Goal: Information Seeking & Learning: Learn about a topic

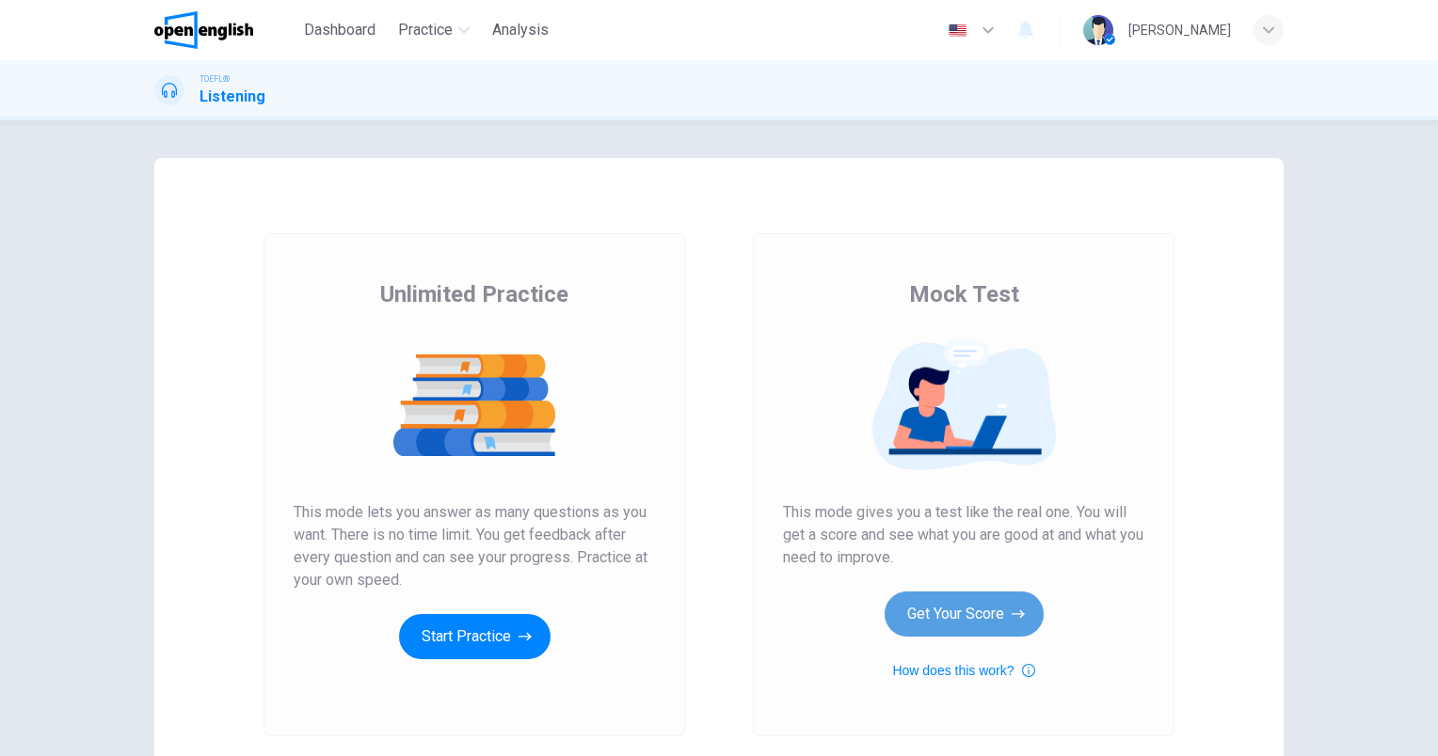
click at [982, 617] on button "Get Your Score" at bounding box center [963, 614] width 159 height 45
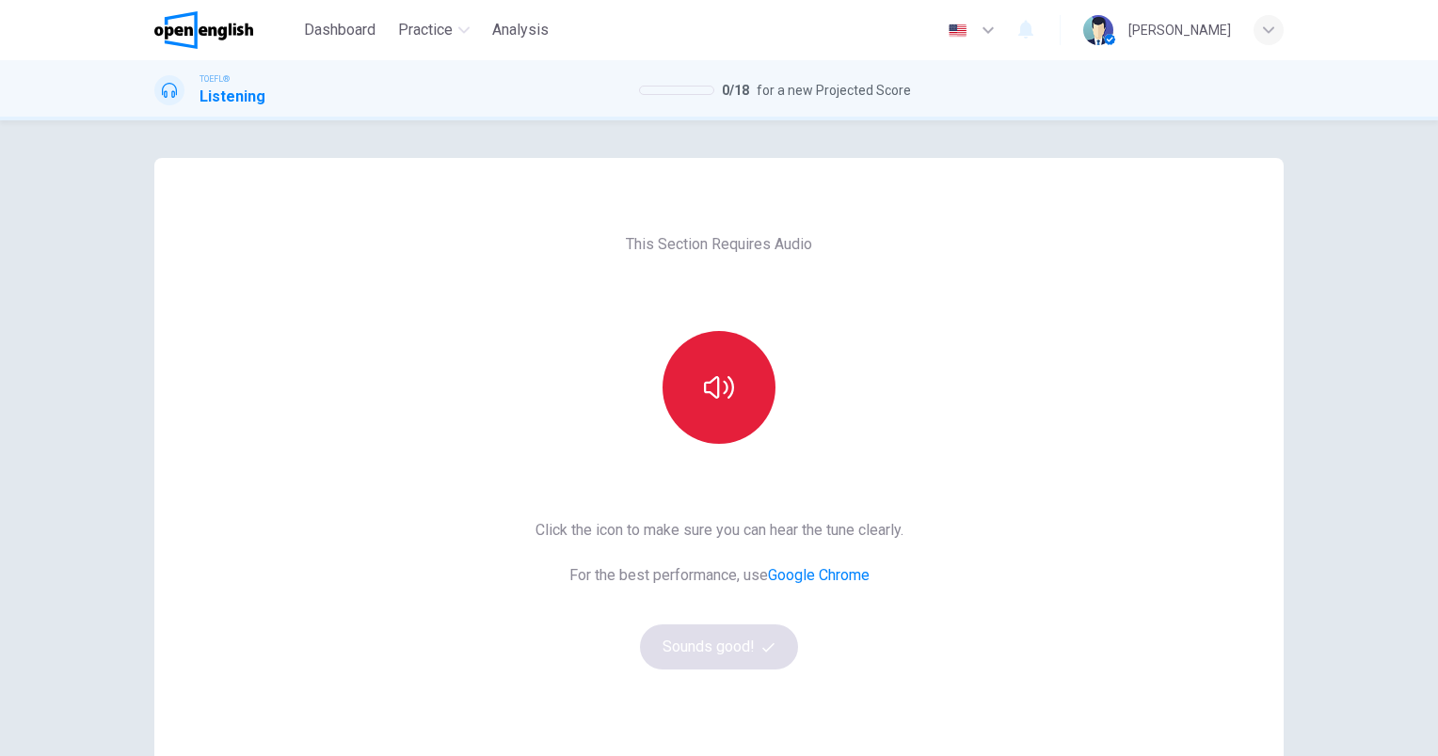
click at [684, 399] on button "button" at bounding box center [718, 387] width 113 height 113
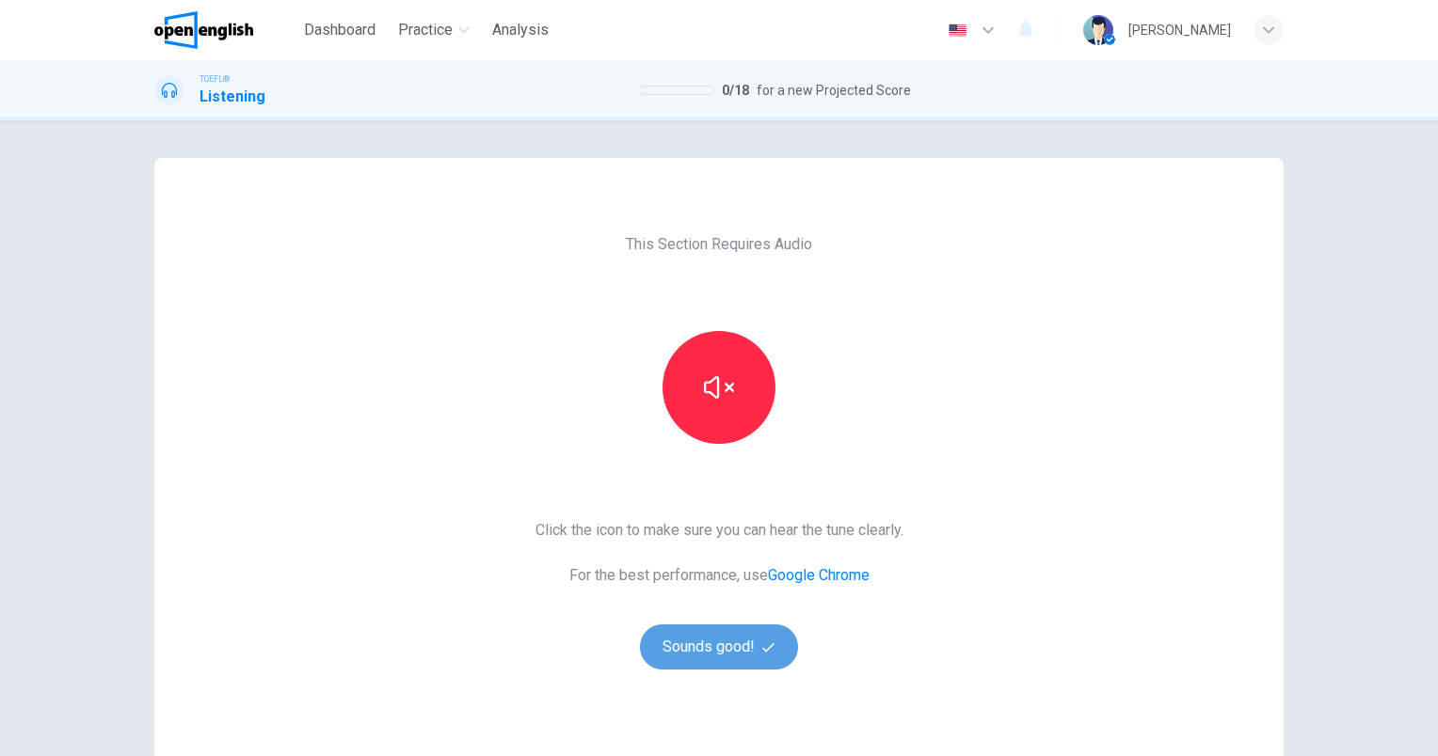
click at [762, 653] on icon "button" at bounding box center [768, 648] width 12 height 12
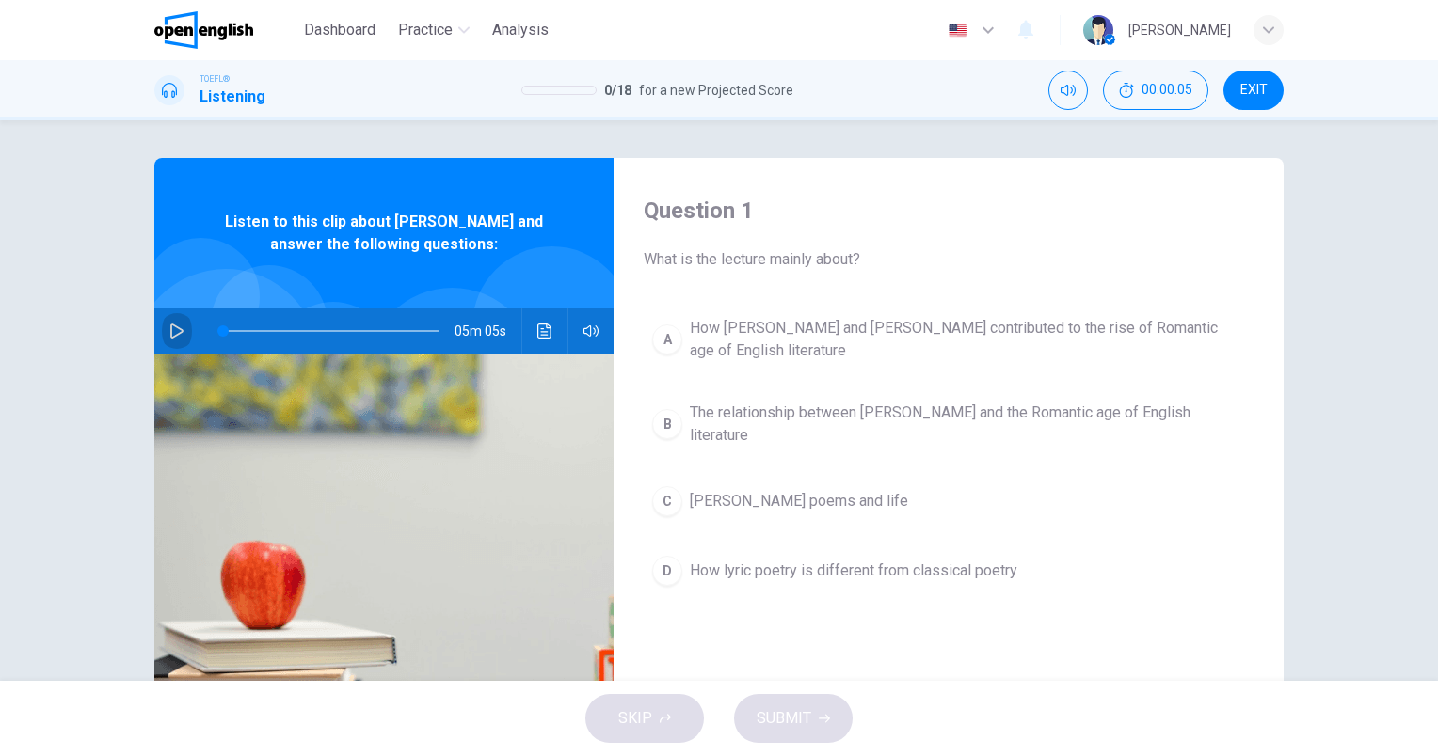
click at [171, 325] on icon "button" at bounding box center [176, 331] width 15 height 15
click at [548, 329] on button "Click to see the audio transcription" at bounding box center [545, 331] width 30 height 45
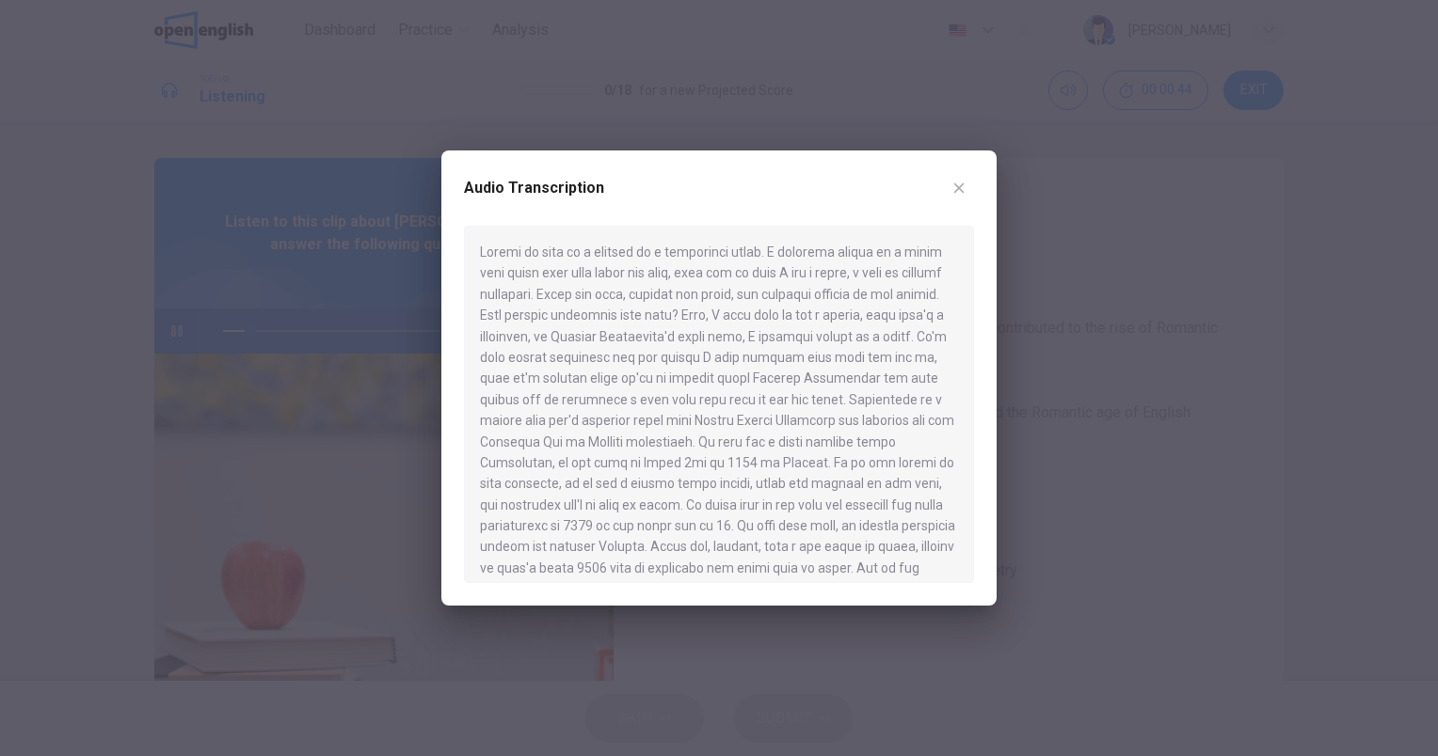
click at [959, 189] on icon "button" at bounding box center [958, 188] width 15 height 15
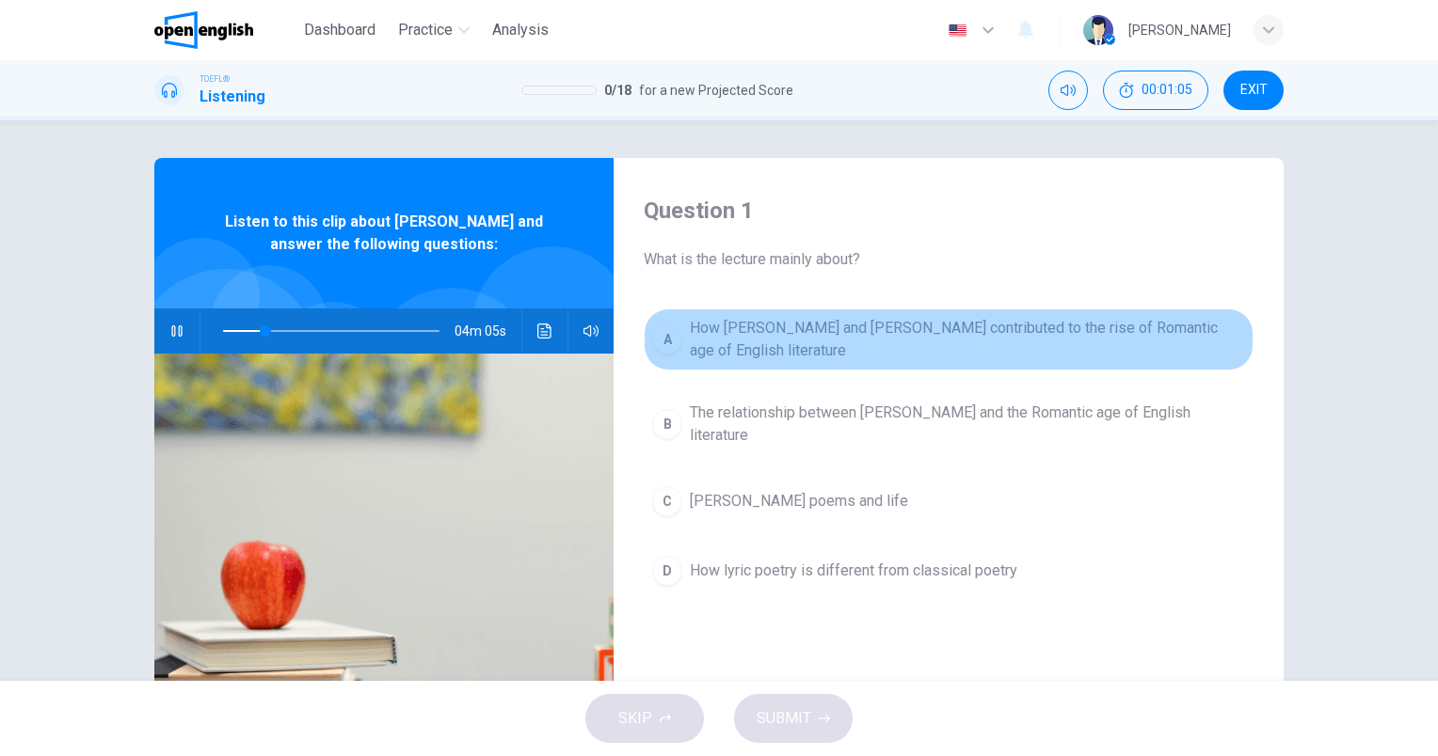
click at [967, 336] on span "How [PERSON_NAME] and [PERSON_NAME] contributed to the rise of Romantic age of …" at bounding box center [967, 339] width 555 height 45
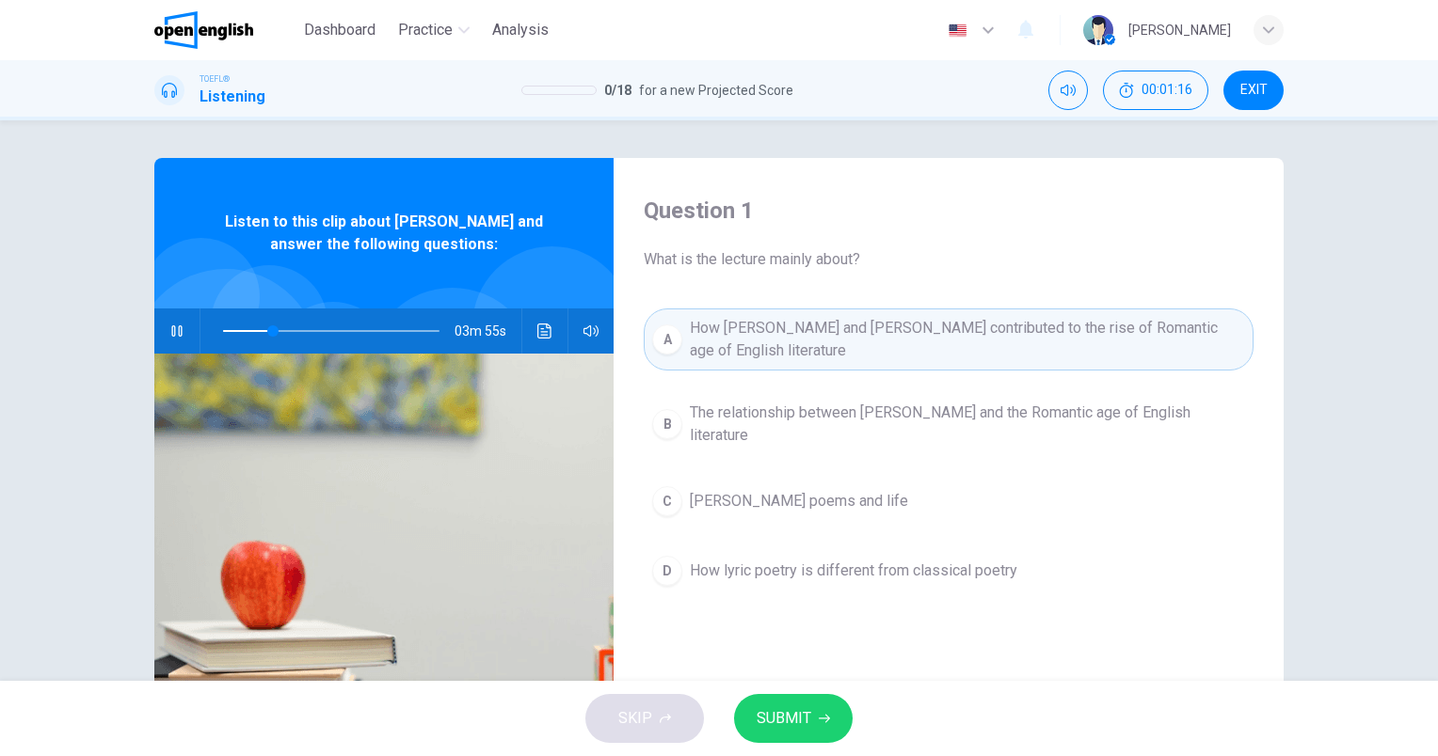
click at [835, 717] on button "SUBMIT" at bounding box center [793, 718] width 119 height 49
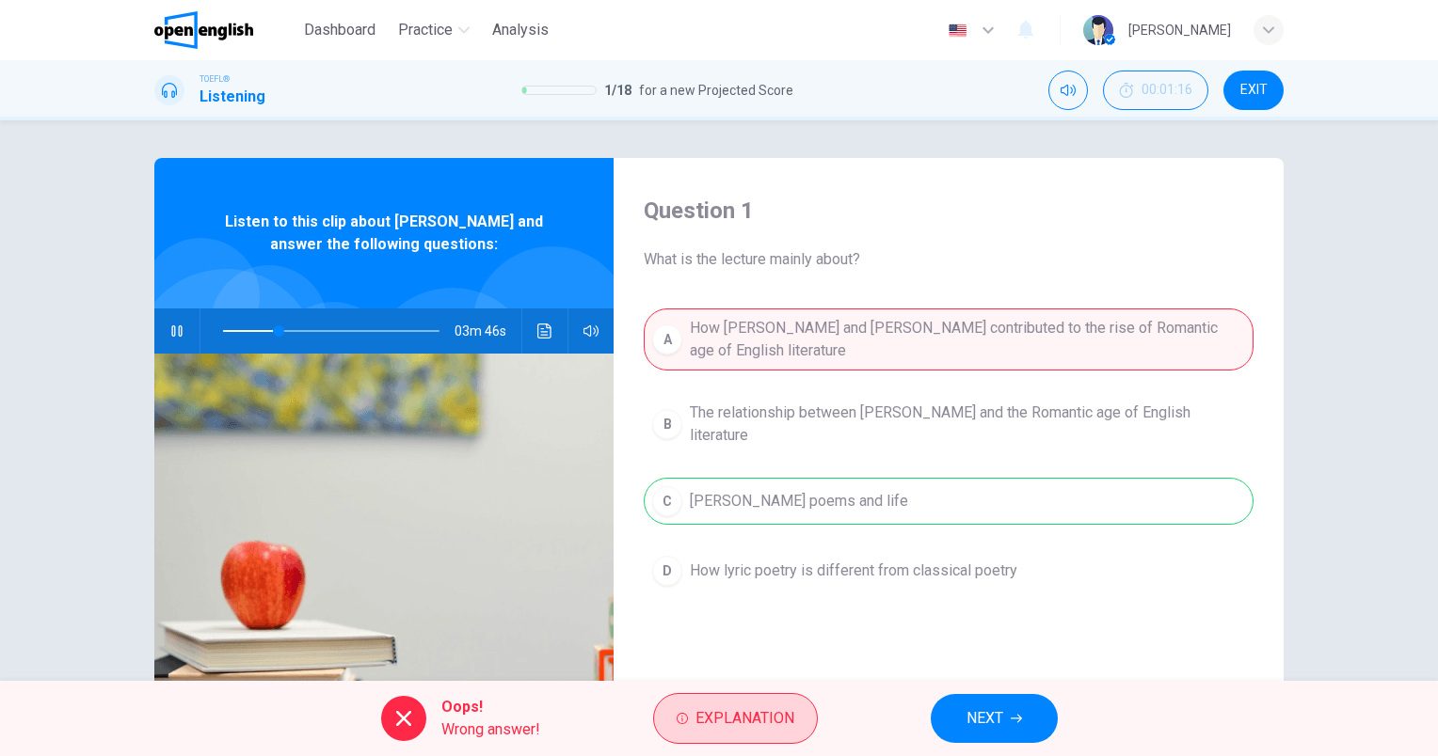
click at [803, 715] on button "Explanation" at bounding box center [735, 718] width 165 height 51
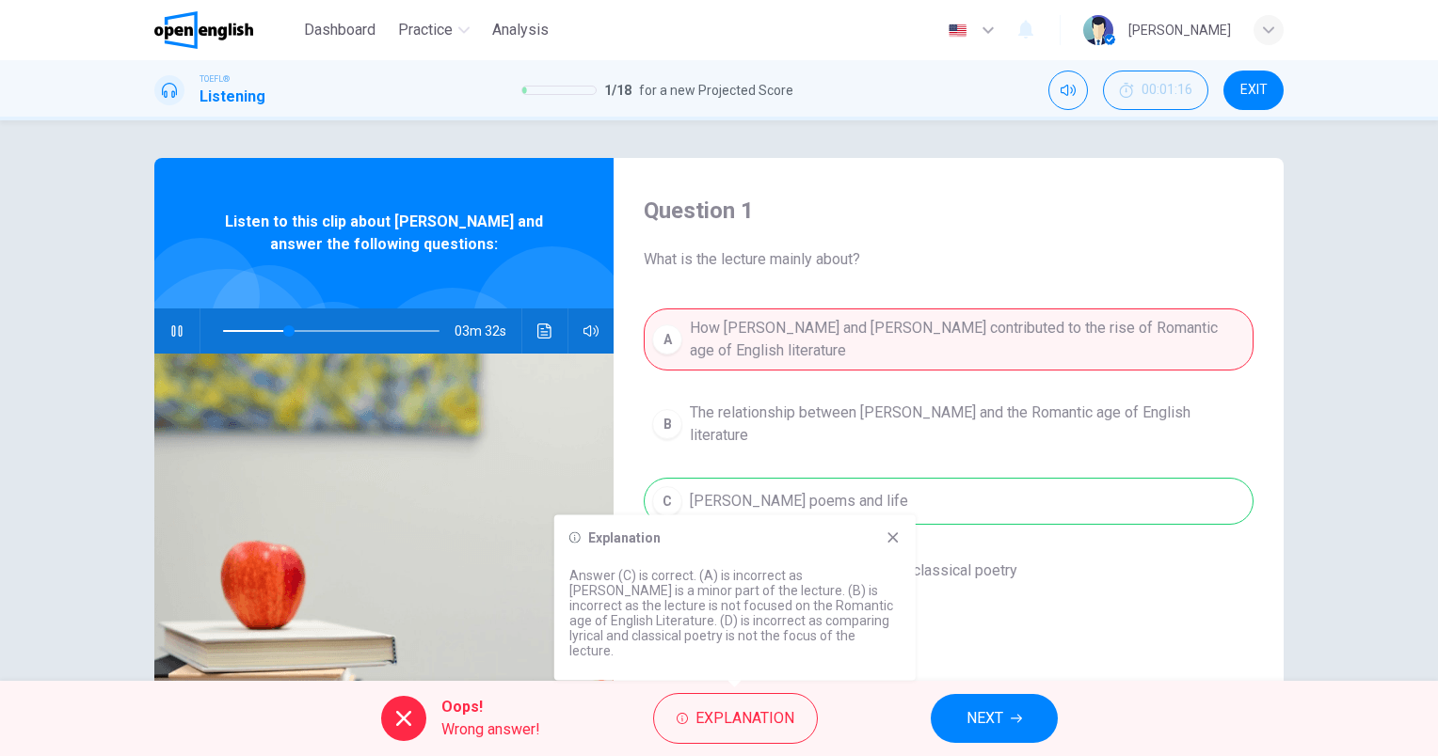
click at [894, 561] on div "Explanation Answer (C) is correct. (A) is incorrect as [PERSON_NAME] is a minor…" at bounding box center [734, 599] width 361 height 166
click at [889, 546] on icon at bounding box center [892, 538] width 15 height 15
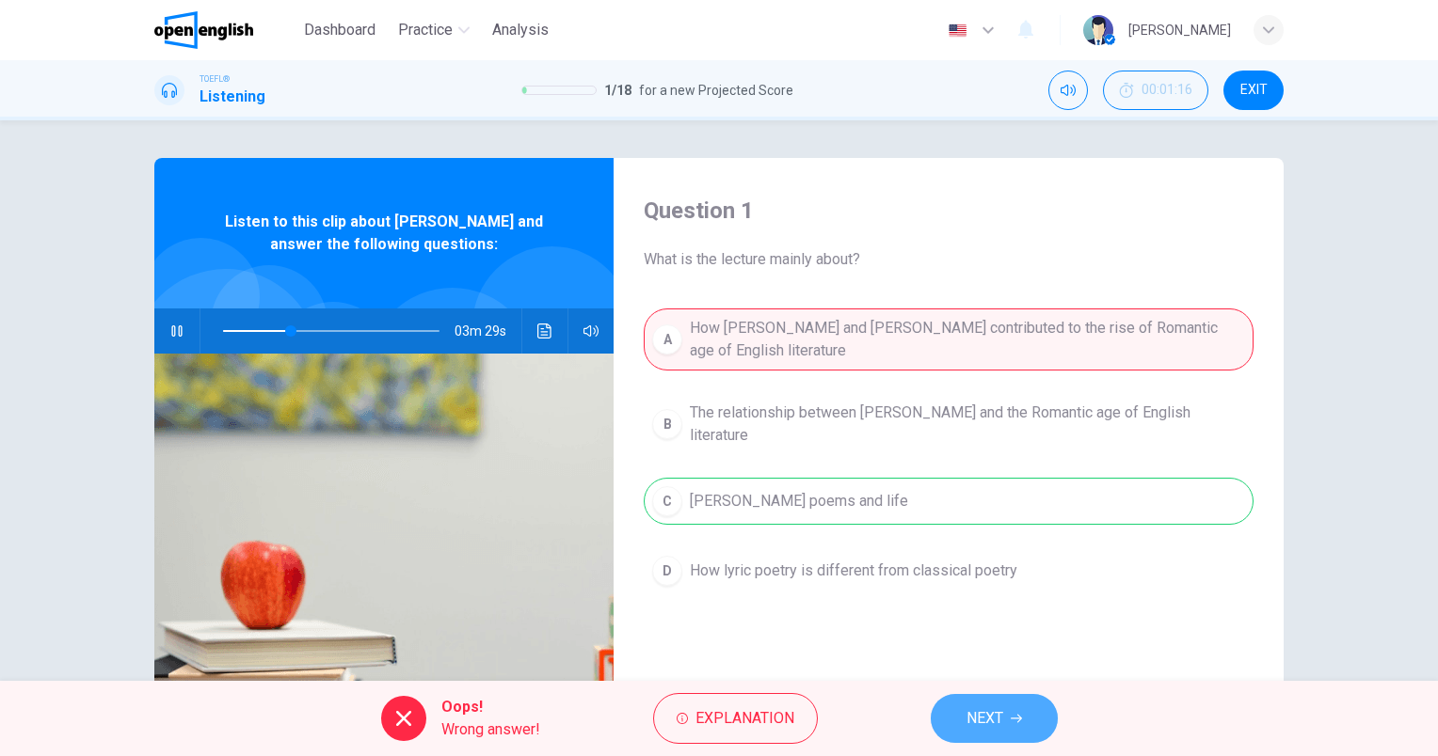
click at [1027, 713] on button "NEXT" at bounding box center [993, 718] width 127 height 49
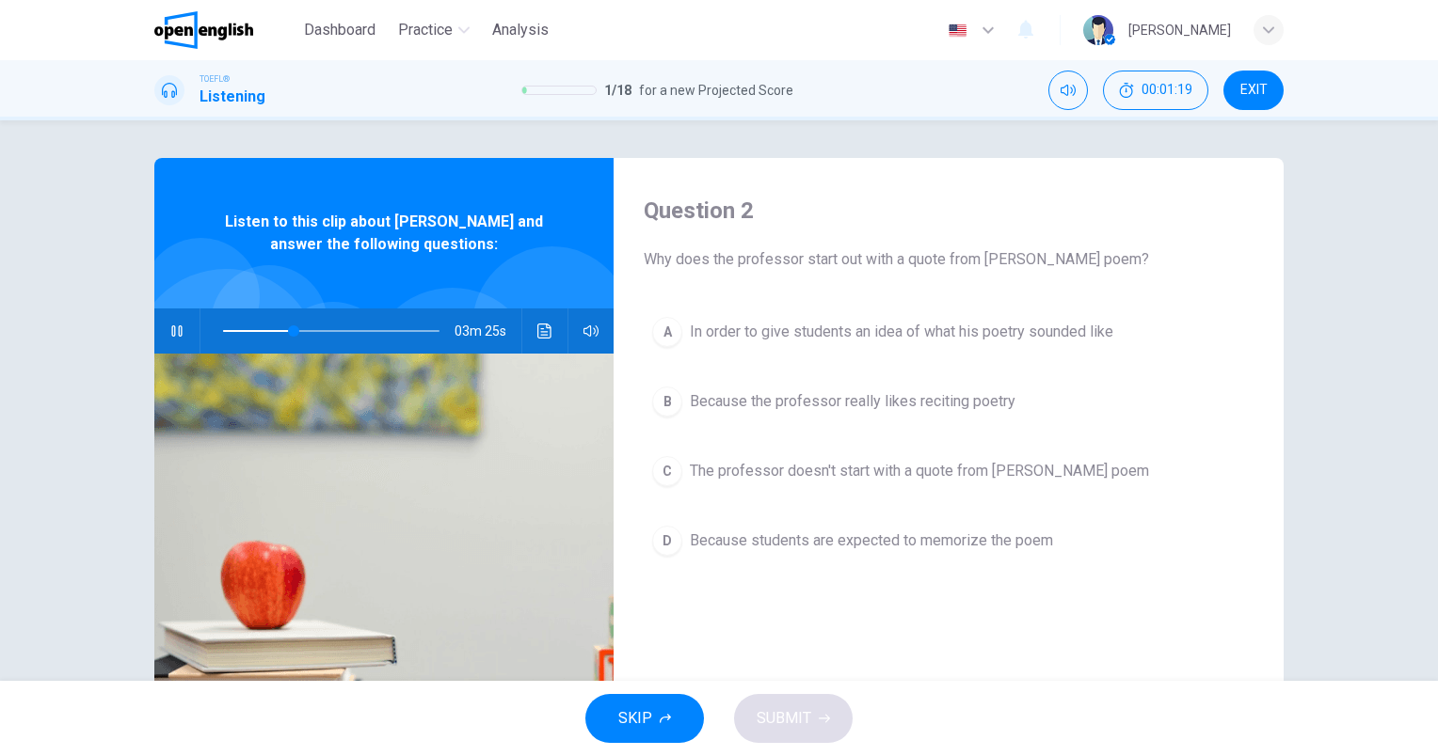
click at [173, 326] on icon "button" at bounding box center [176, 331] width 15 height 15
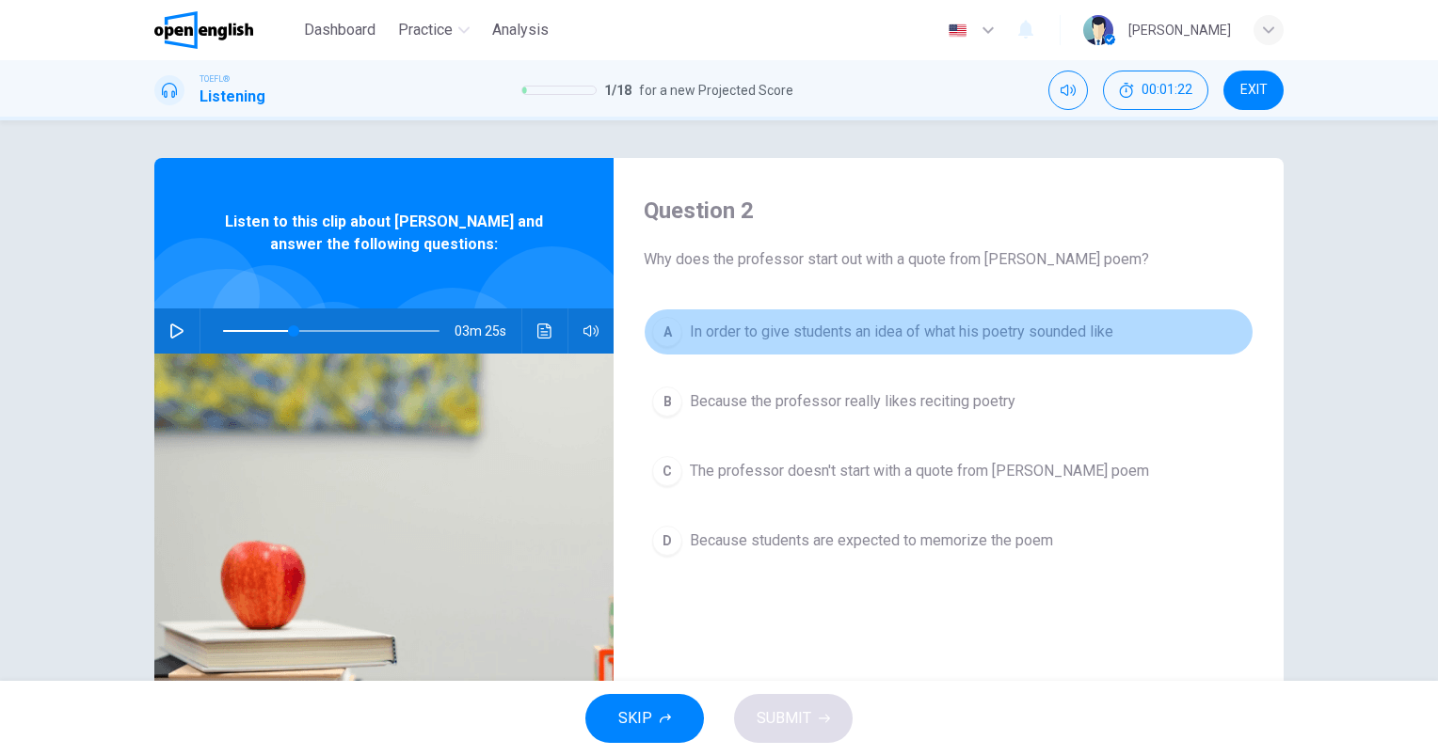
click at [738, 321] on span "In order to give students an idea of what his poetry sounded like" at bounding box center [901, 332] width 423 height 23
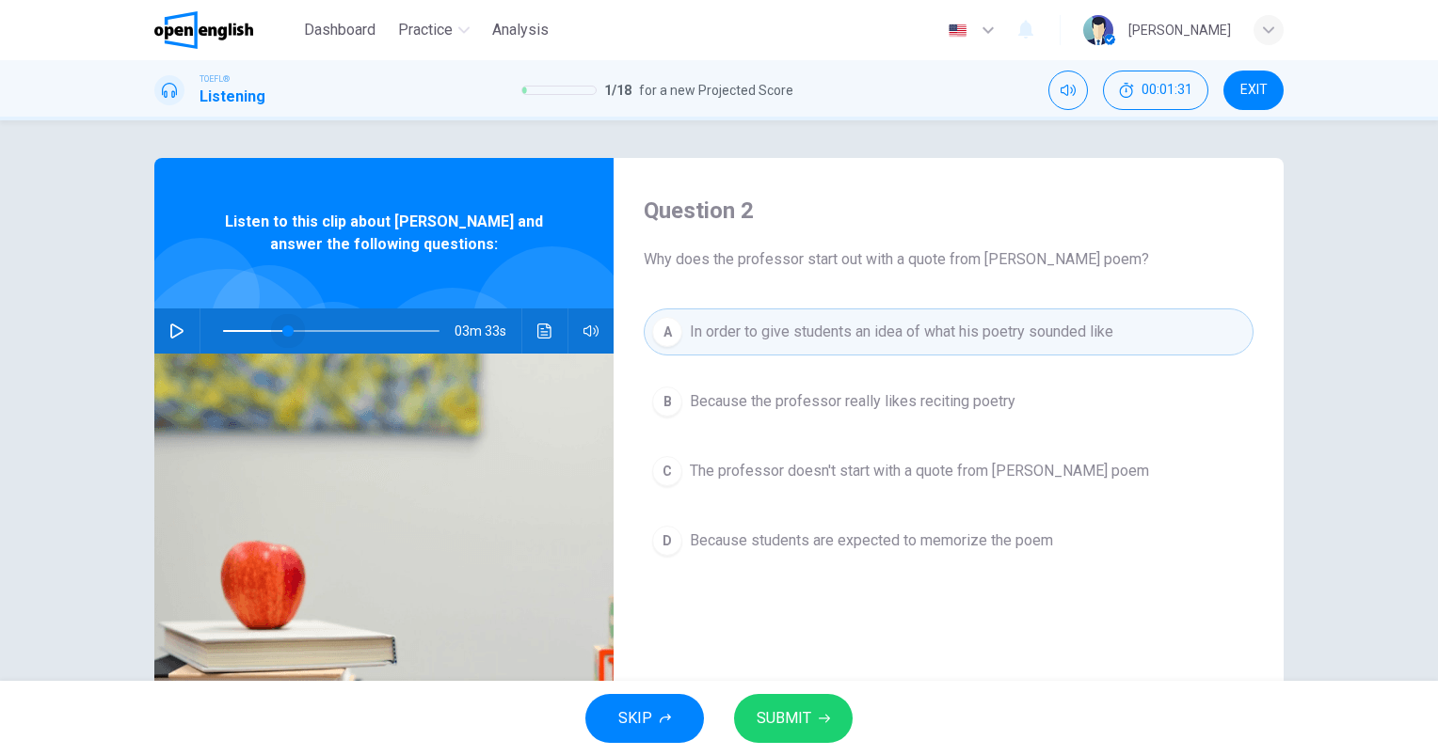
click at [282, 327] on span at bounding box center [287, 331] width 11 height 11
click at [169, 331] on icon "button" at bounding box center [176, 331] width 15 height 15
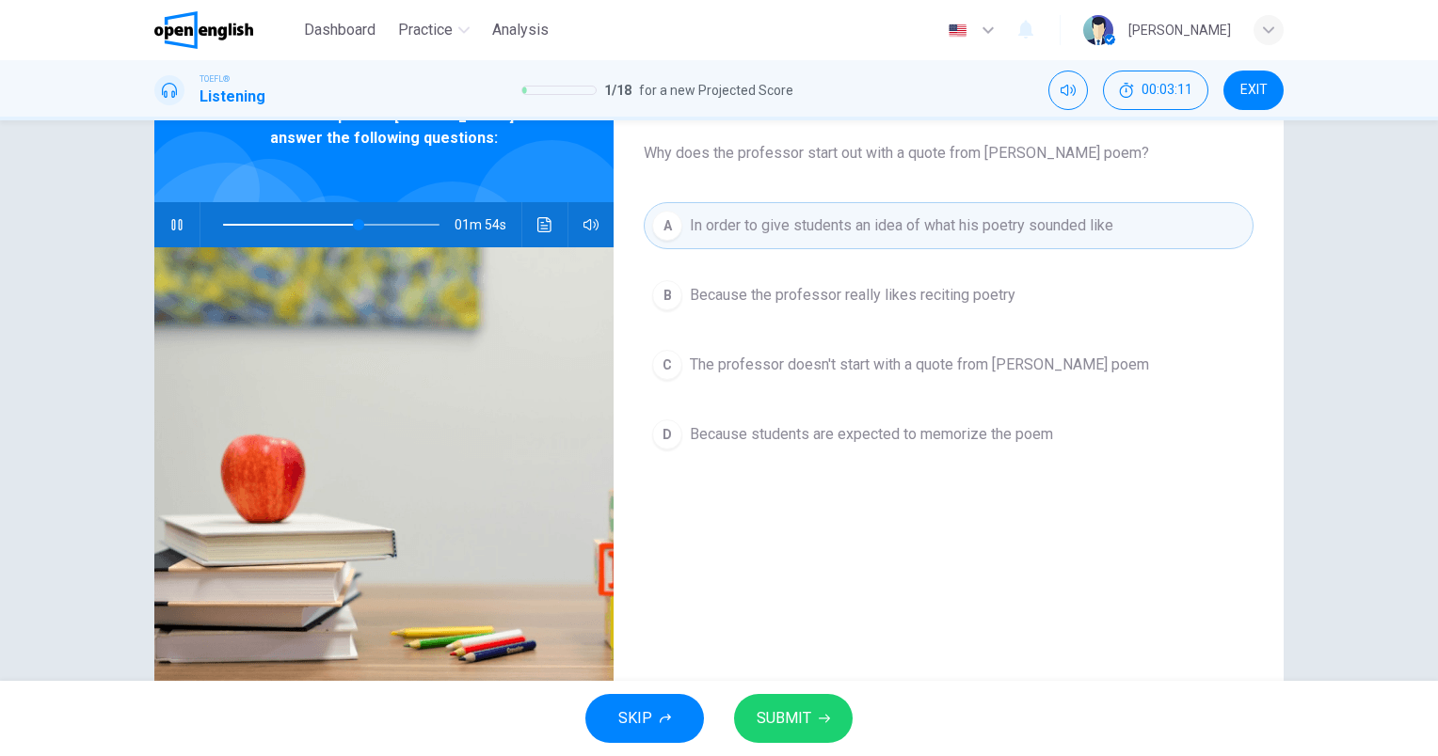
scroll to position [74, 0]
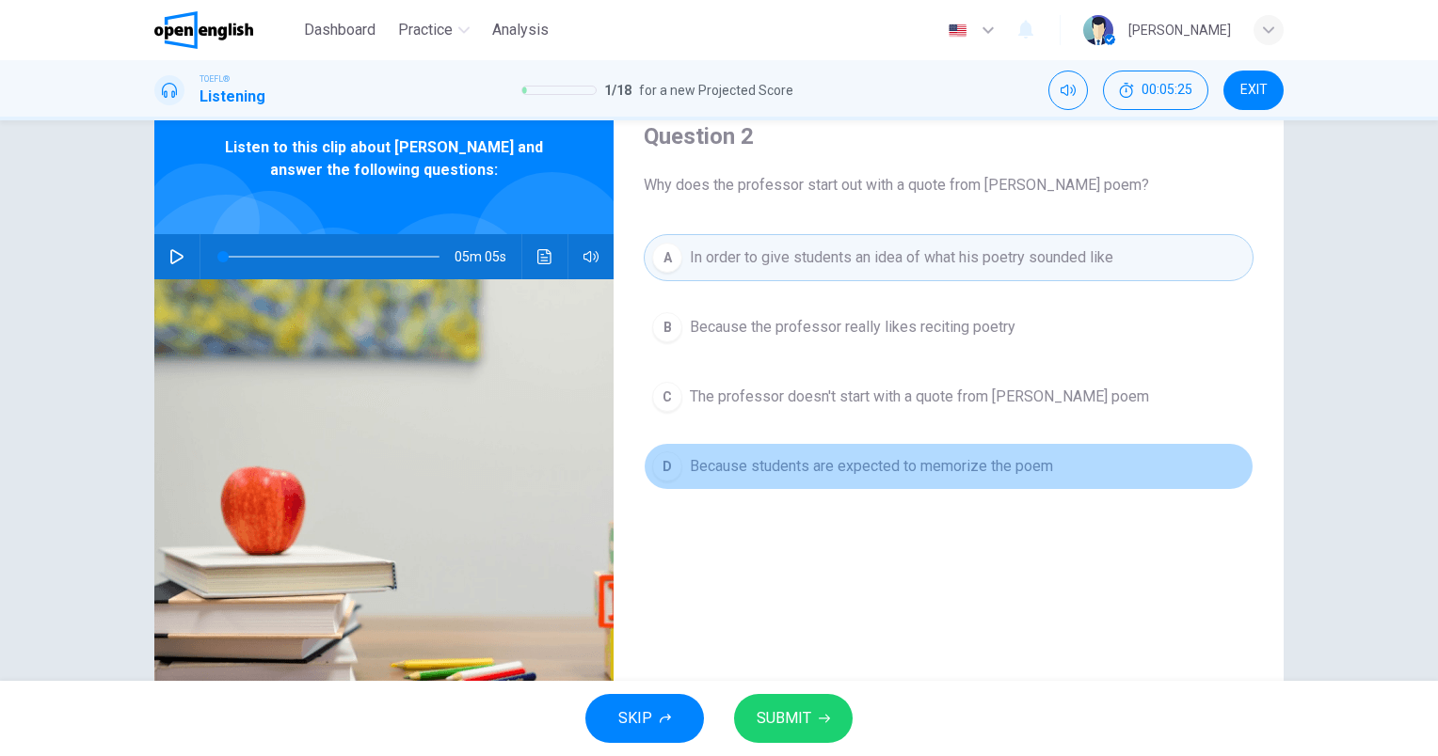
click at [1039, 470] on span "Because students are expected to memorize the poem" at bounding box center [871, 466] width 363 height 23
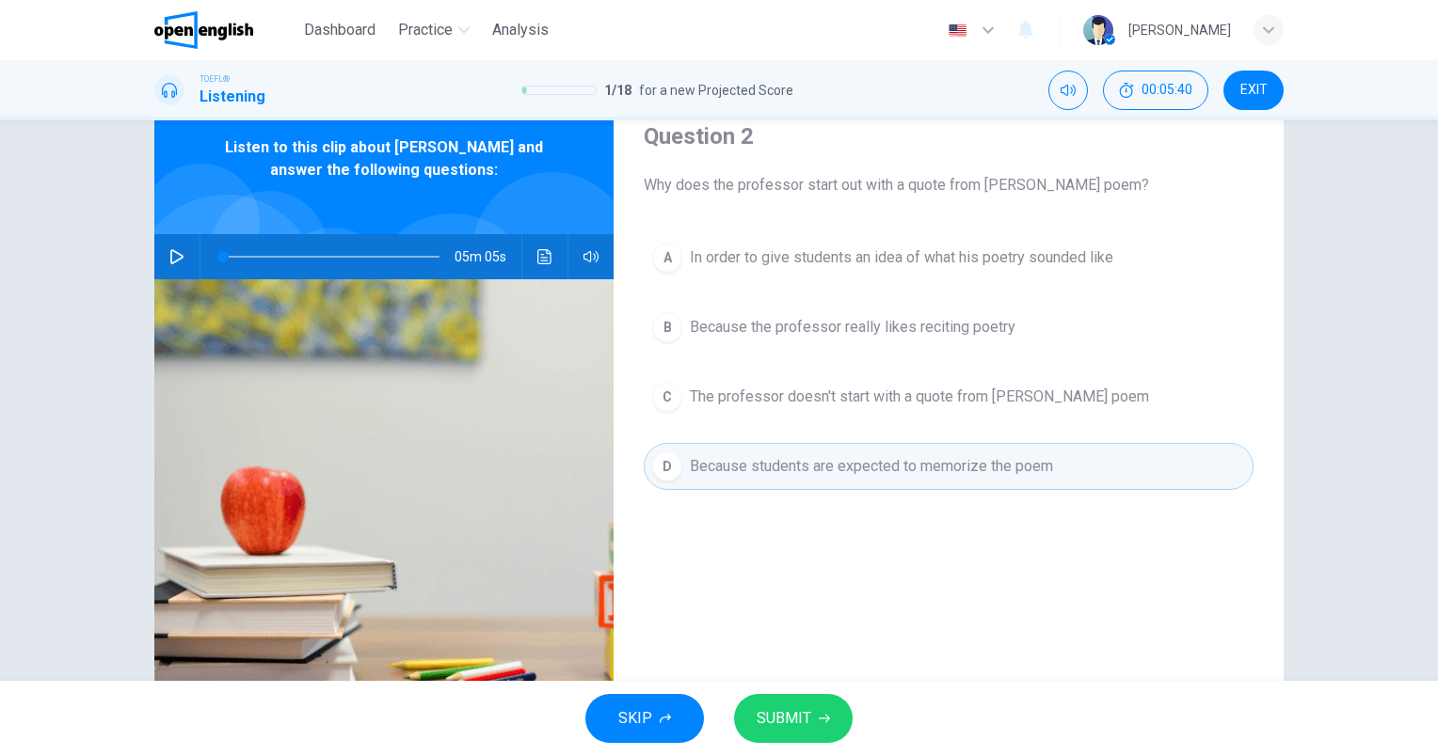
click at [910, 262] on span "In order to give students an idea of what his poetry sounded like" at bounding box center [901, 257] width 423 height 23
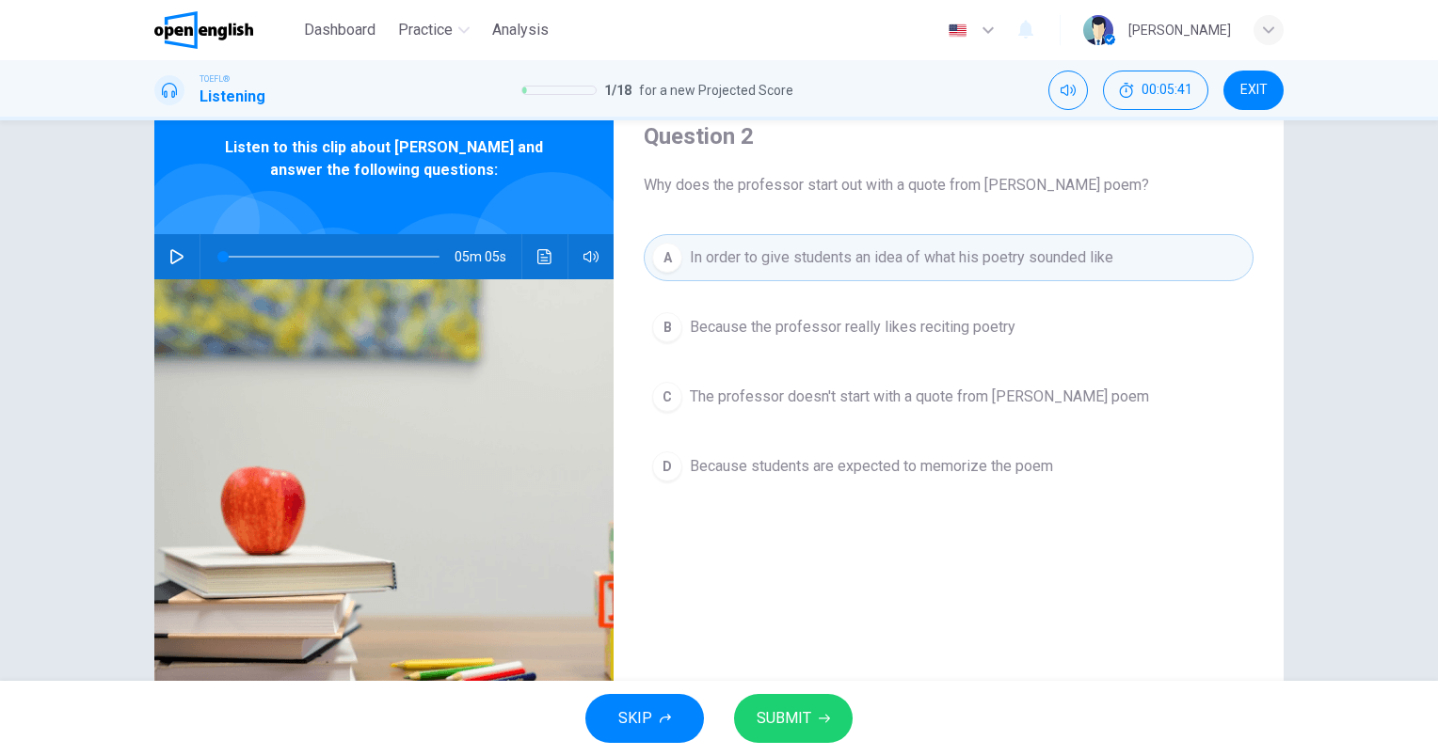
click at [760, 715] on span "SUBMIT" at bounding box center [783, 719] width 55 height 26
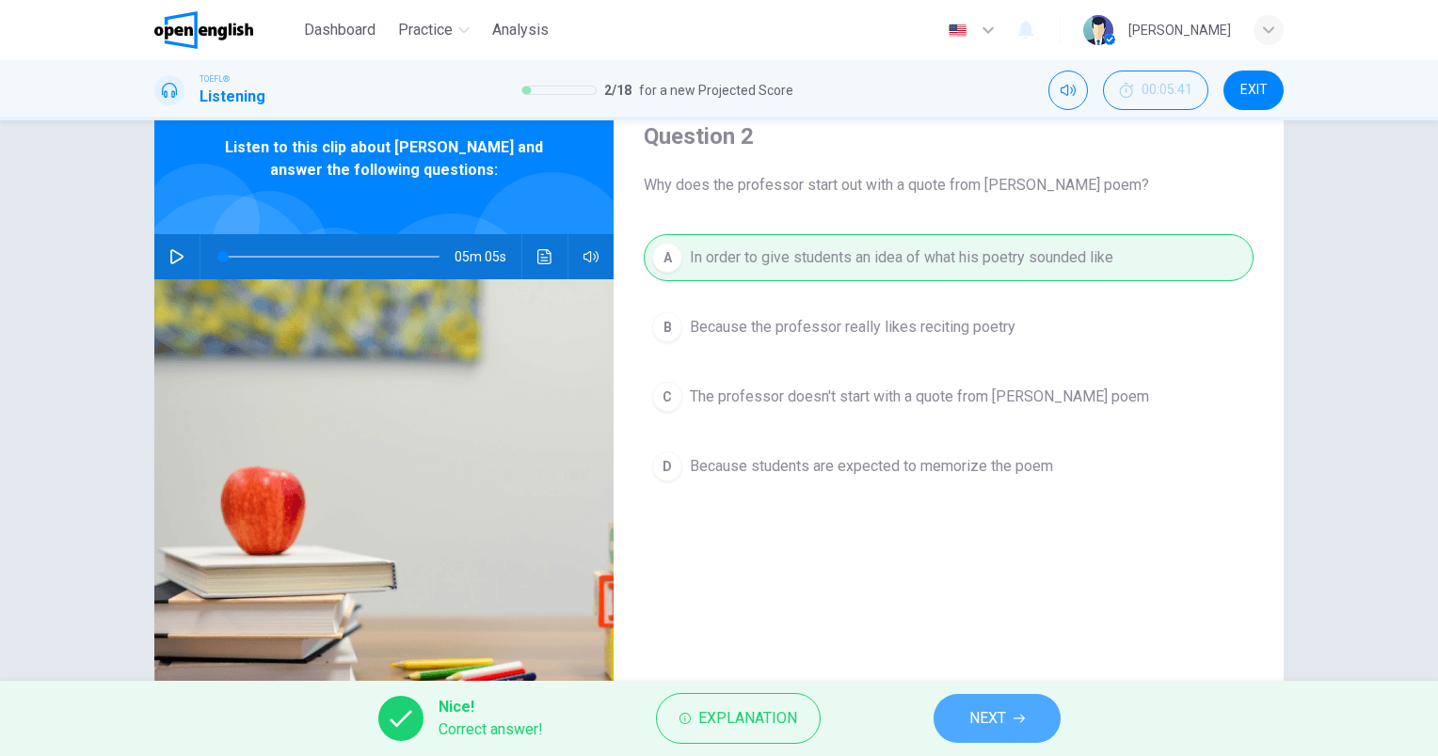
click at [1005, 724] on span "NEXT" at bounding box center [987, 719] width 37 height 26
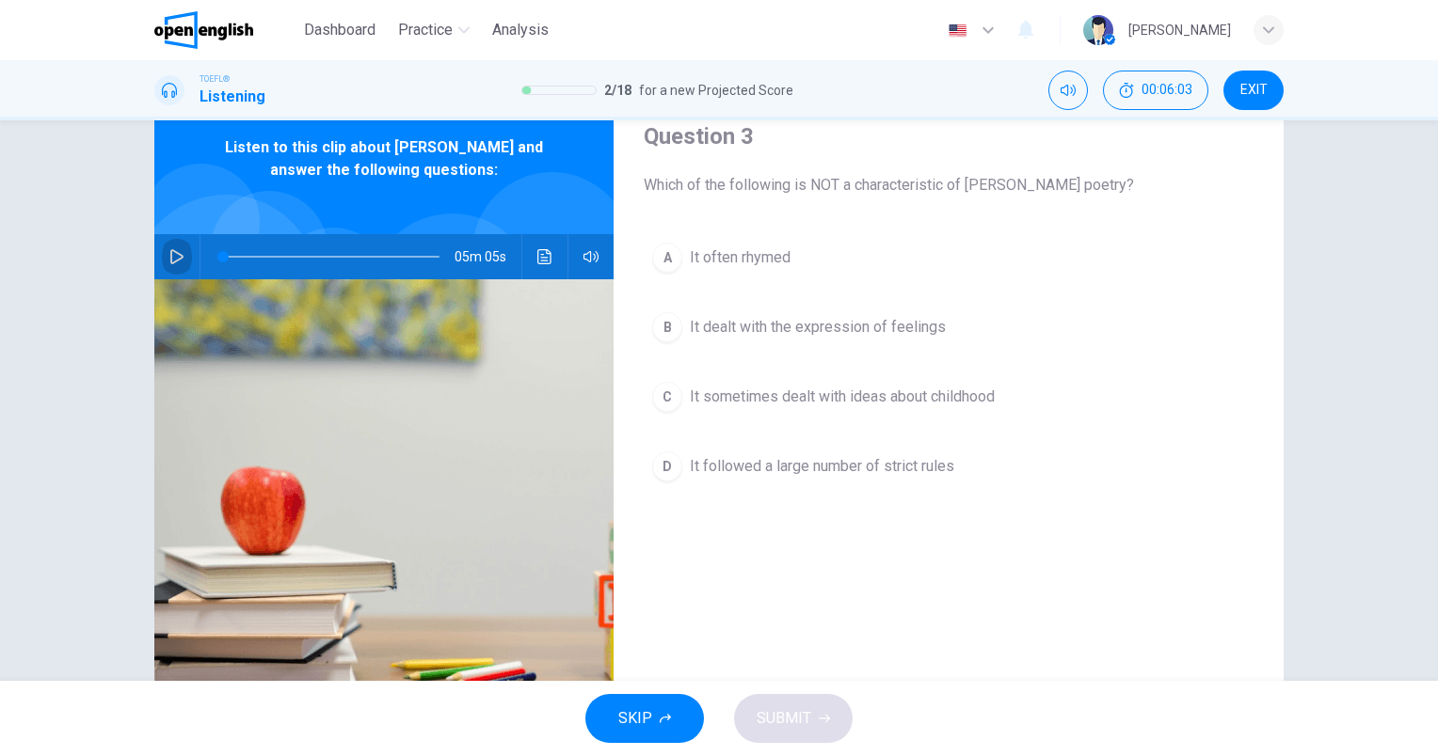
click at [173, 263] on button "button" at bounding box center [177, 256] width 30 height 45
click at [540, 262] on icon "Click to see the audio transcription" at bounding box center [544, 256] width 15 height 15
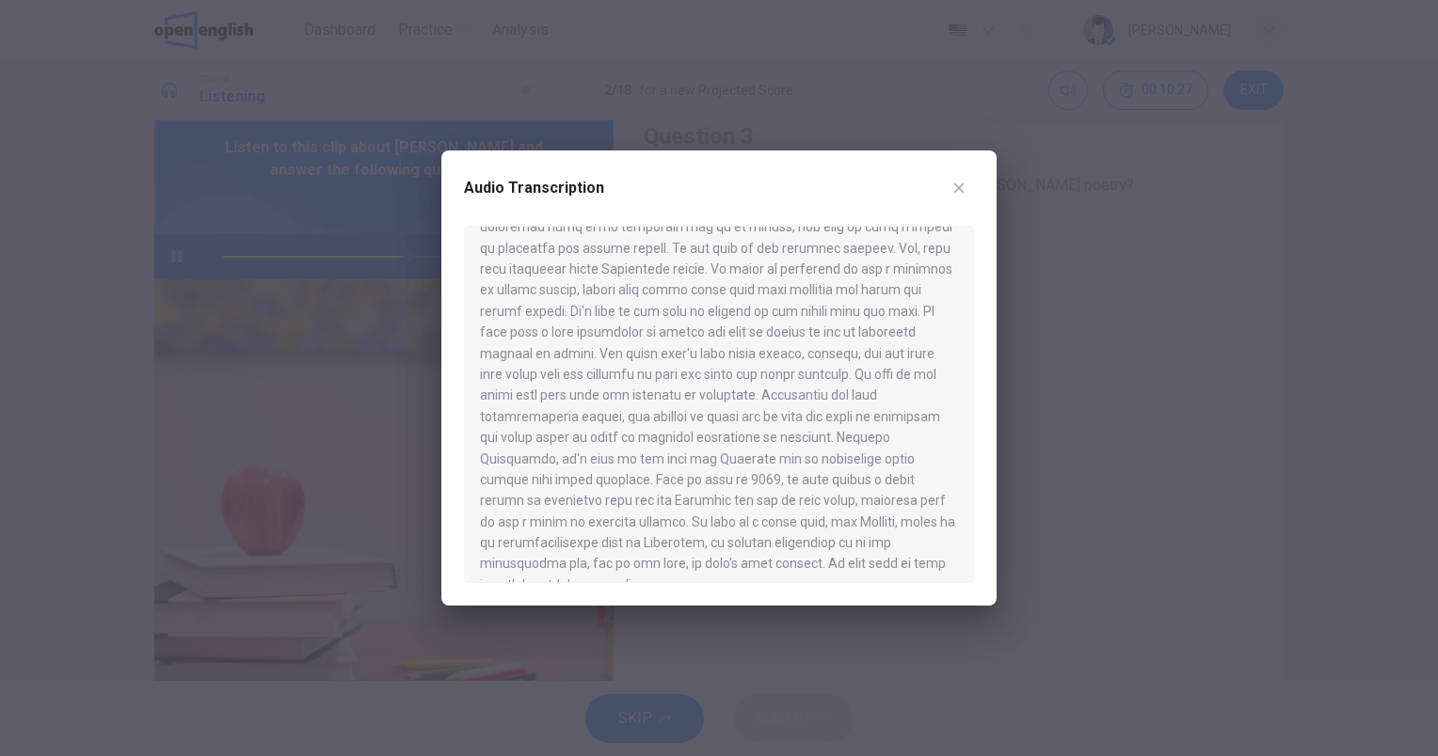
scroll to position [875, 0]
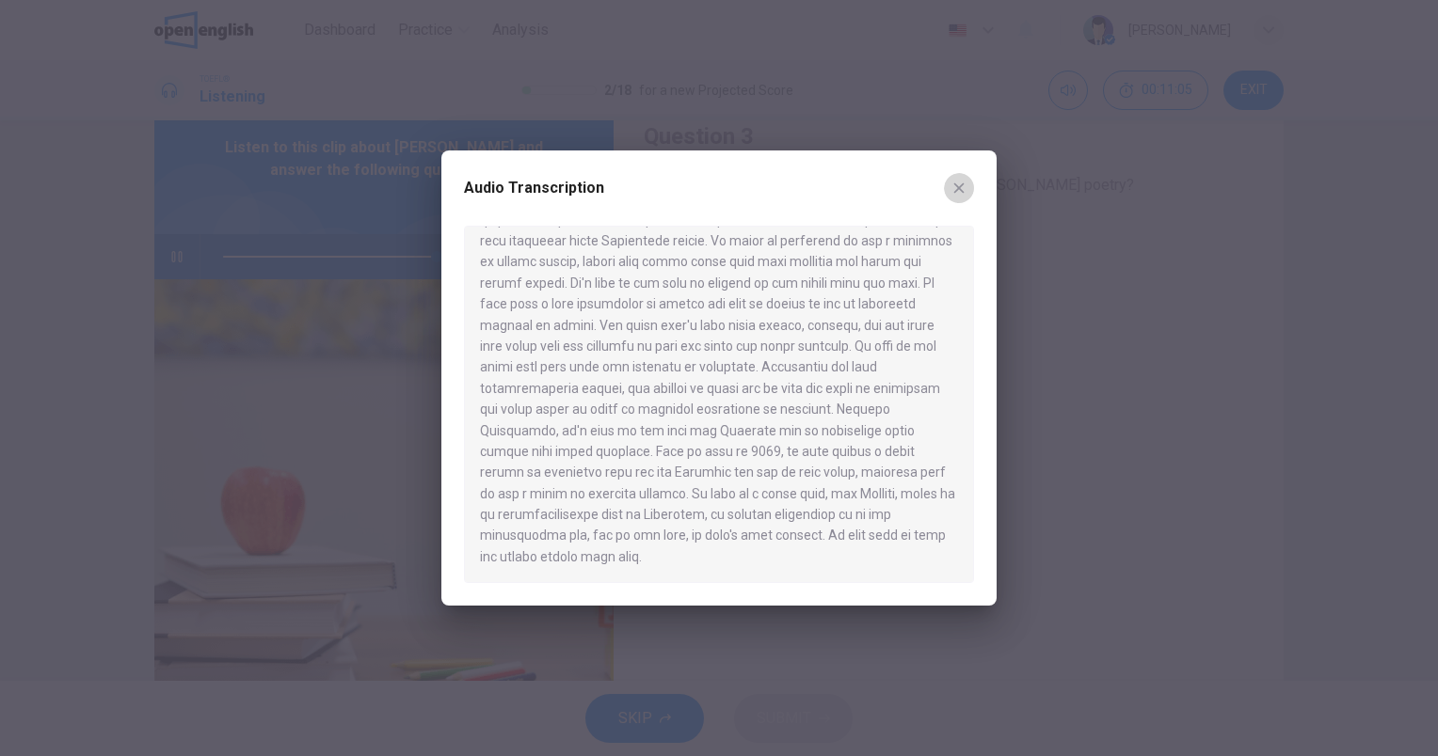
click at [963, 189] on icon "button" at bounding box center [958, 188] width 15 height 15
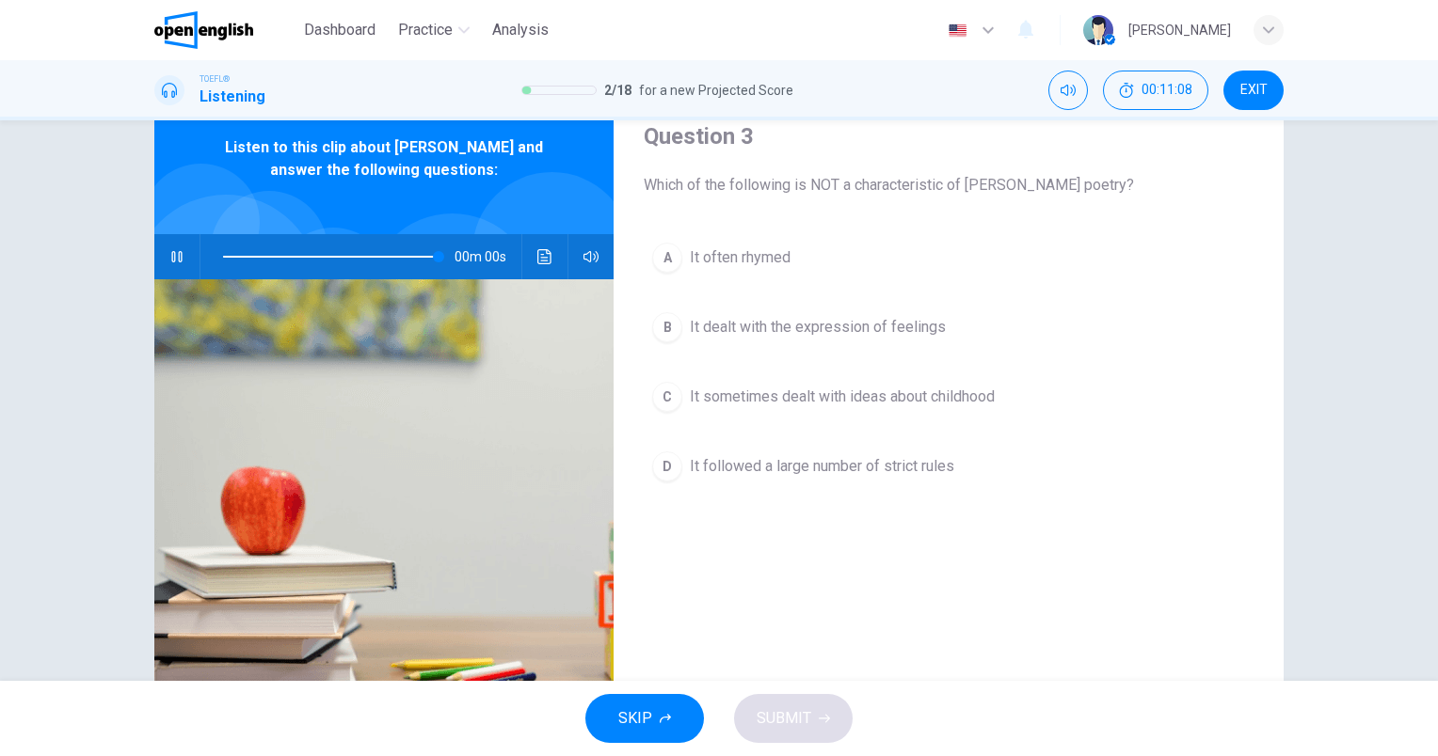
type input "*"
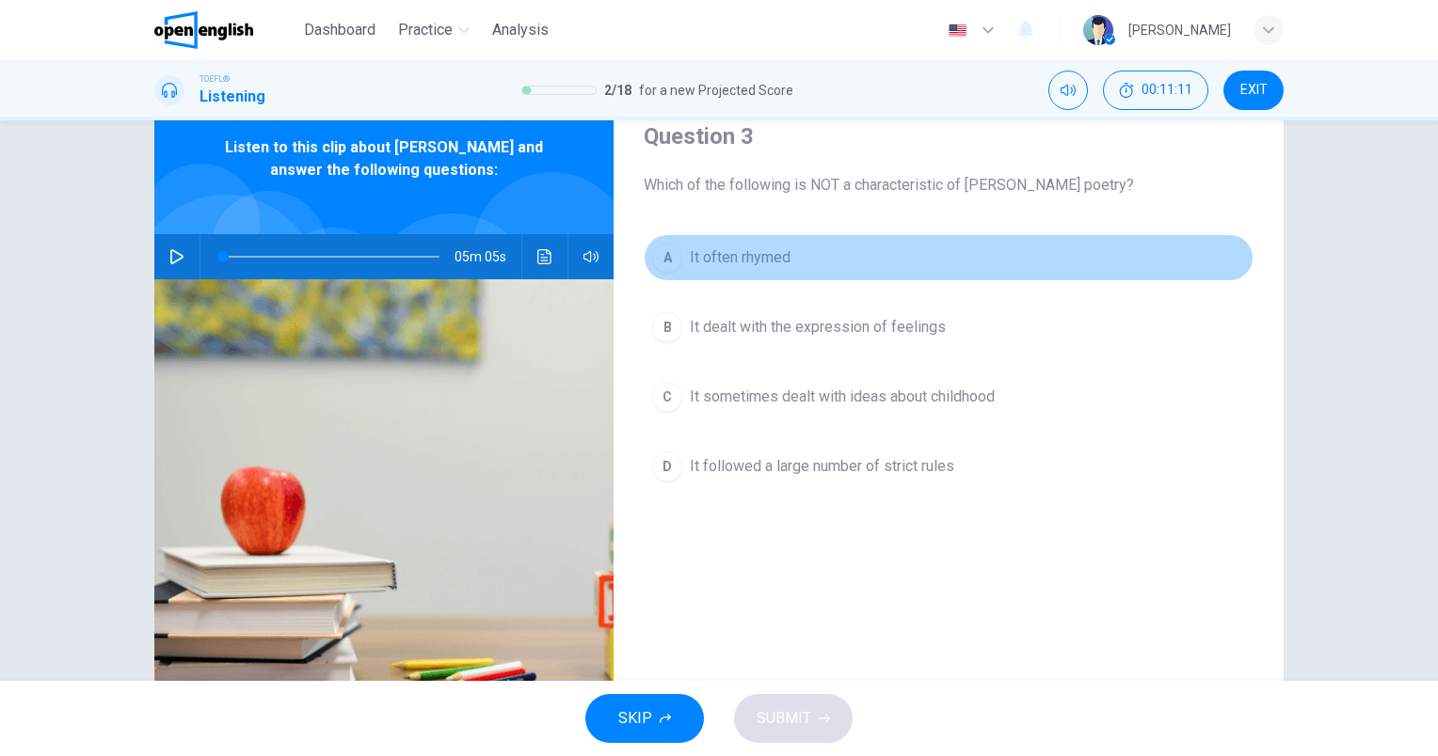
click at [729, 271] on button "A It often rhymed" at bounding box center [949, 257] width 610 height 47
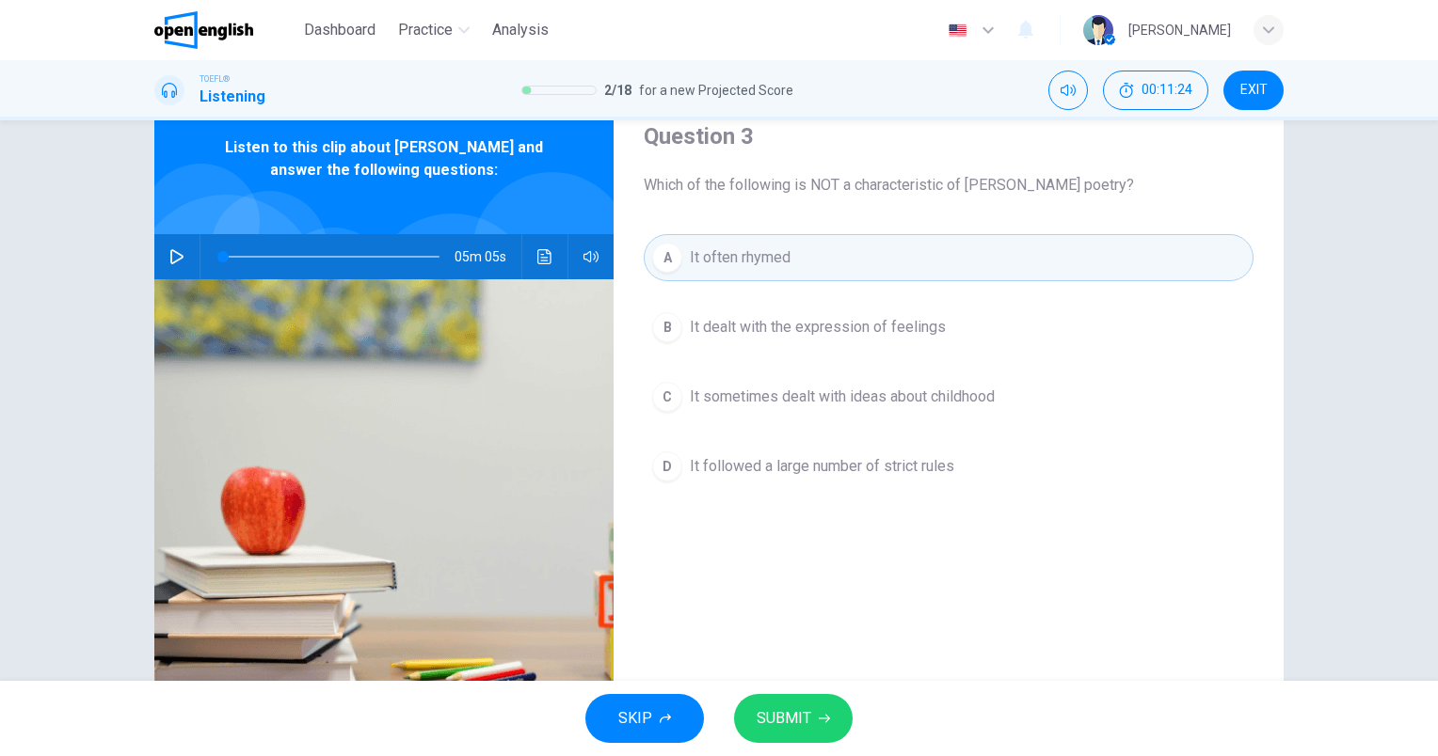
click at [754, 473] on span "It followed a large number of strict rules" at bounding box center [822, 466] width 264 height 23
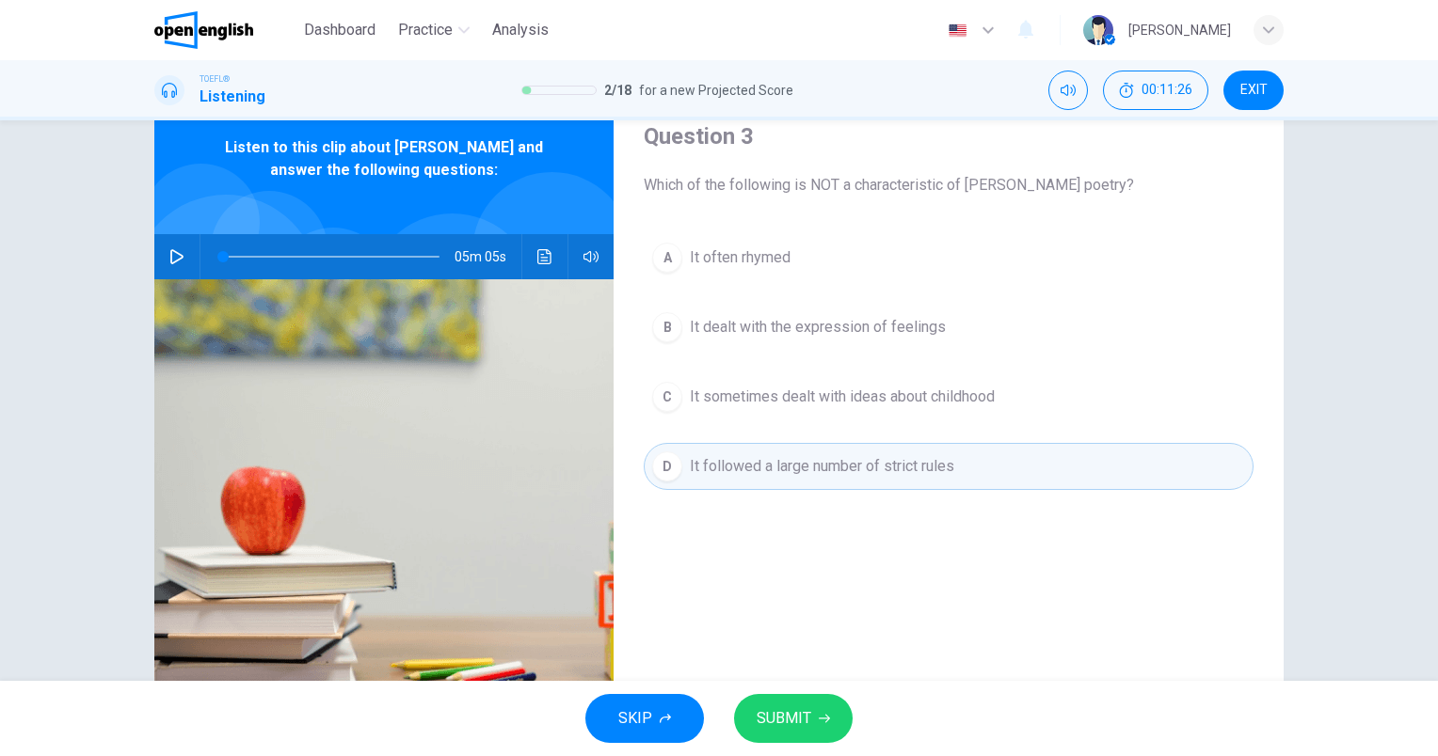
click at [815, 705] on button "SUBMIT" at bounding box center [793, 718] width 119 height 49
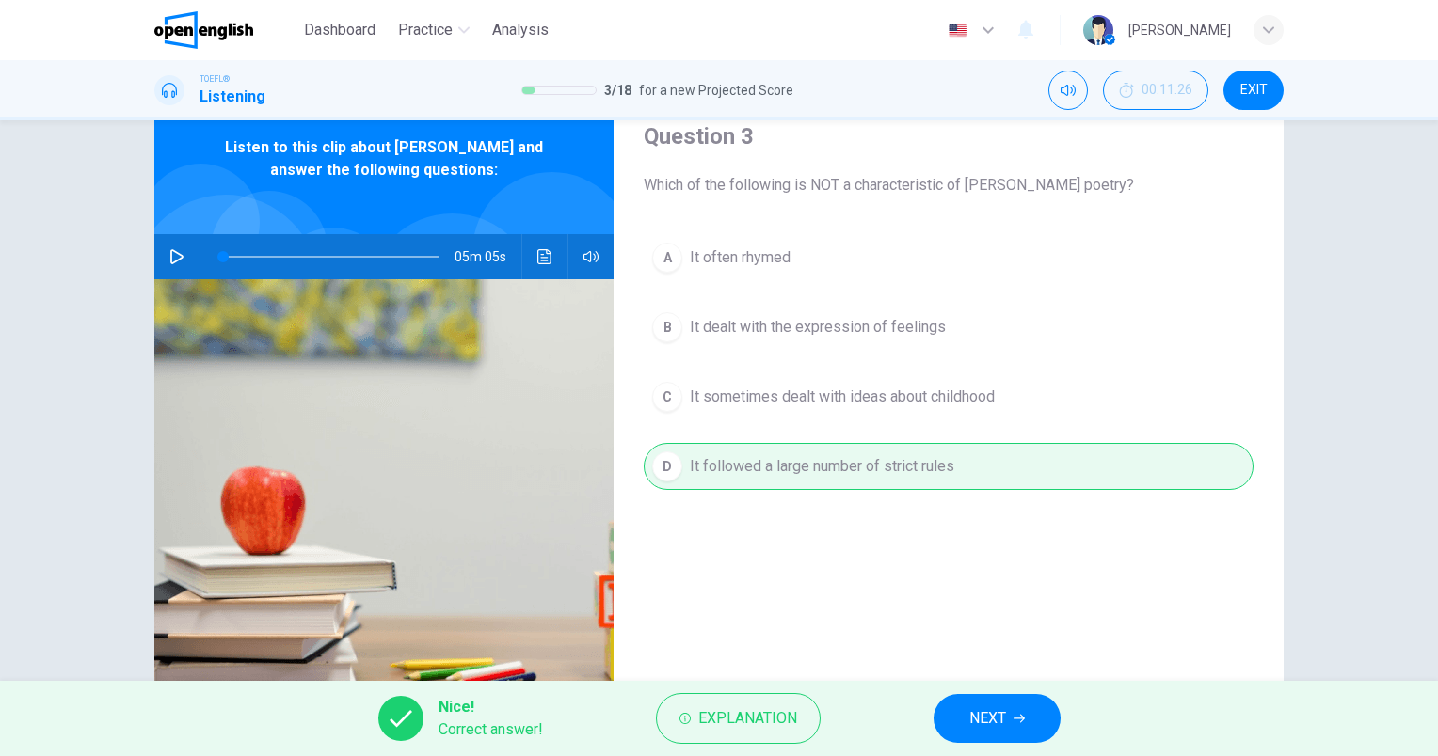
click at [992, 732] on button "NEXT" at bounding box center [996, 718] width 127 height 49
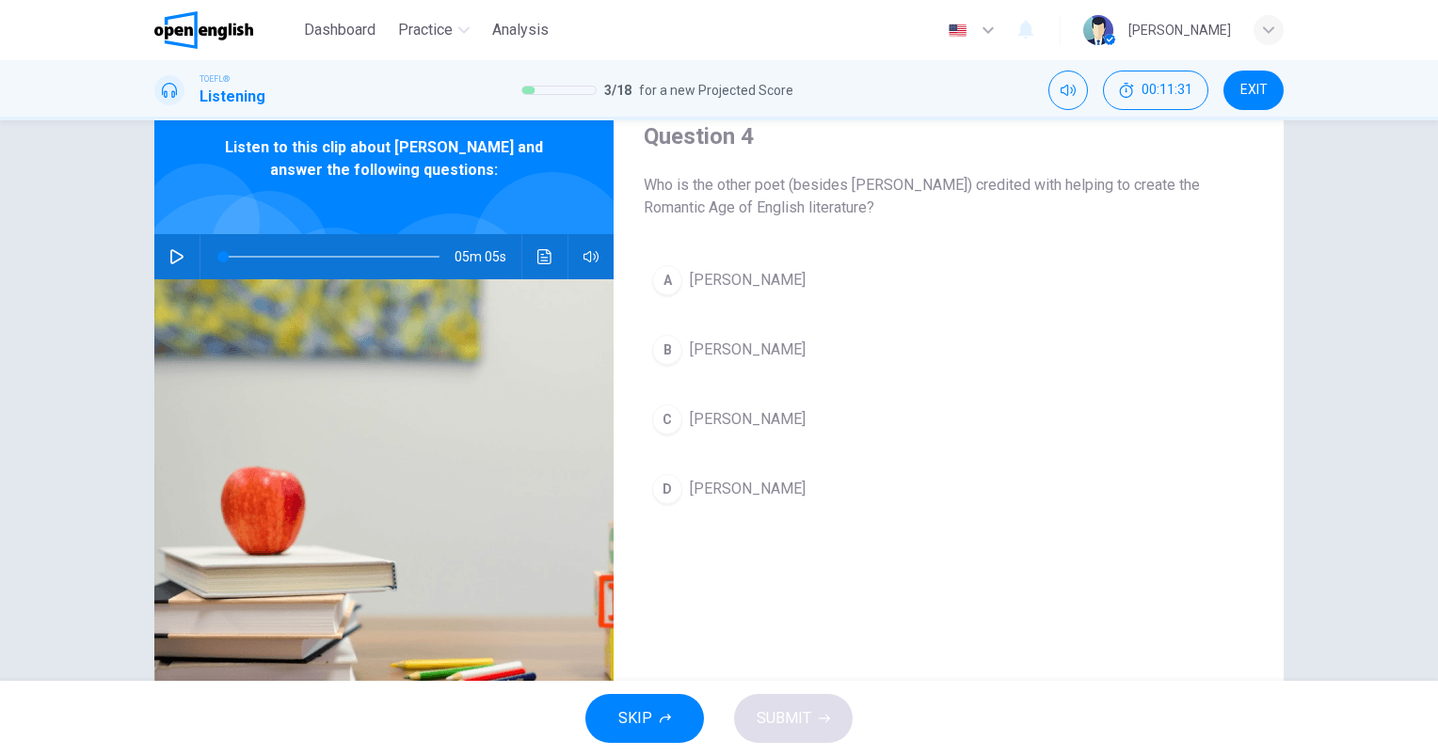
click at [761, 273] on span "[PERSON_NAME]" at bounding box center [748, 280] width 116 height 23
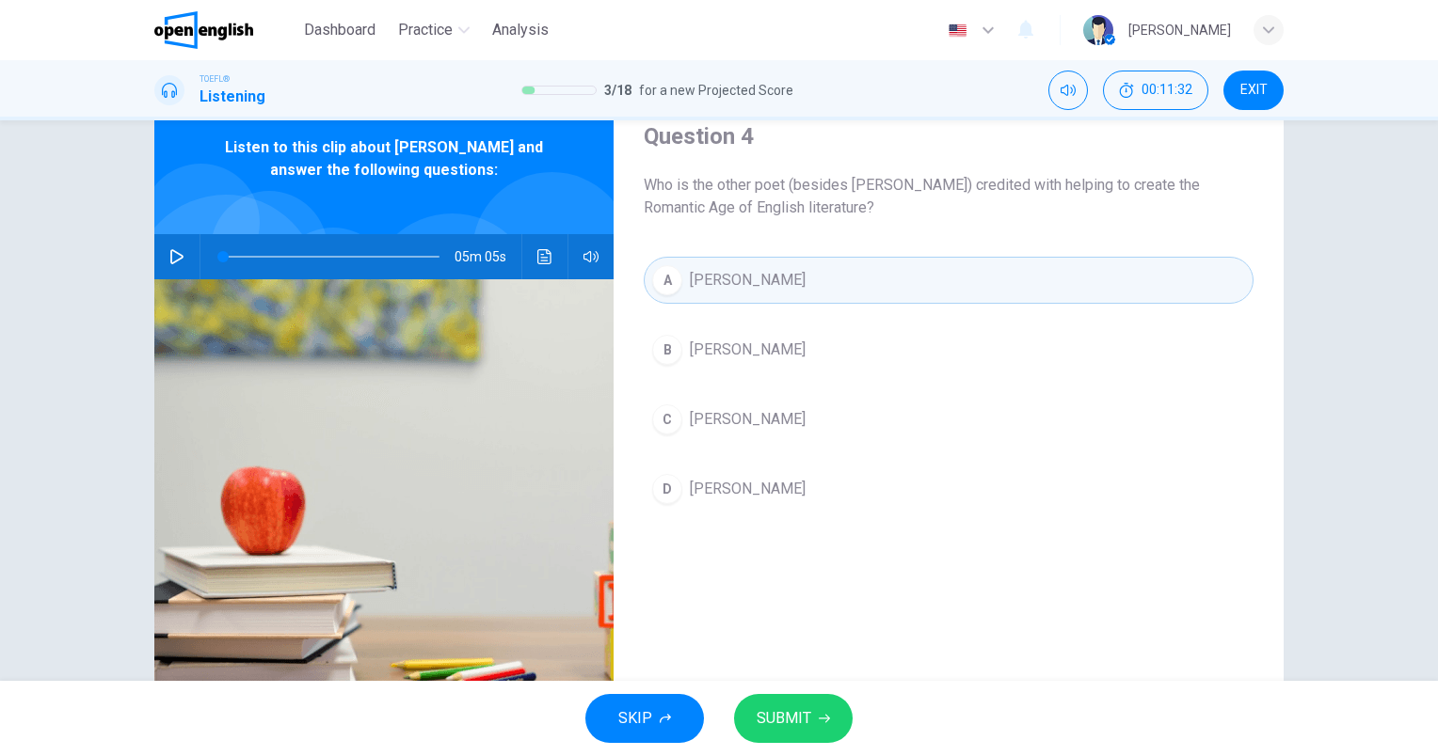
click at [791, 699] on button "SUBMIT" at bounding box center [793, 718] width 119 height 49
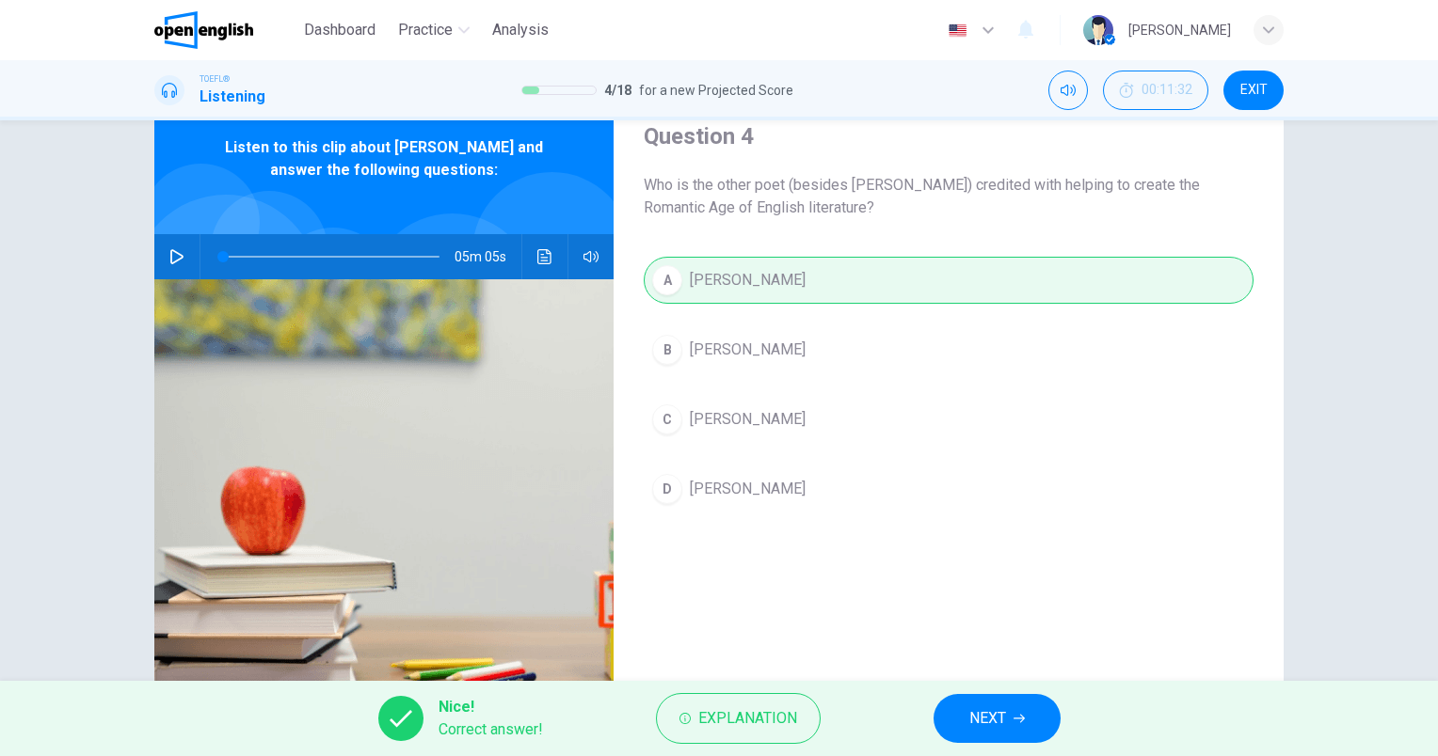
click at [1005, 733] on button "NEXT" at bounding box center [996, 718] width 127 height 49
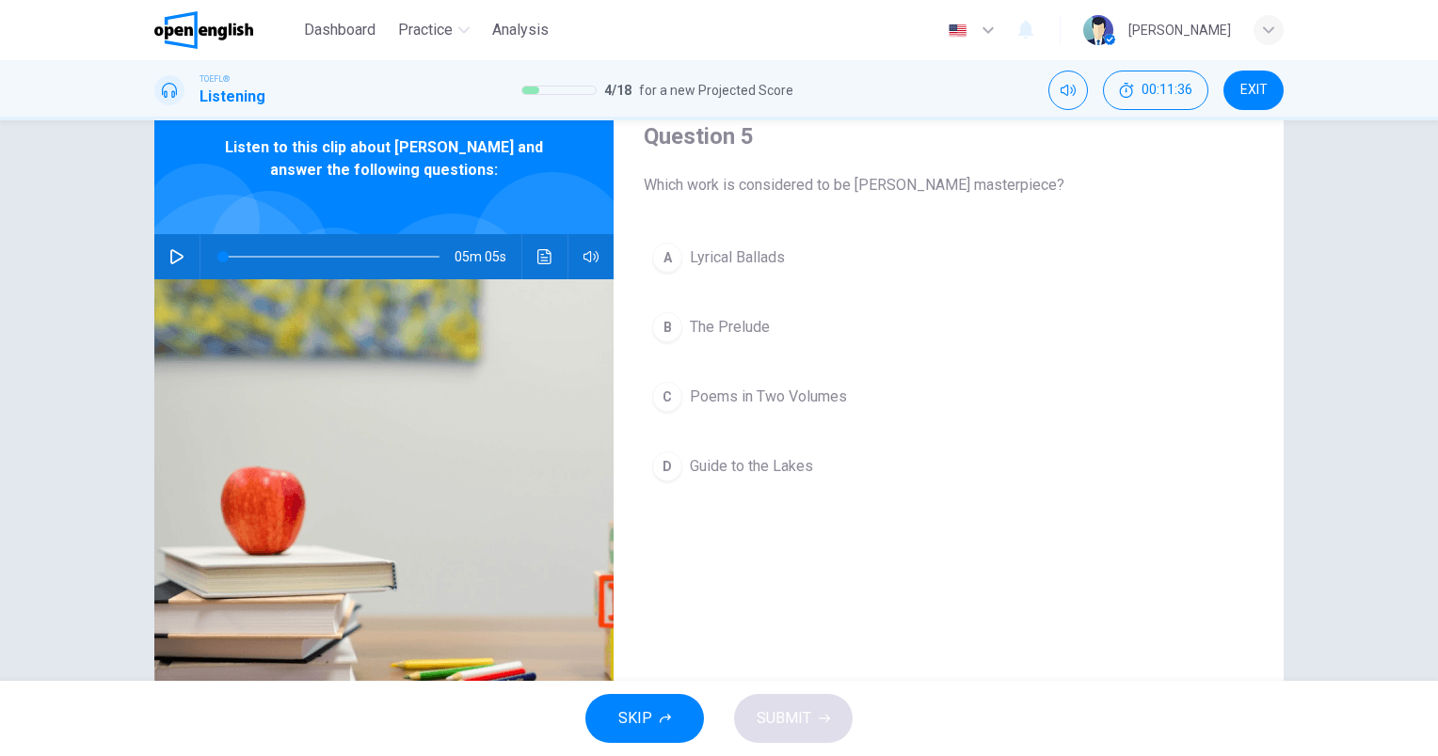
click at [736, 342] on button "B The Prelude" at bounding box center [949, 327] width 610 height 47
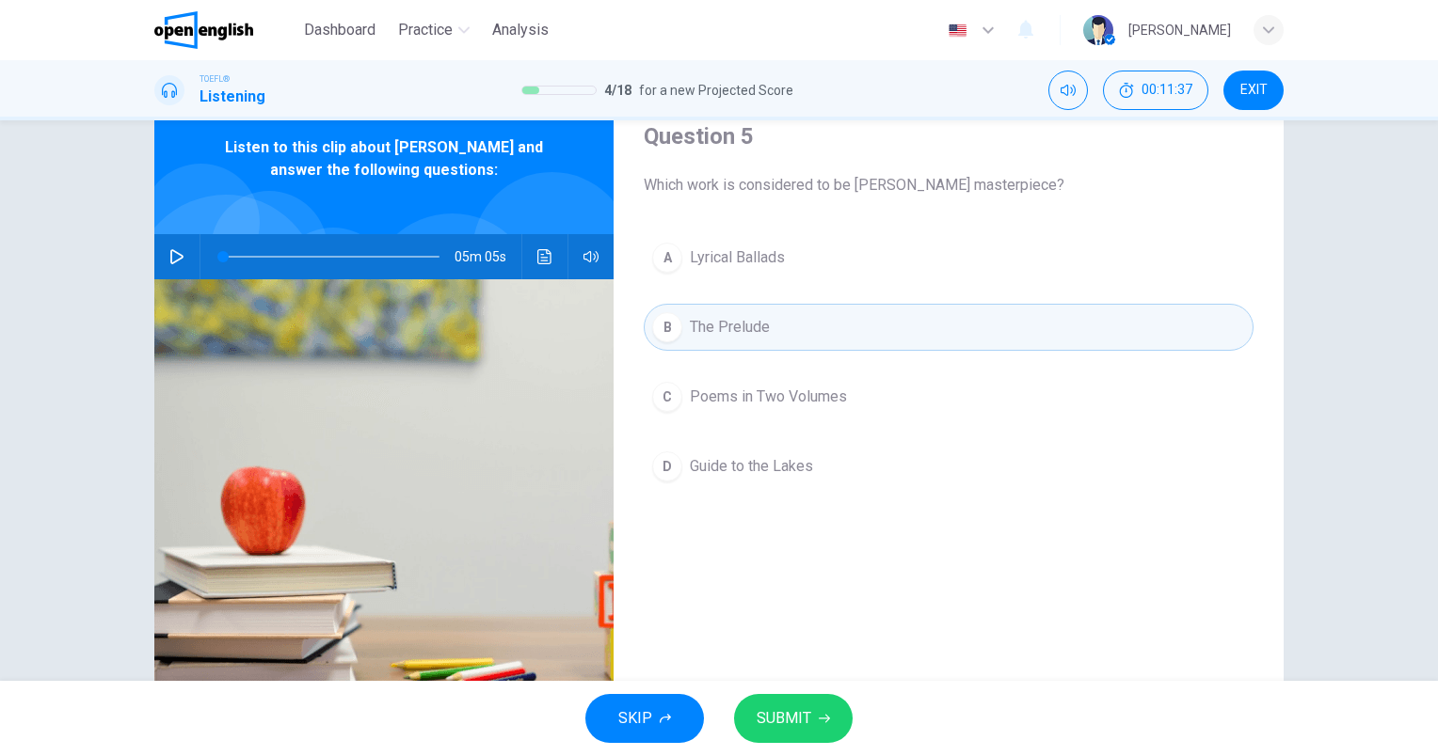
click at [803, 734] on button "SUBMIT" at bounding box center [793, 718] width 119 height 49
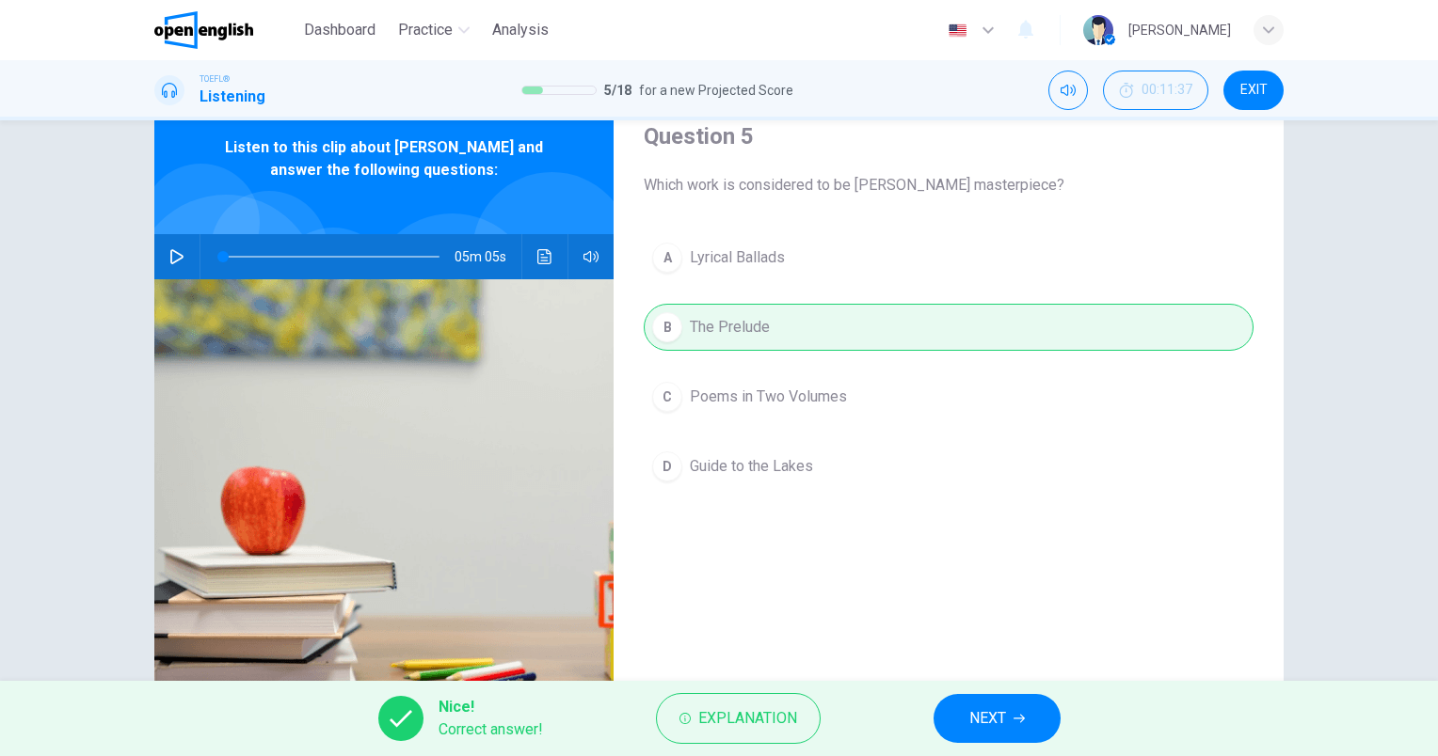
click at [1004, 725] on span "NEXT" at bounding box center [987, 719] width 37 height 26
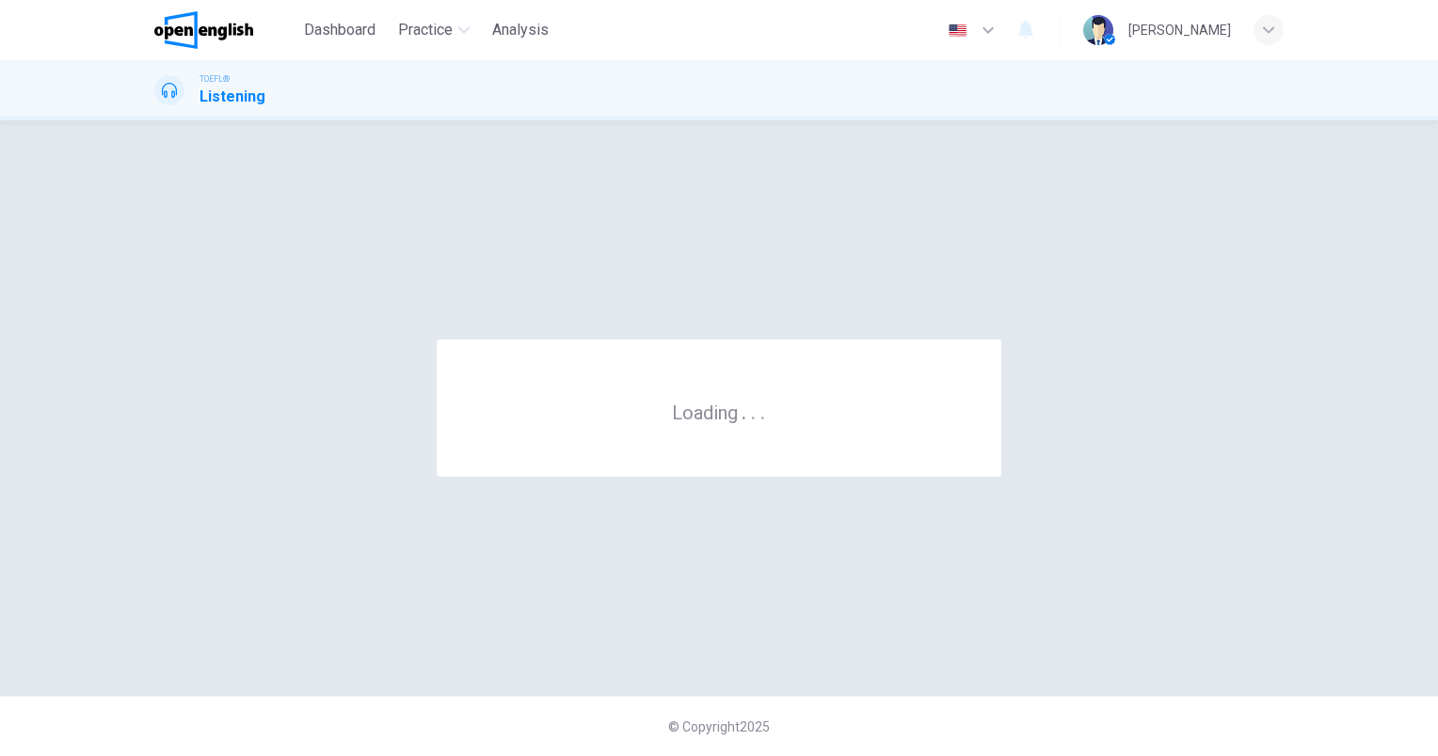
scroll to position [0, 0]
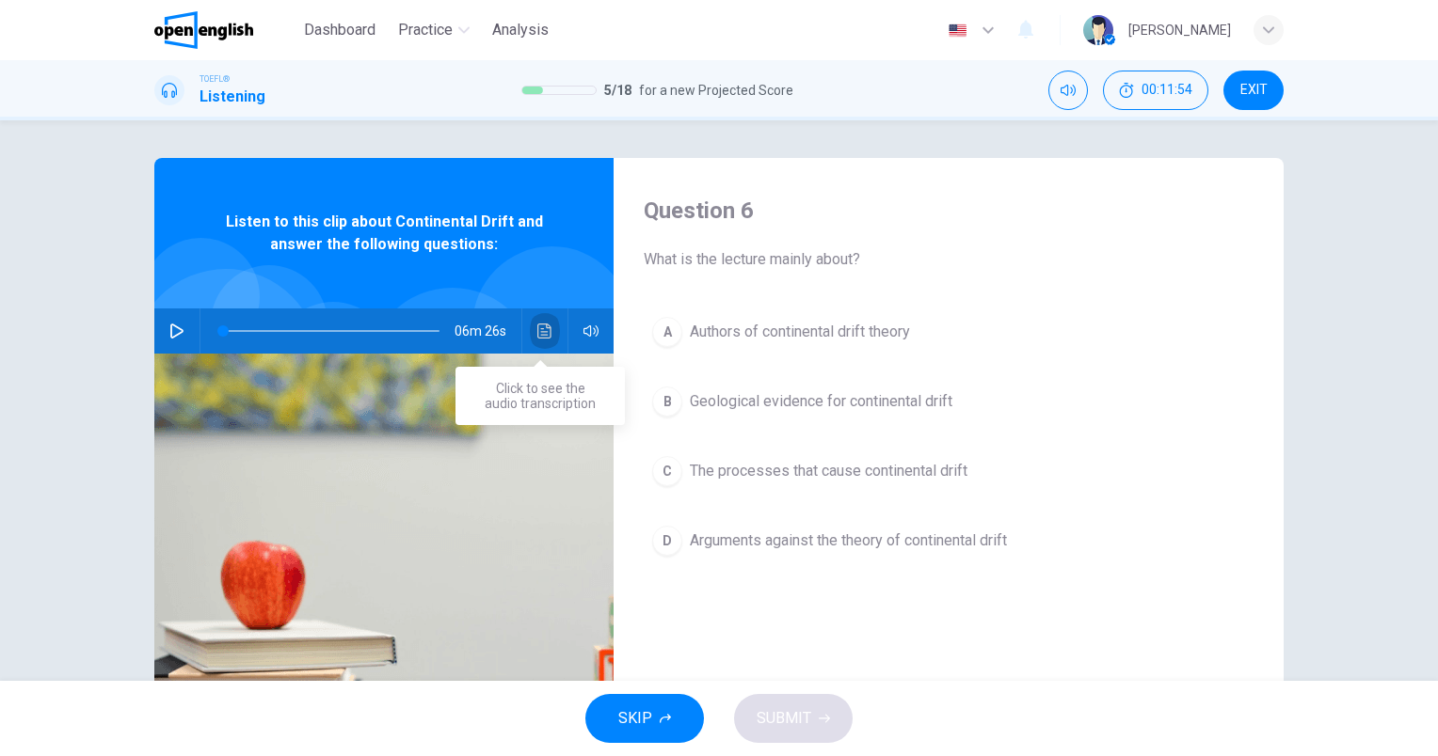
click at [531, 342] on button "Click to see the audio transcription" at bounding box center [545, 331] width 30 height 45
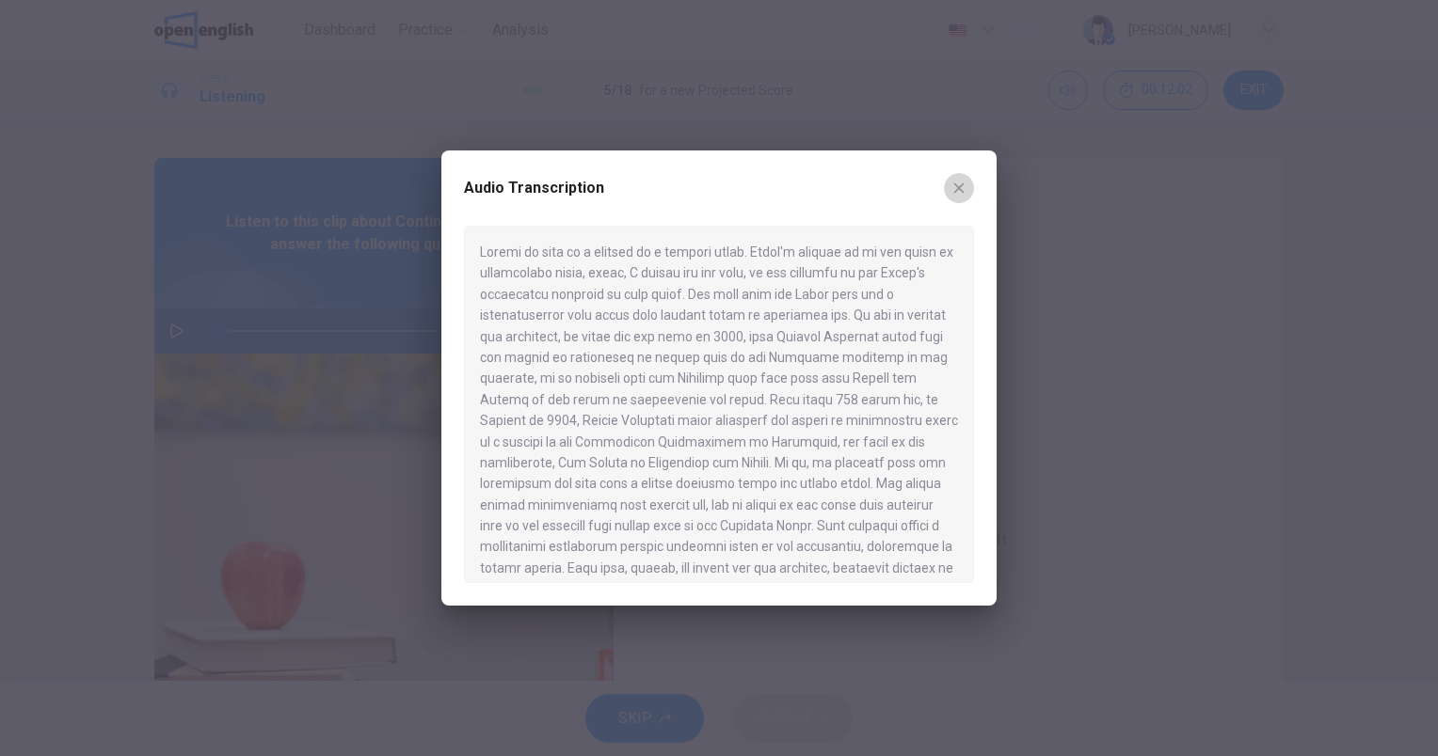
click at [955, 198] on button "button" at bounding box center [959, 188] width 30 height 30
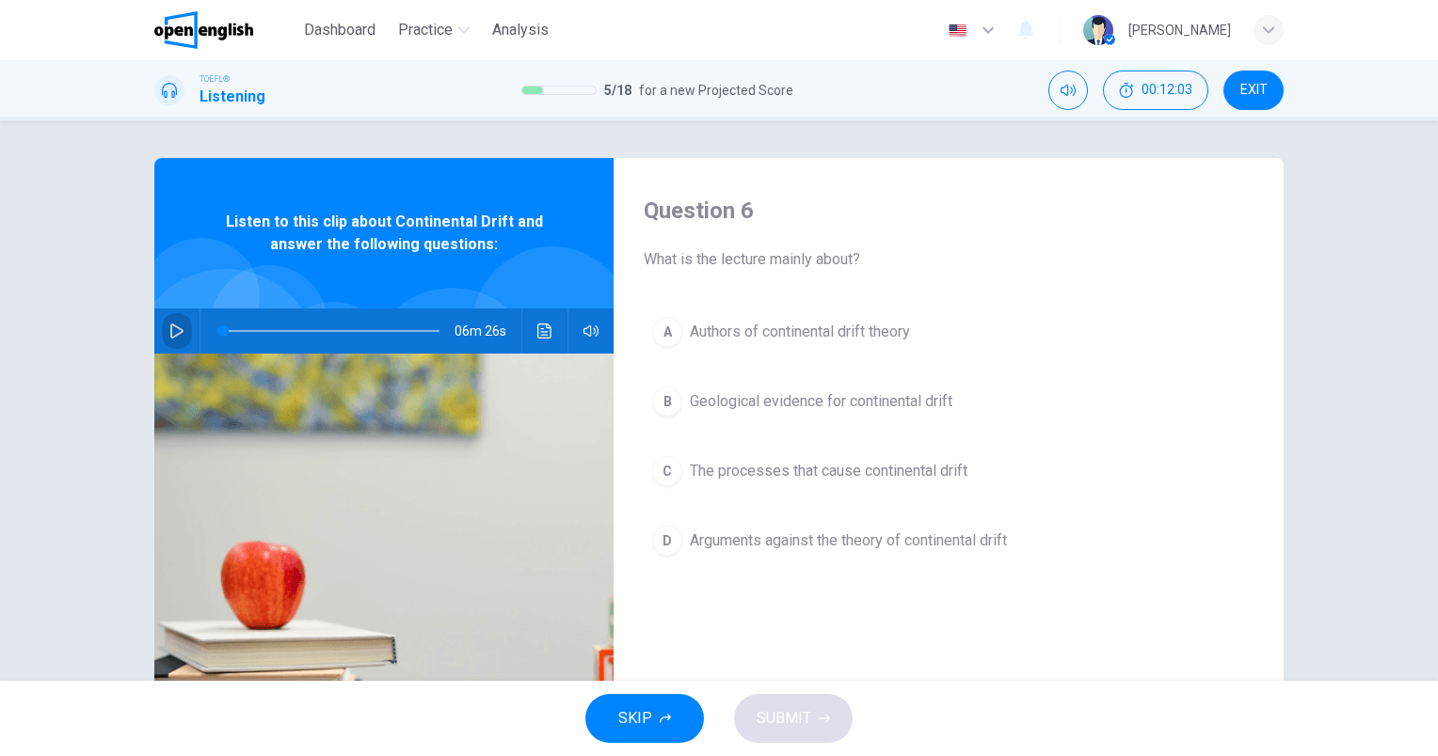
click at [169, 329] on icon "button" at bounding box center [176, 331] width 15 height 15
click at [544, 335] on icon "Click to see the audio transcription" at bounding box center [544, 331] width 15 height 15
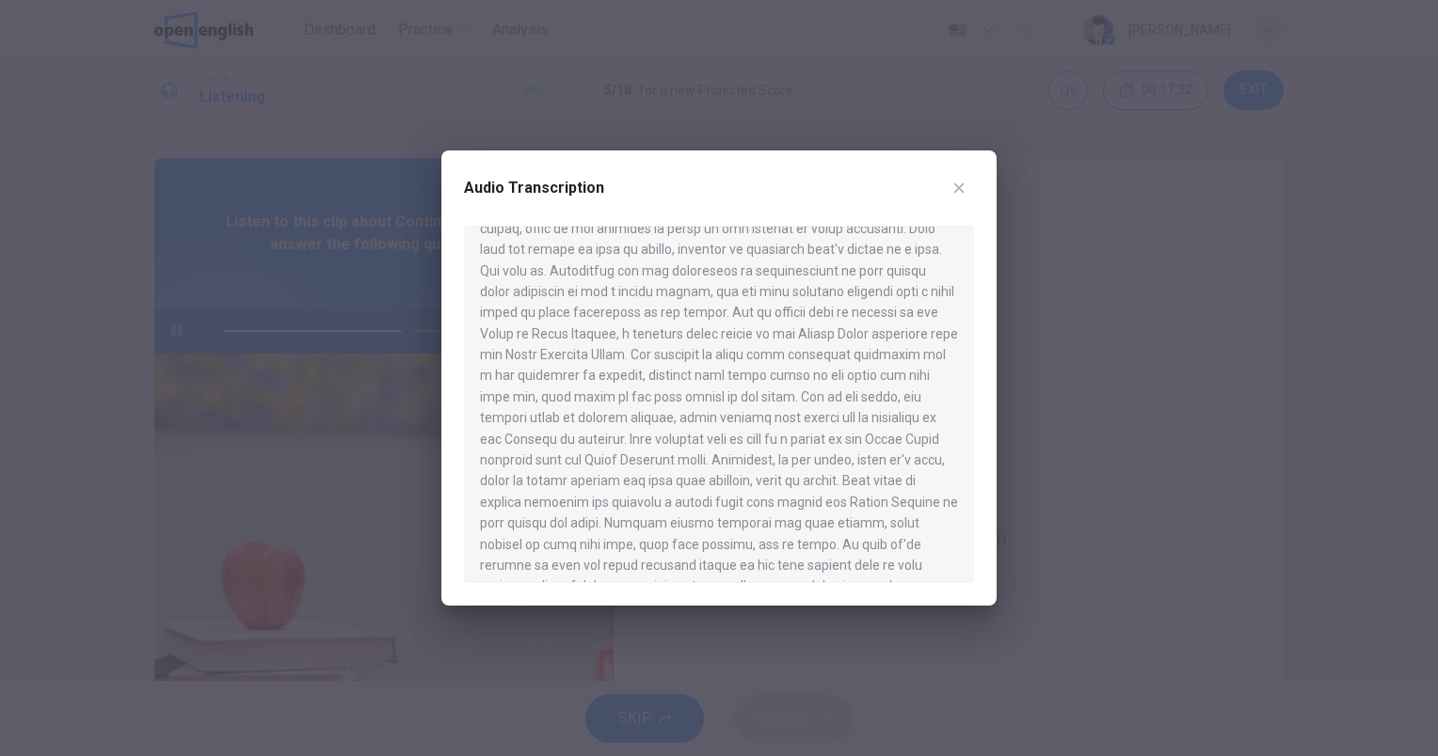
scroll to position [1086, 0]
type input "*"
click at [962, 189] on icon "button" at bounding box center [958, 188] width 15 height 15
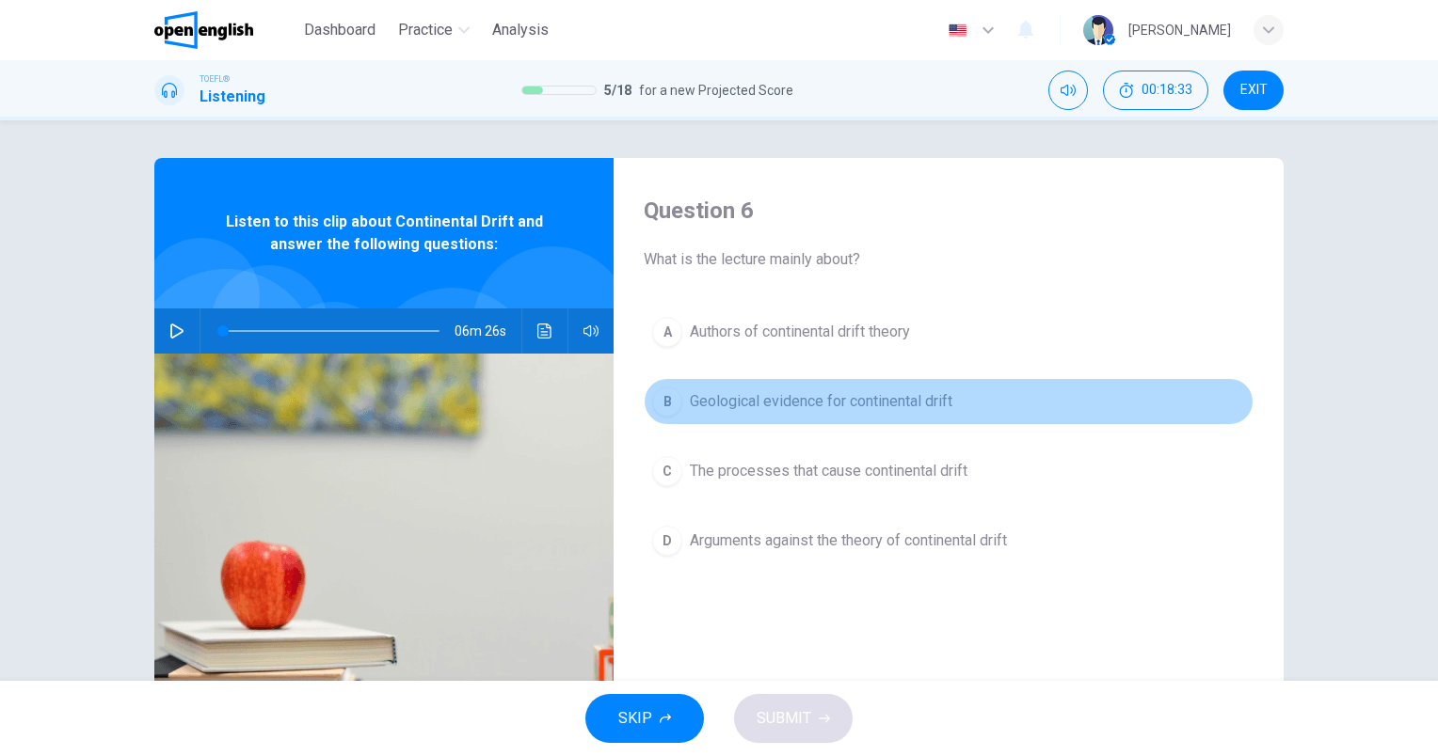
click at [947, 408] on span "Geological evidence for continental drift" at bounding box center [821, 401] width 262 height 23
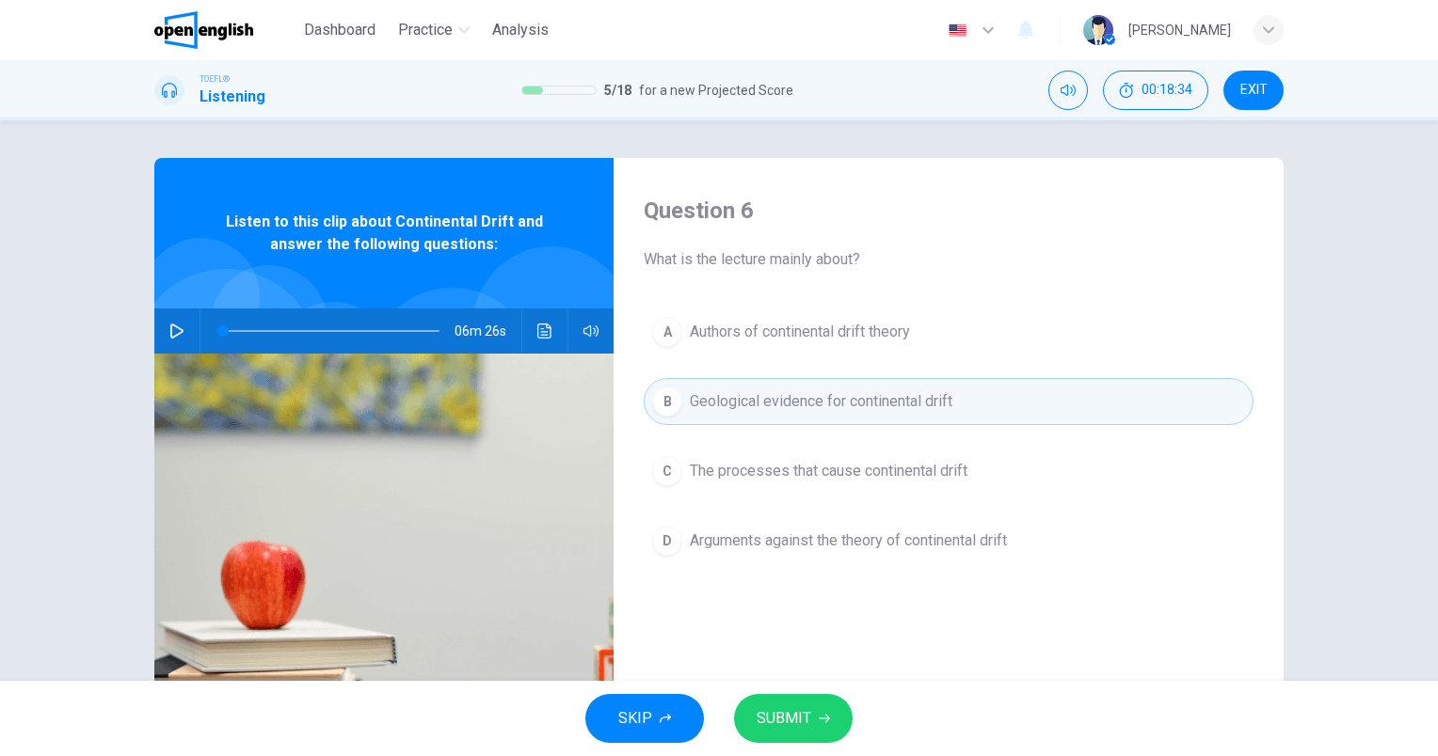
click at [815, 713] on button "SUBMIT" at bounding box center [793, 718] width 119 height 49
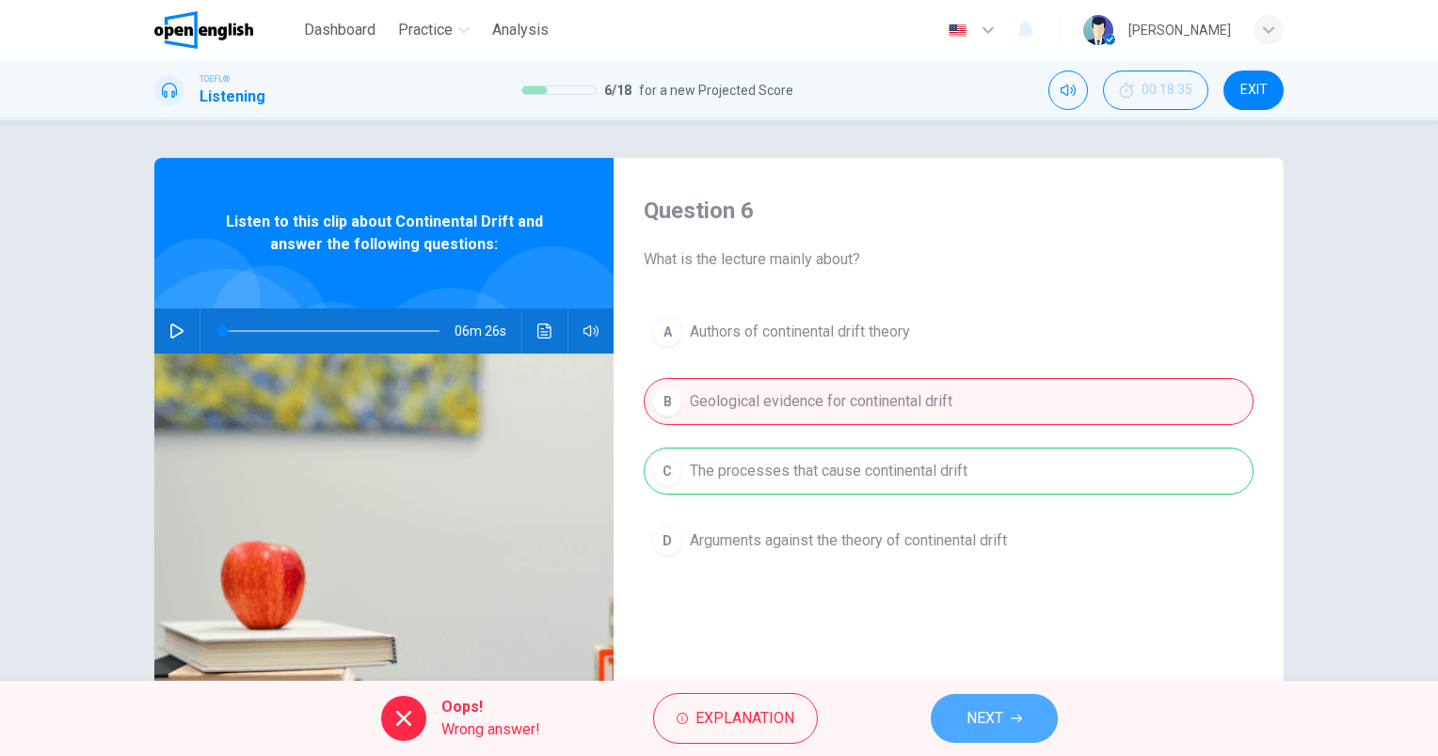
click at [1006, 706] on button "NEXT" at bounding box center [993, 718] width 127 height 49
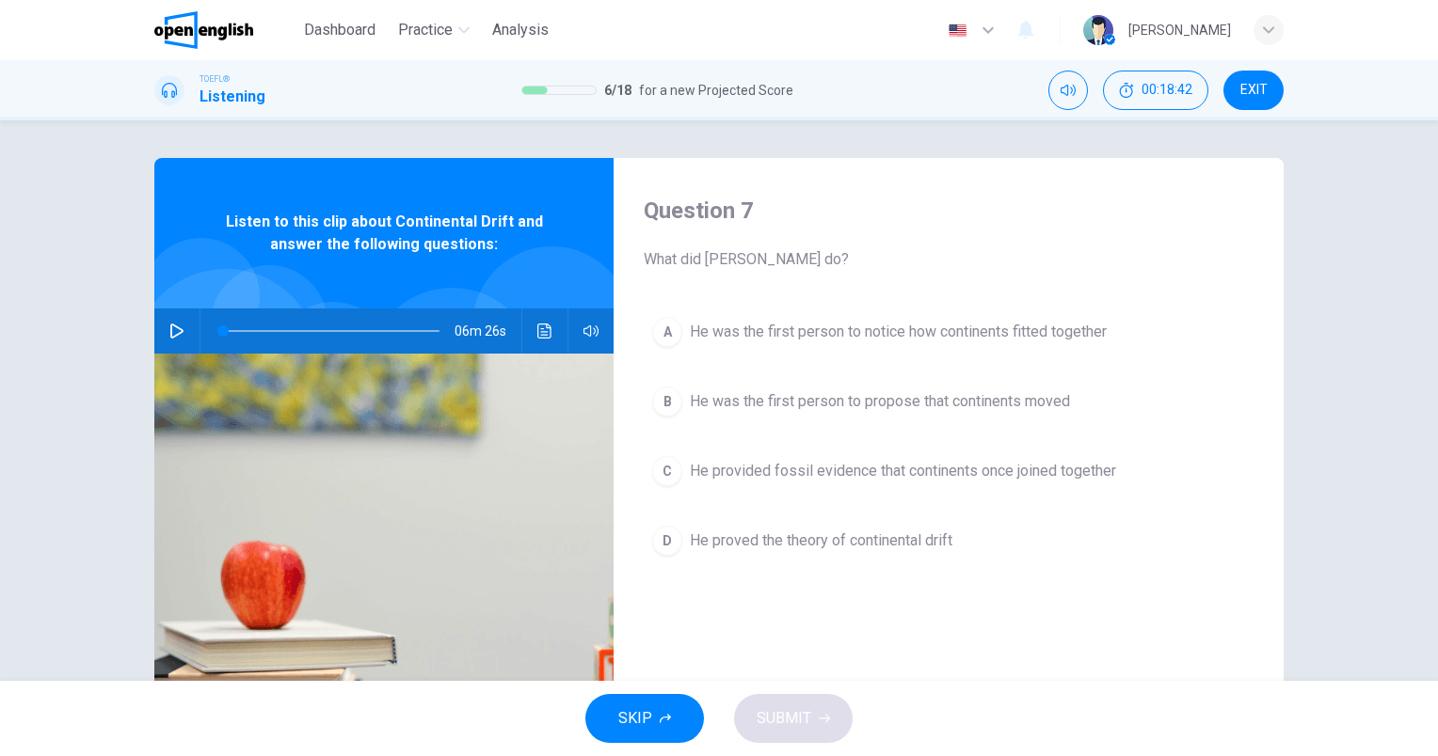
click at [1088, 336] on span "He was the first person to notice how continents fitted together" at bounding box center [898, 332] width 417 height 23
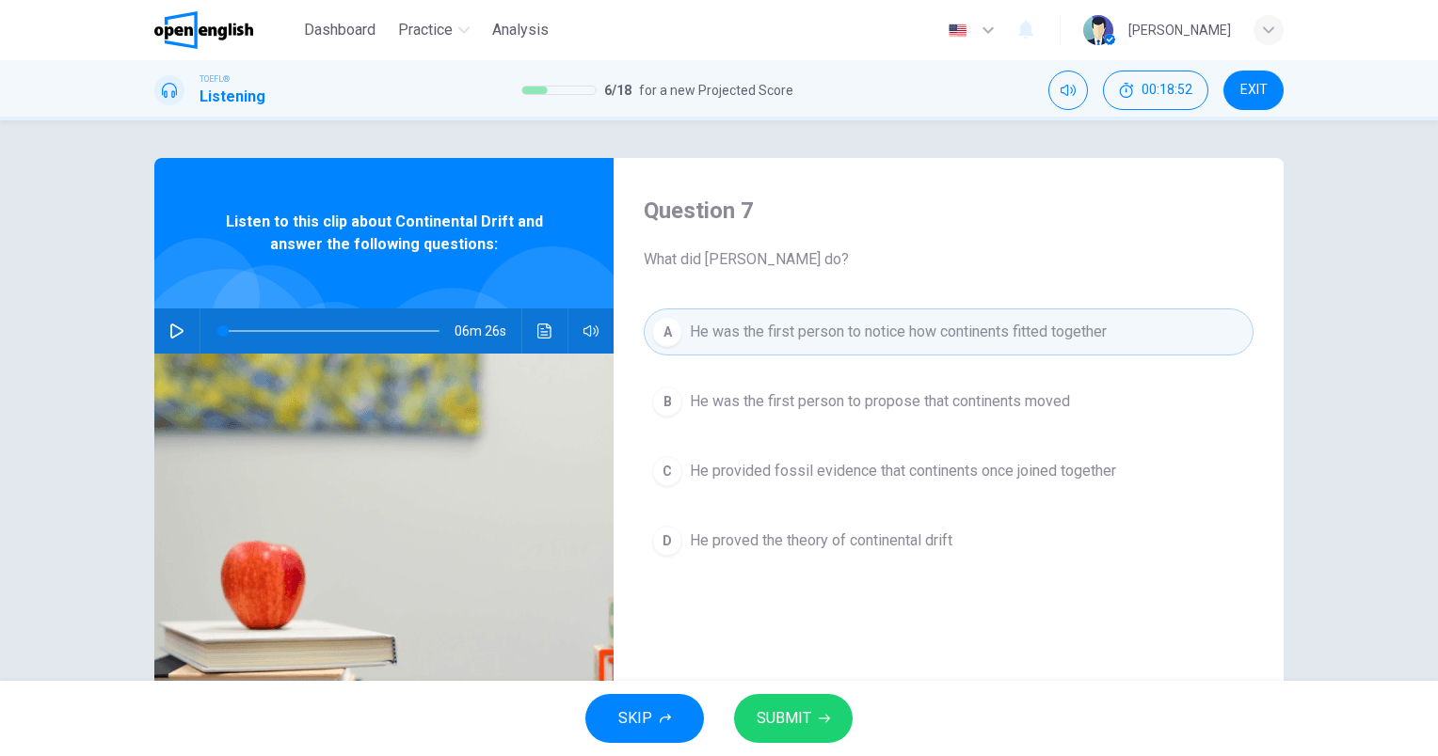
click at [824, 709] on button "SUBMIT" at bounding box center [793, 718] width 119 height 49
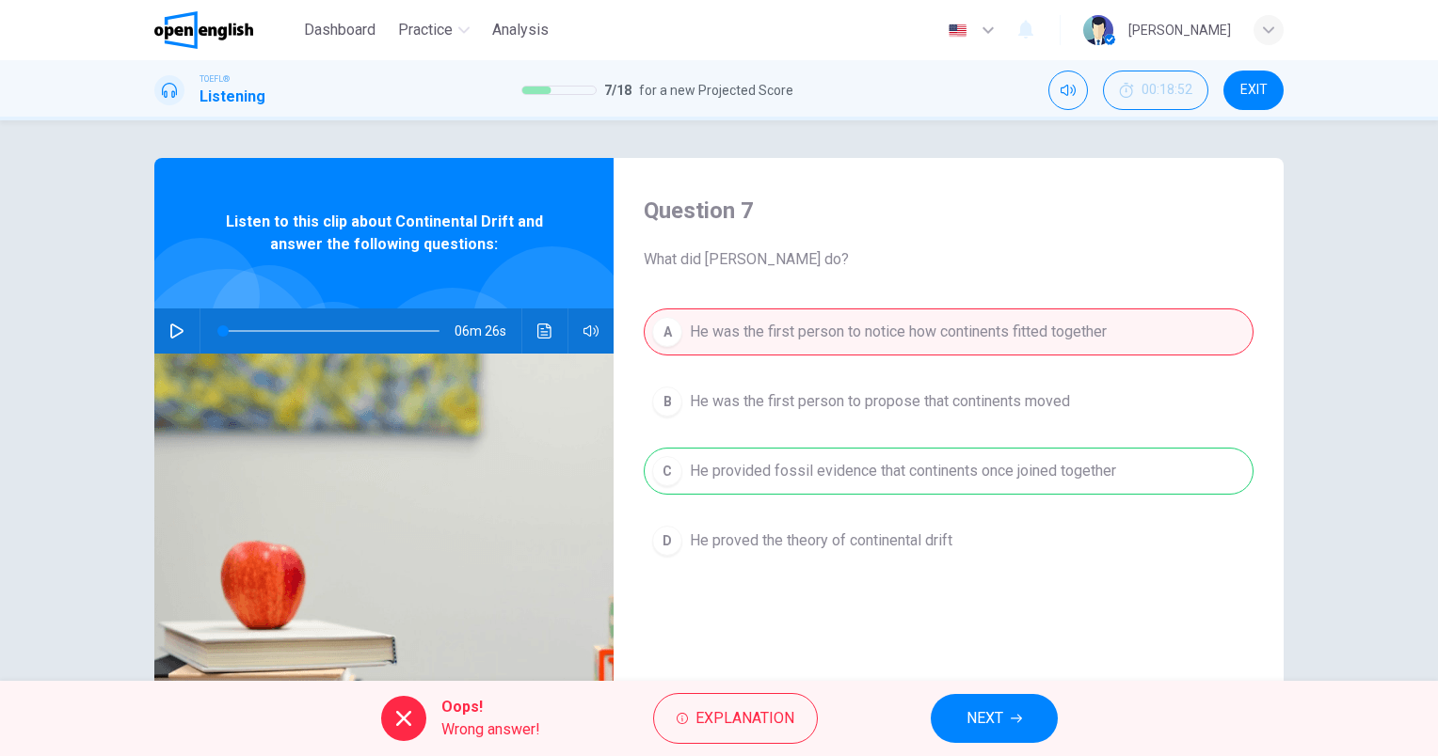
click at [1024, 710] on button "NEXT" at bounding box center [993, 718] width 127 height 49
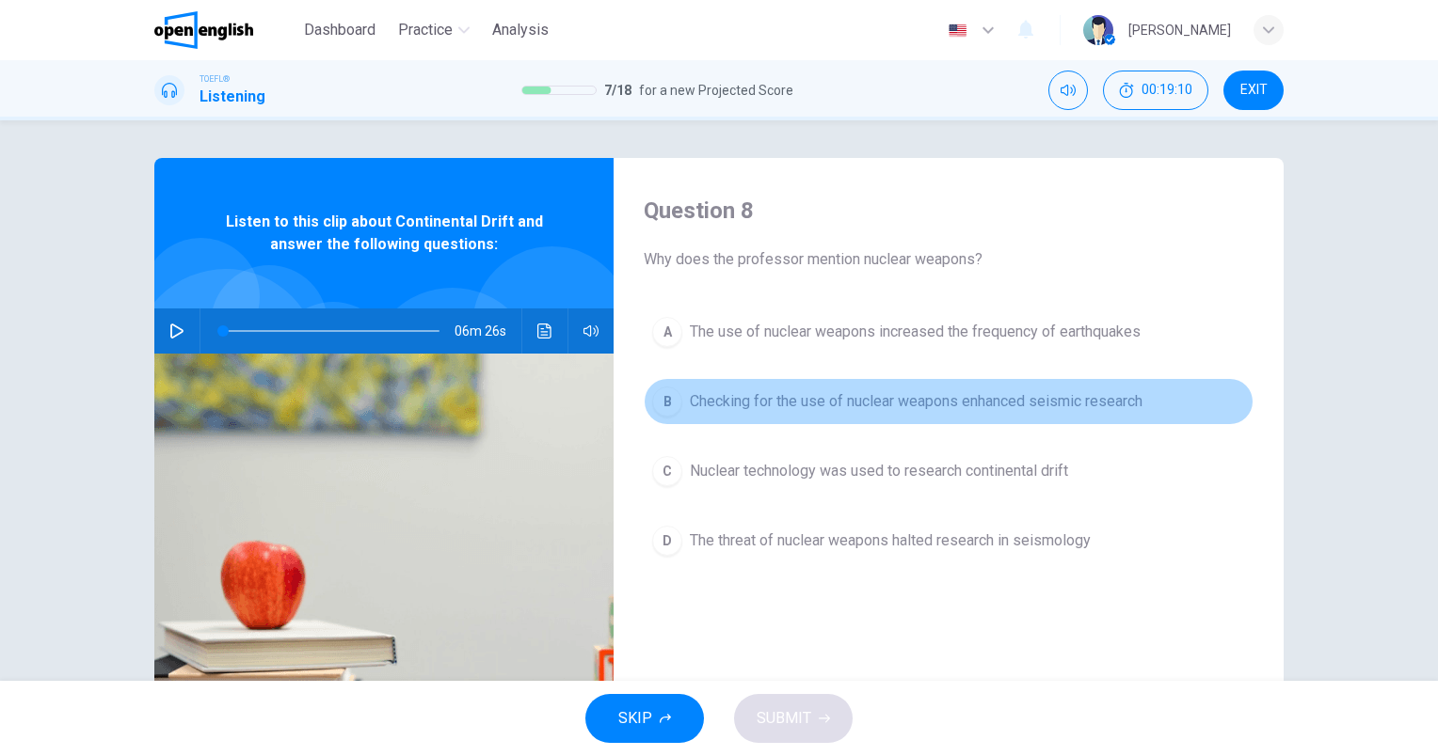
click at [1079, 419] on button "B Checking for the use of nuclear weapons enhanced seismic research" at bounding box center [949, 401] width 610 height 47
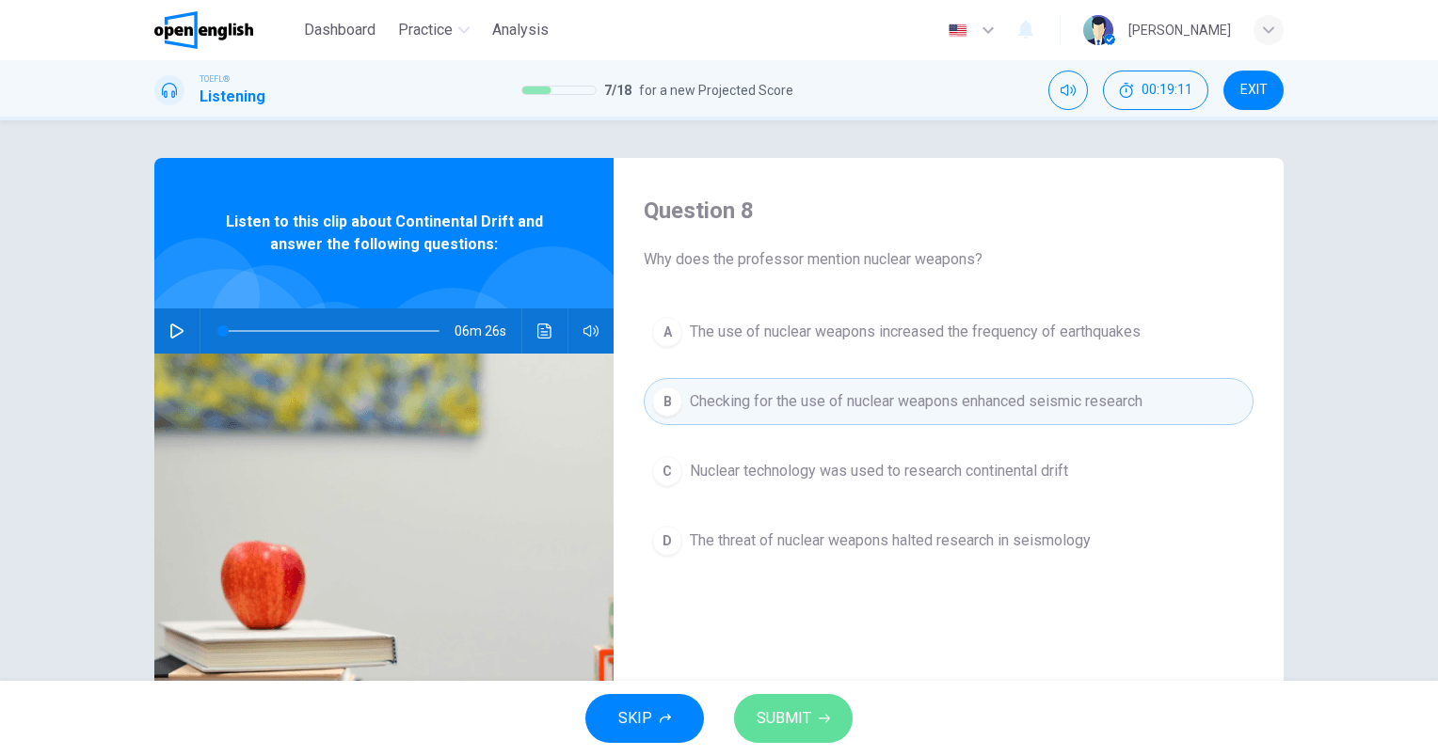
click at [830, 718] on button "SUBMIT" at bounding box center [793, 718] width 119 height 49
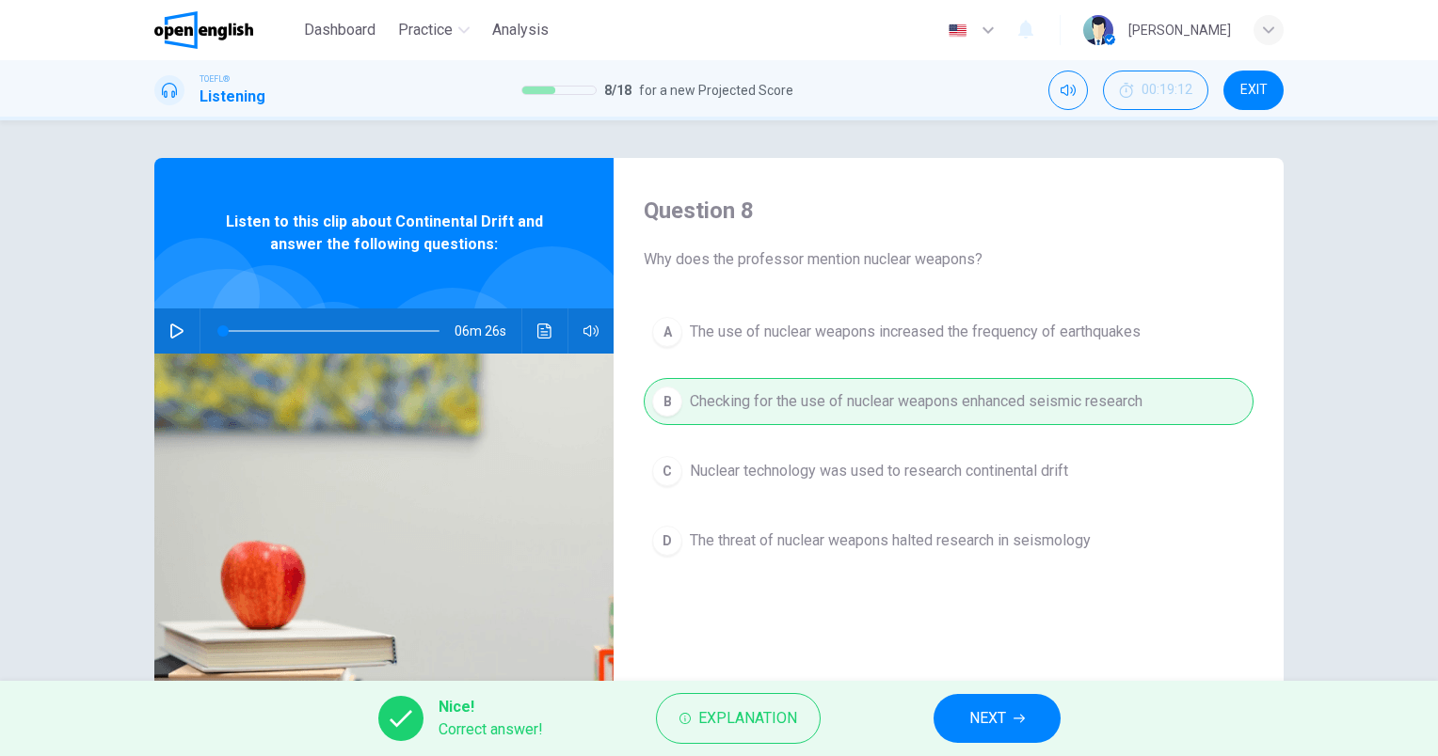
click at [996, 707] on span "NEXT" at bounding box center [987, 719] width 37 height 26
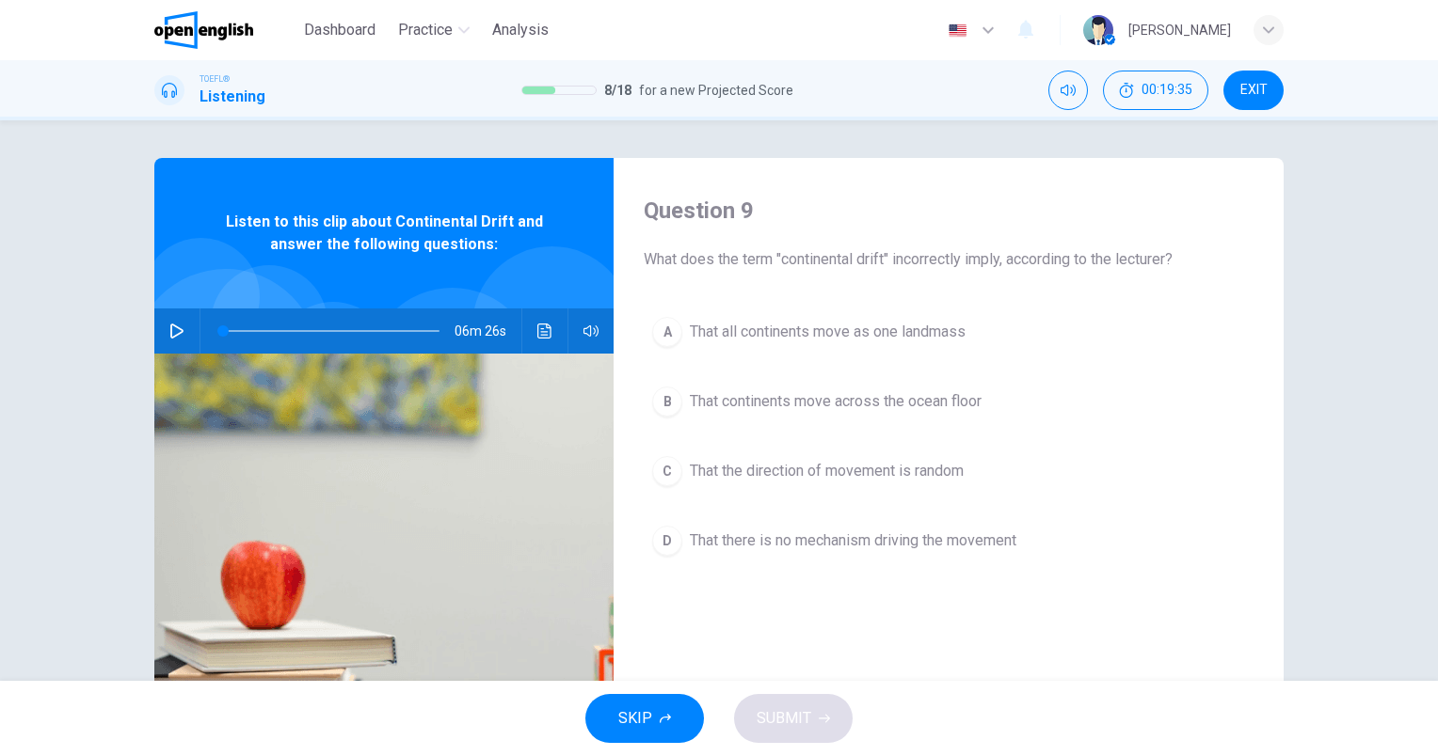
click at [939, 335] on span "That all continents move as one landmass" at bounding box center [828, 332] width 276 height 23
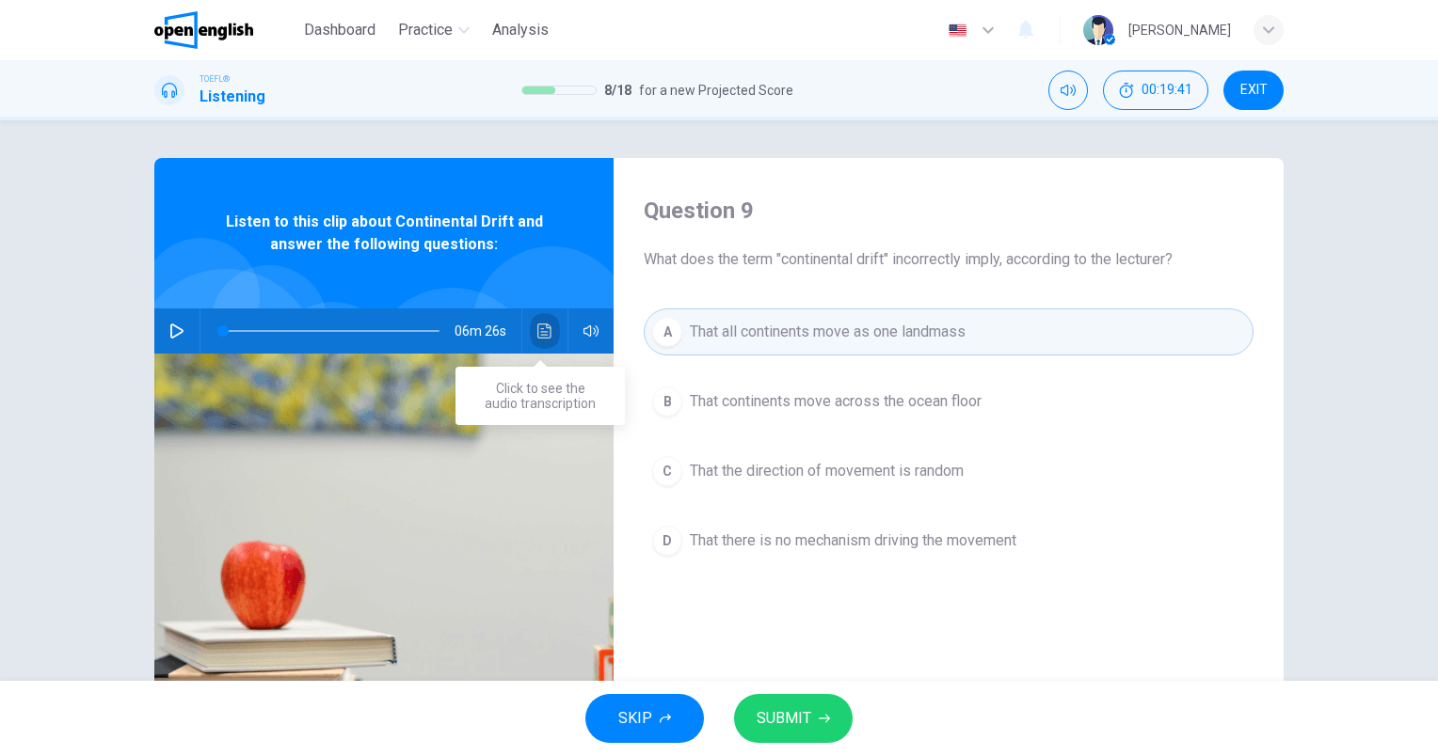
click at [545, 324] on icon "Click to see the audio transcription" at bounding box center [544, 331] width 15 height 15
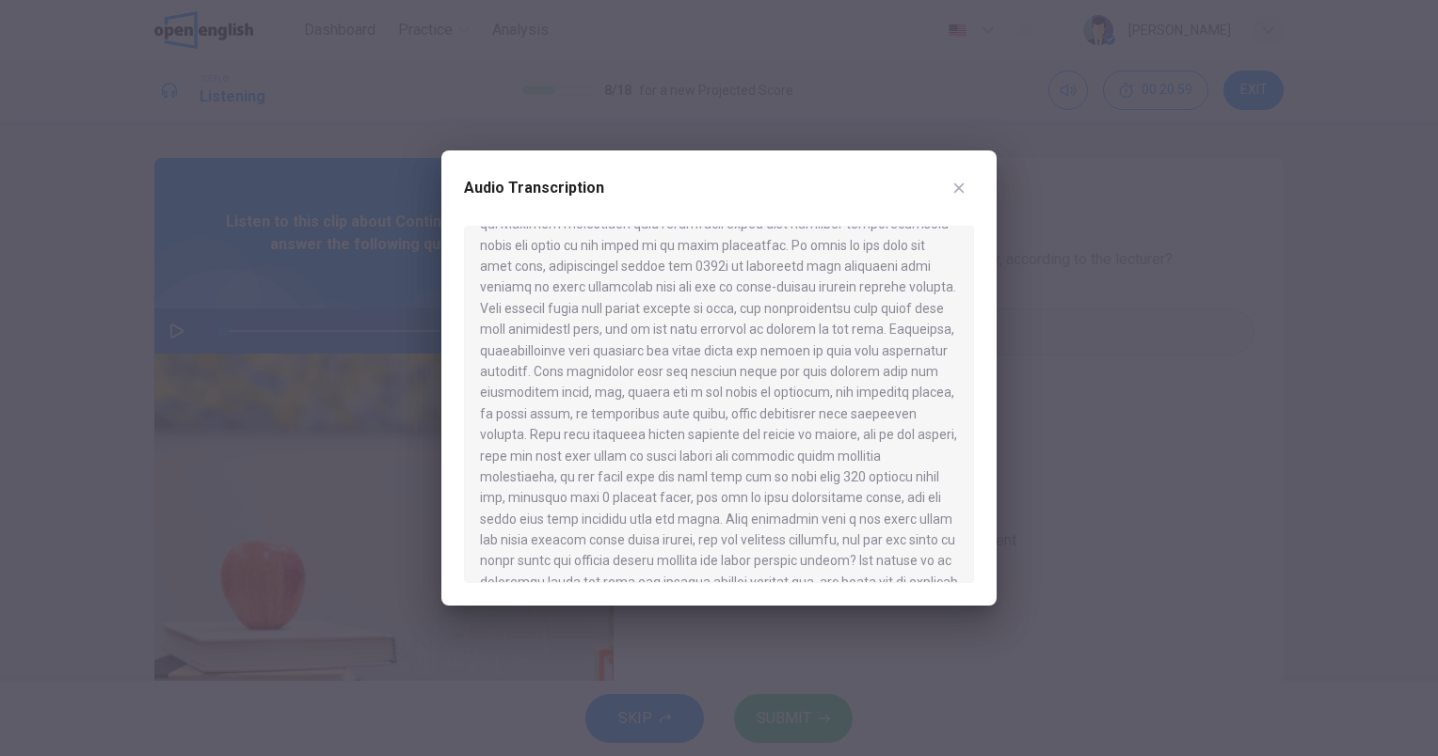
scroll to position [564, 0]
click at [989, 181] on div "Audio Transcription" at bounding box center [718, 378] width 555 height 455
click at [963, 189] on icon "button" at bounding box center [958, 188] width 15 height 15
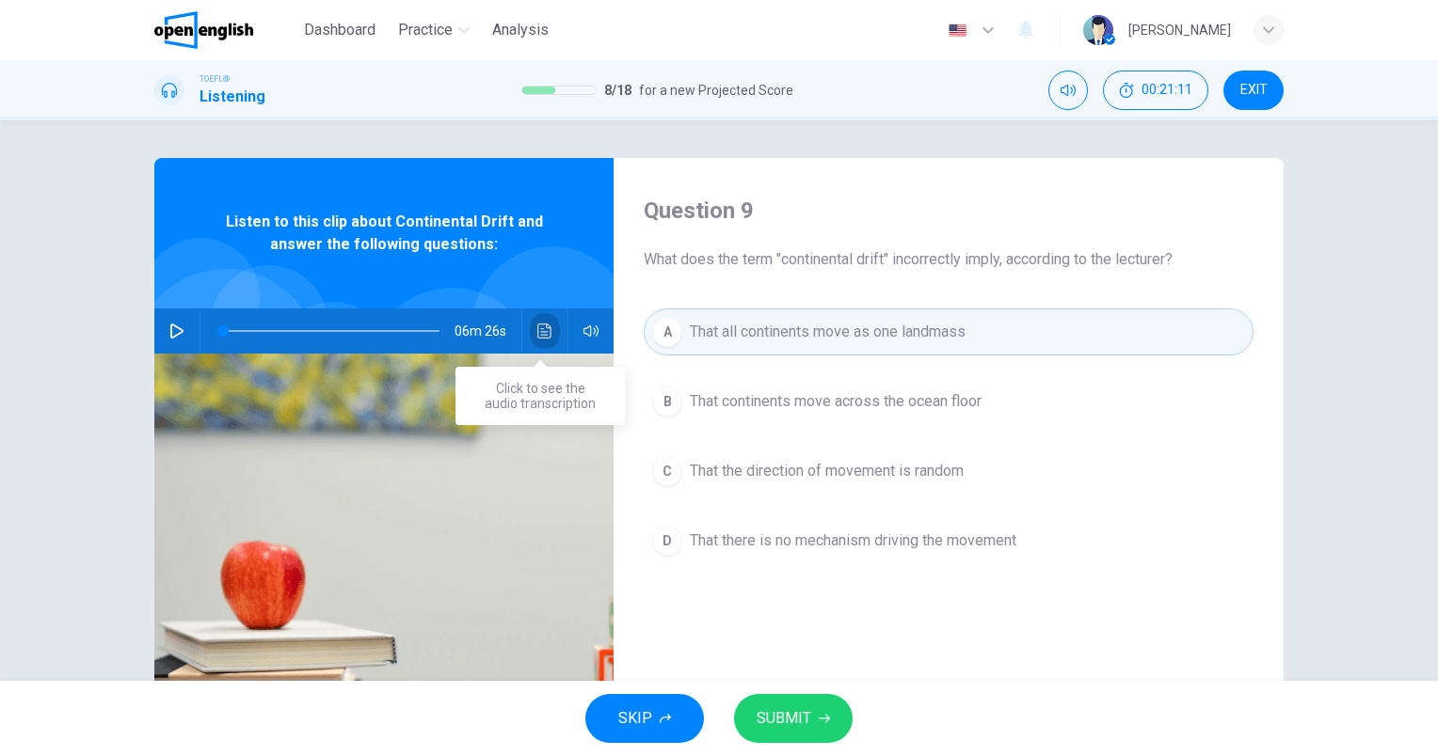
click at [537, 332] on icon "Click to see the audio transcription" at bounding box center [544, 331] width 15 height 15
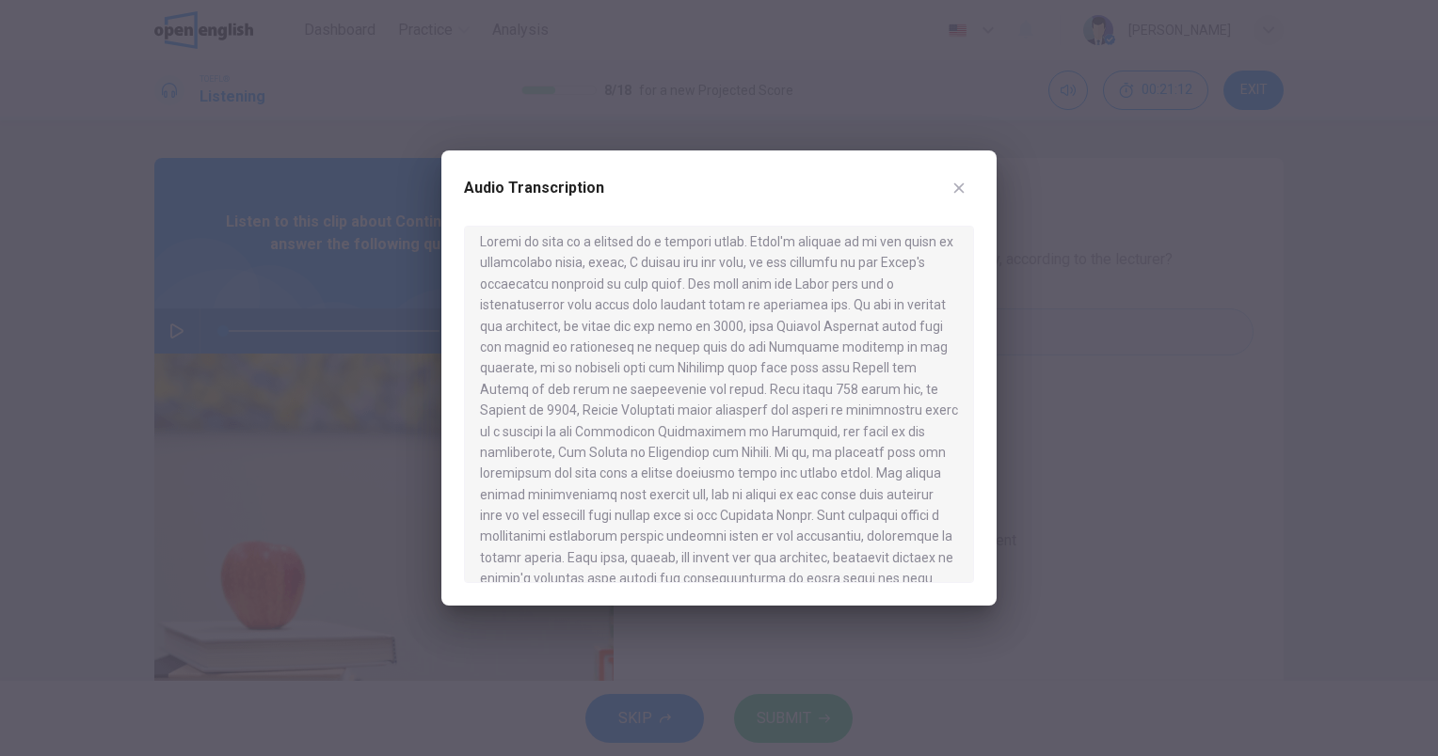
scroll to position [0, 0]
click at [964, 188] on icon "button" at bounding box center [958, 188] width 15 height 15
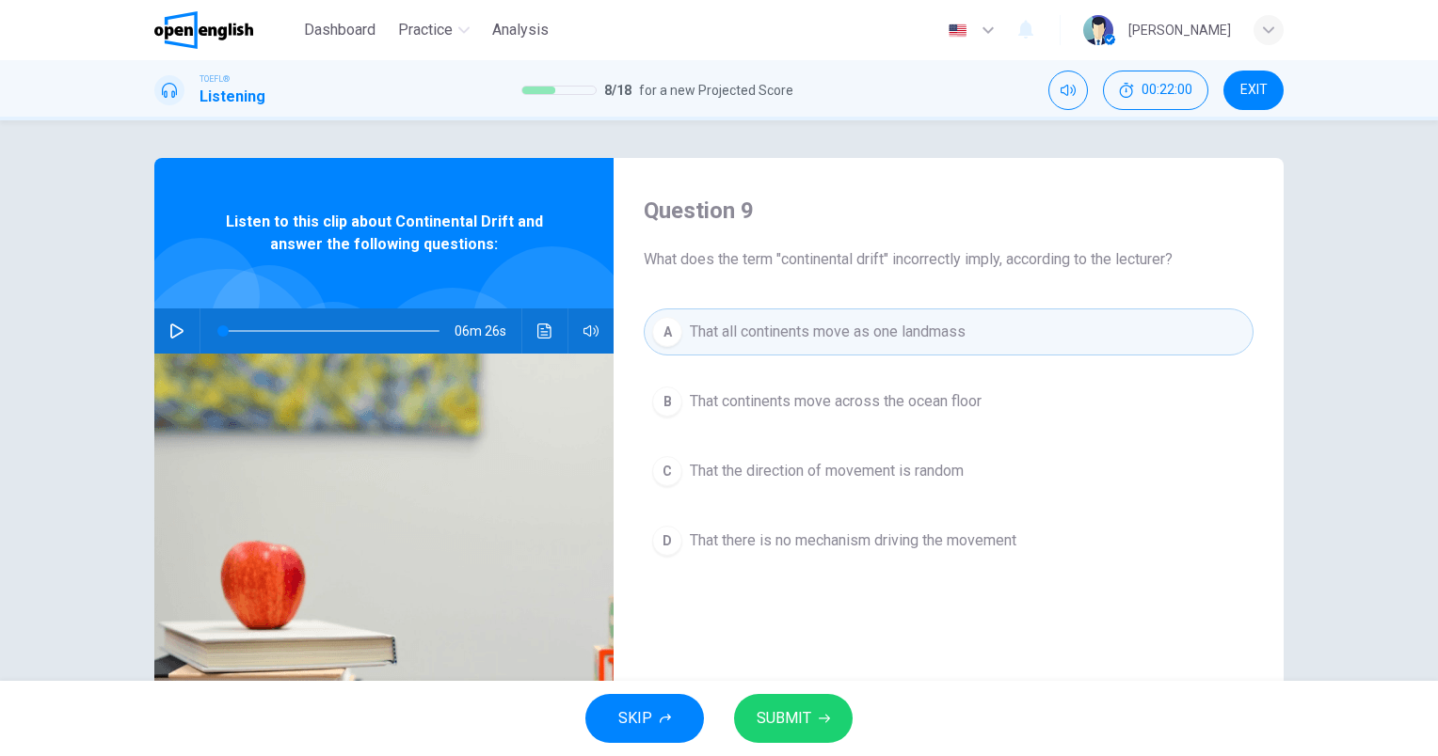
click at [978, 561] on button "D That there is no mechanism driving the movement" at bounding box center [949, 540] width 610 height 47
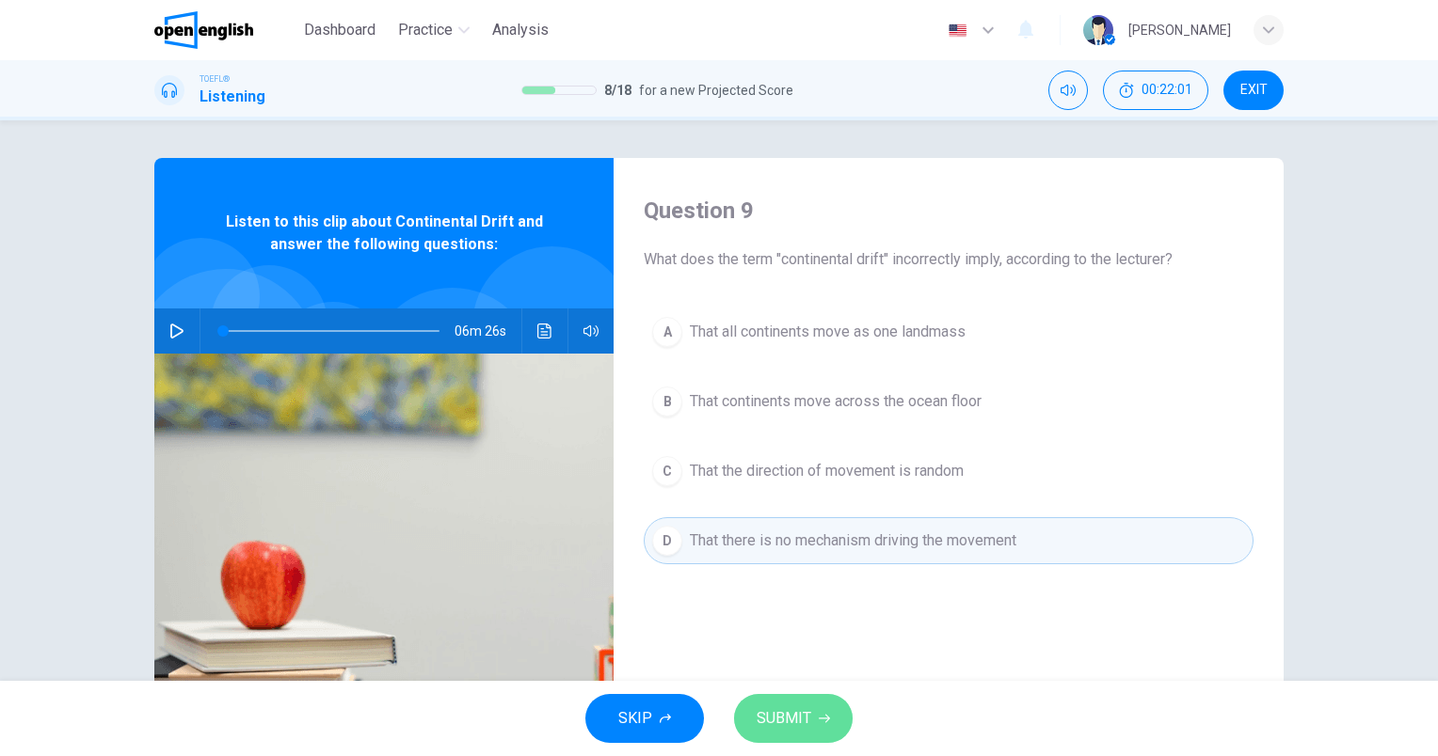
click at [823, 720] on icon "button" at bounding box center [824, 718] width 11 height 11
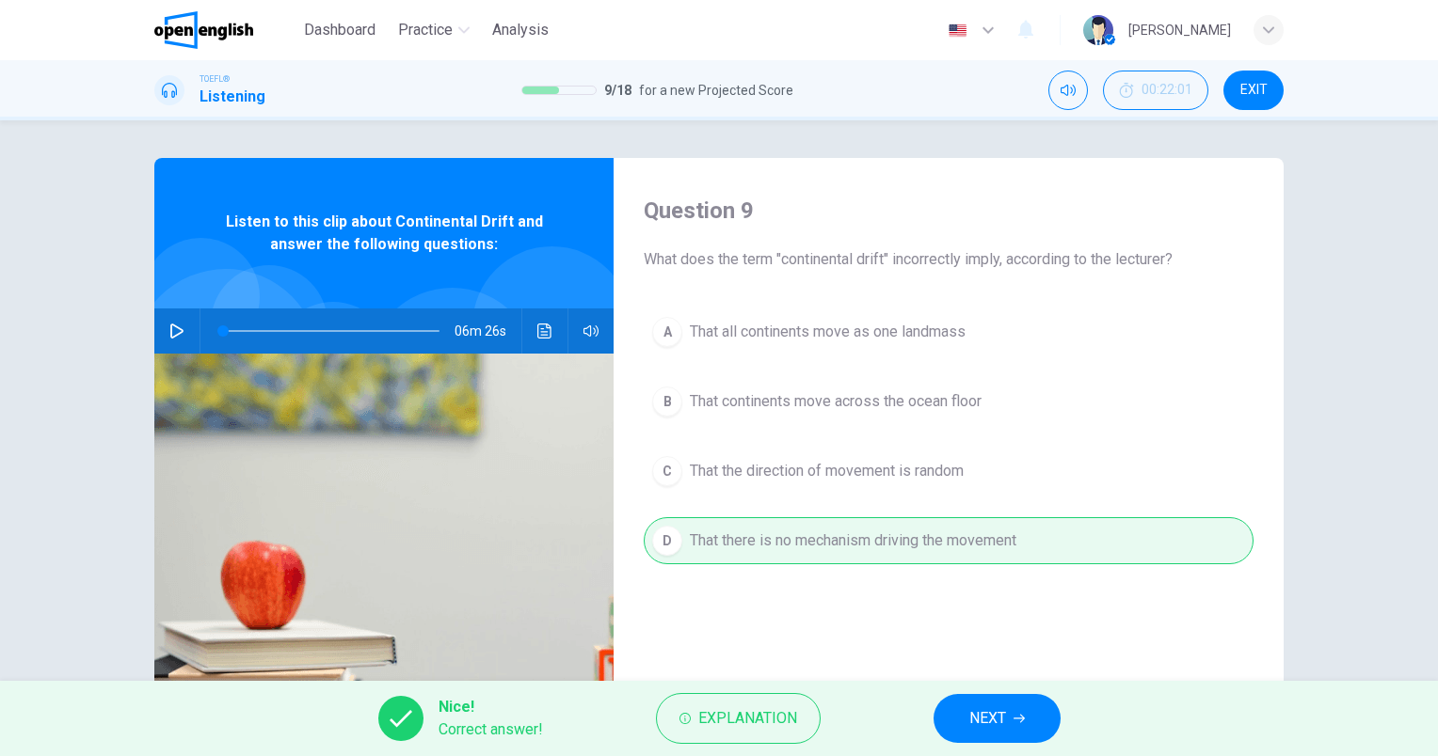
click at [1009, 719] on button "NEXT" at bounding box center [996, 718] width 127 height 49
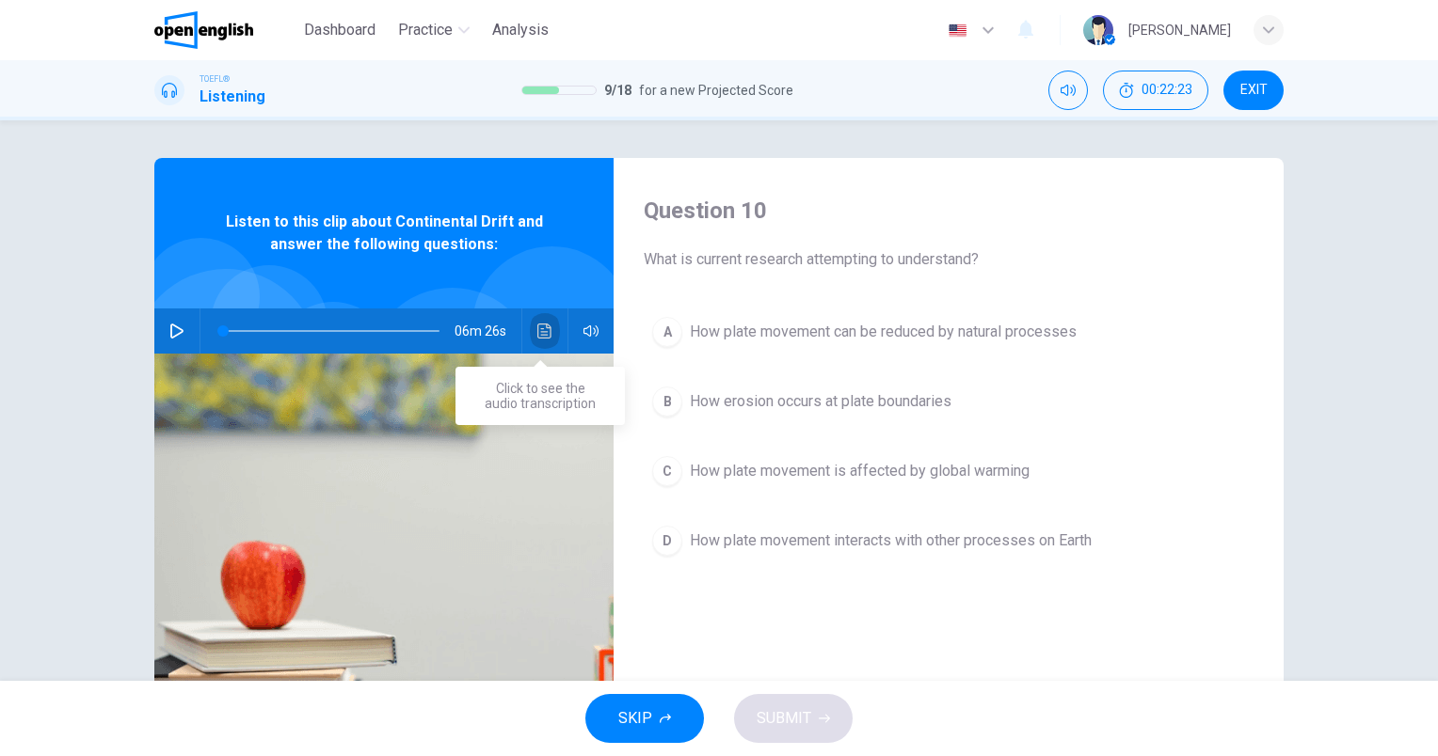
click at [537, 334] on icon "Click to see the audio transcription" at bounding box center [544, 331] width 15 height 15
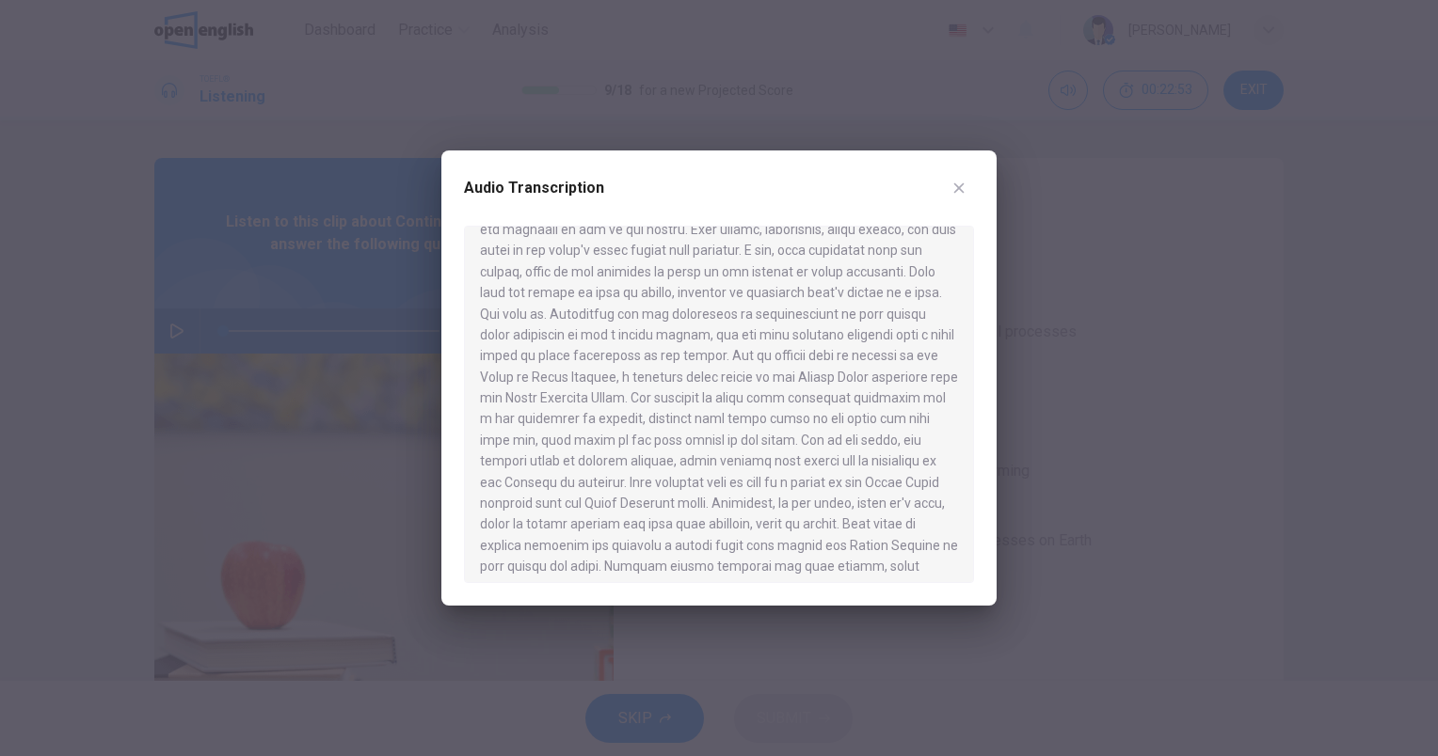
scroll to position [1086, 0]
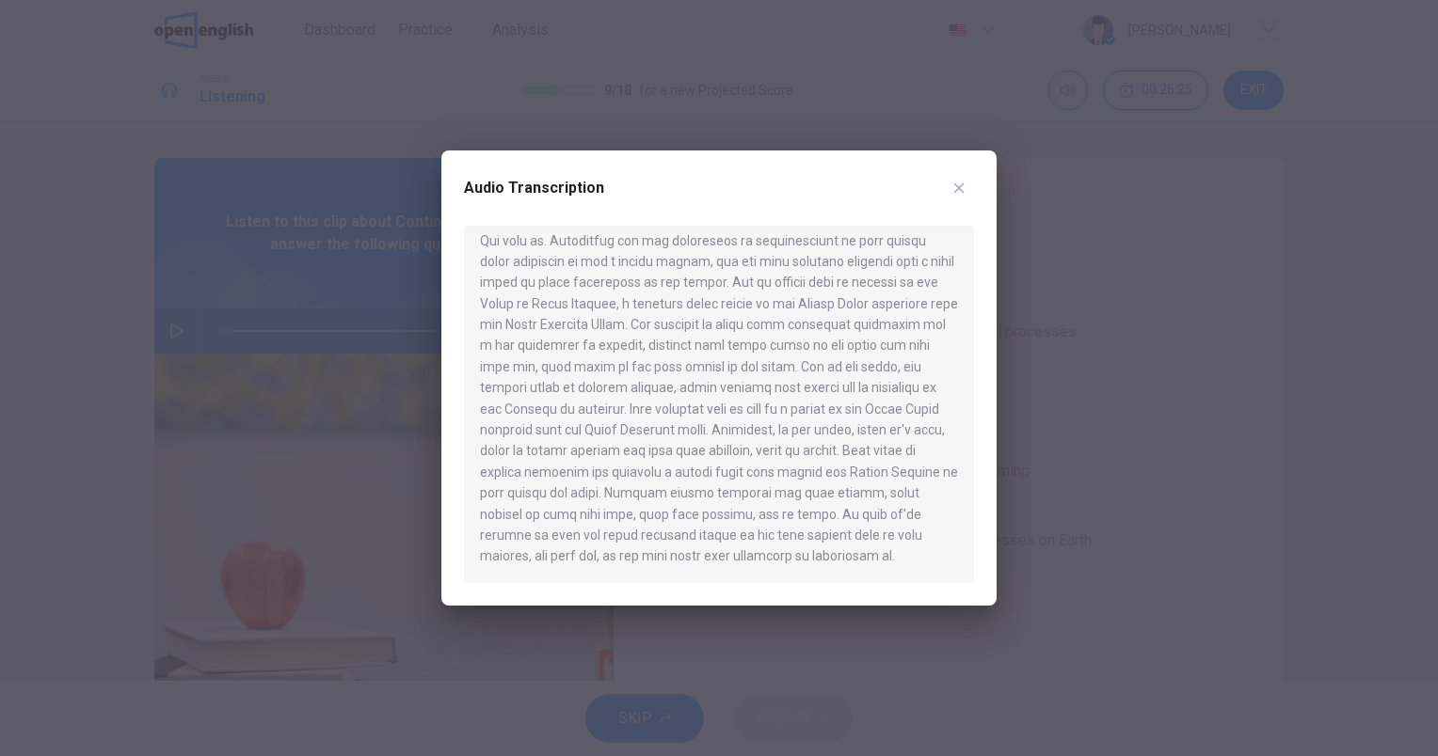
click at [960, 192] on icon "button" at bounding box center [958, 188] width 15 height 15
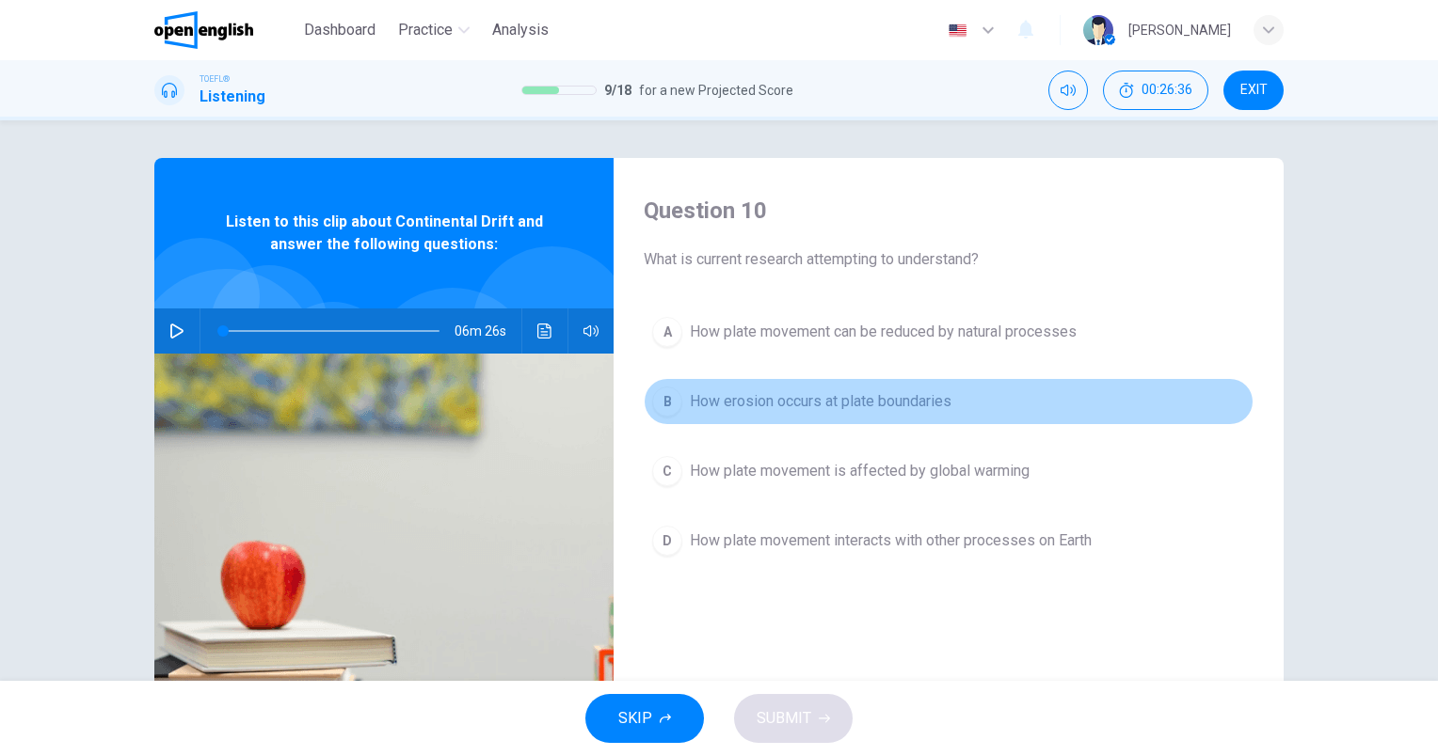
click at [815, 409] on span "How erosion occurs at plate boundaries" at bounding box center [821, 401] width 262 height 23
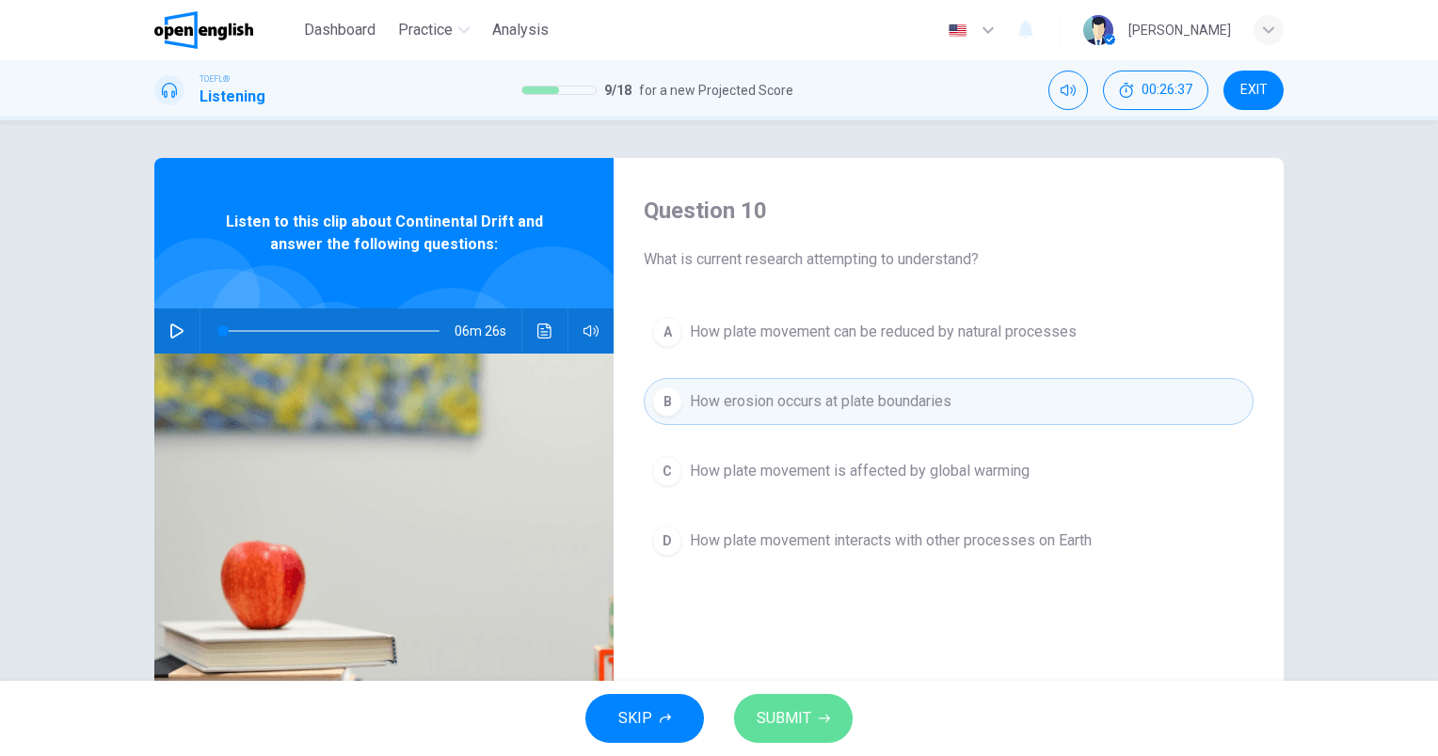
click at [819, 717] on icon "button" at bounding box center [824, 718] width 11 height 11
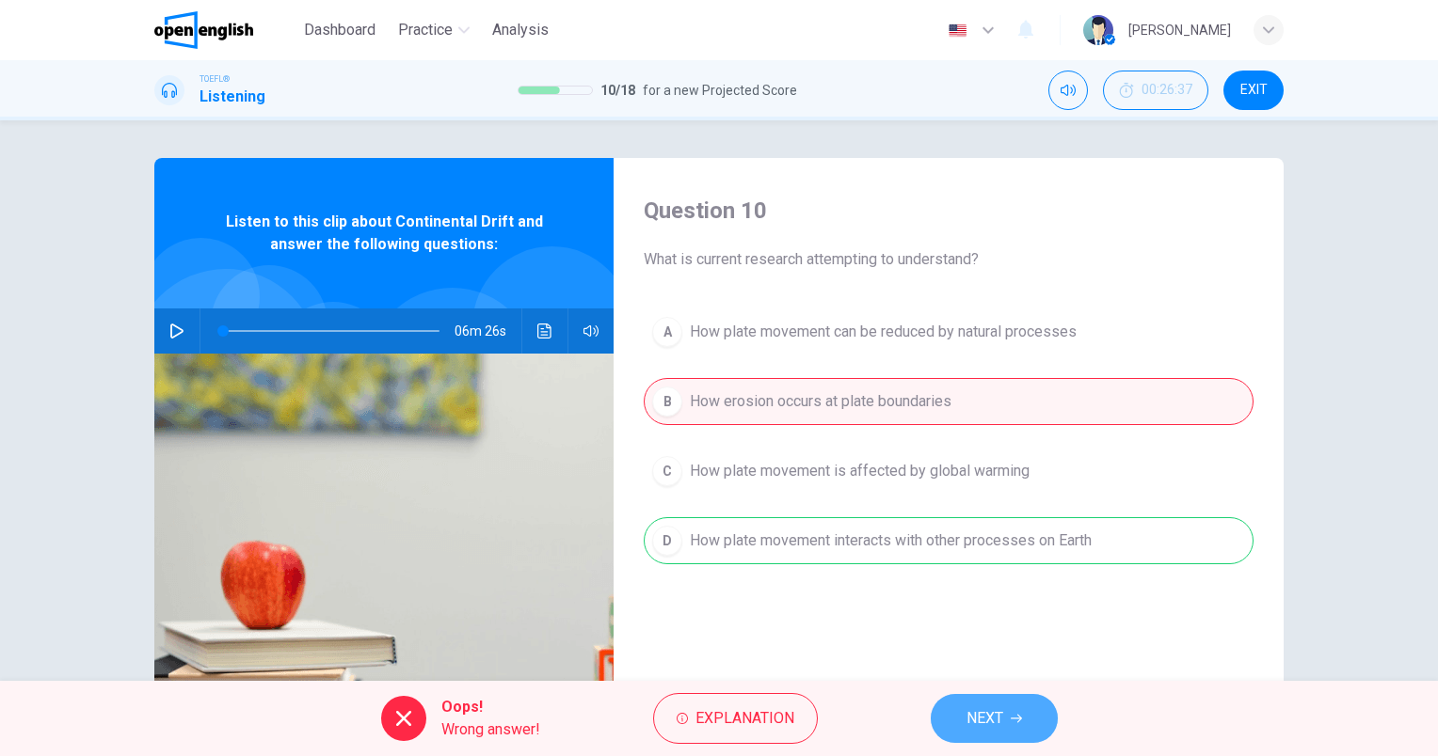
click at [1016, 713] on icon "button" at bounding box center [1015, 718] width 11 height 11
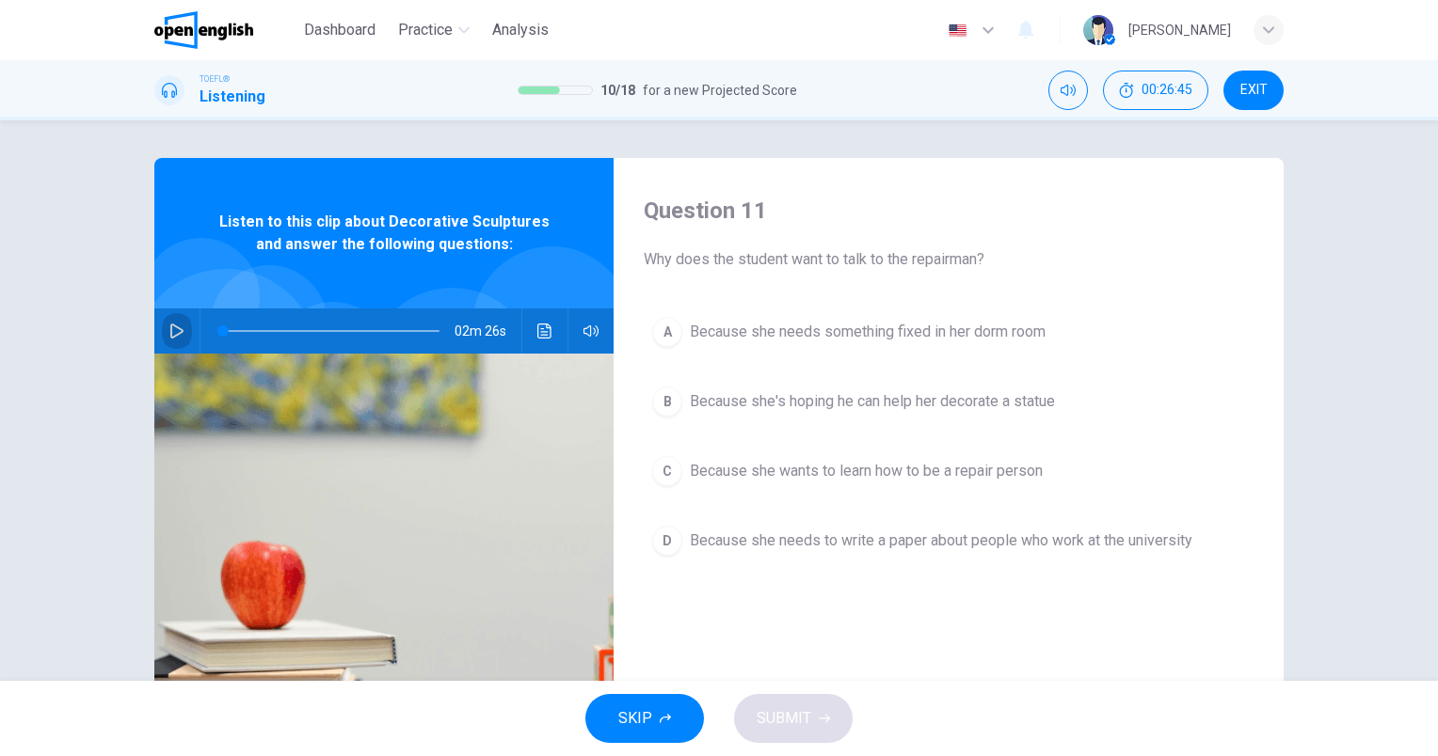
click at [178, 338] on icon "button" at bounding box center [176, 331] width 15 height 15
click at [548, 338] on button "Click to see the audio transcription" at bounding box center [545, 331] width 30 height 45
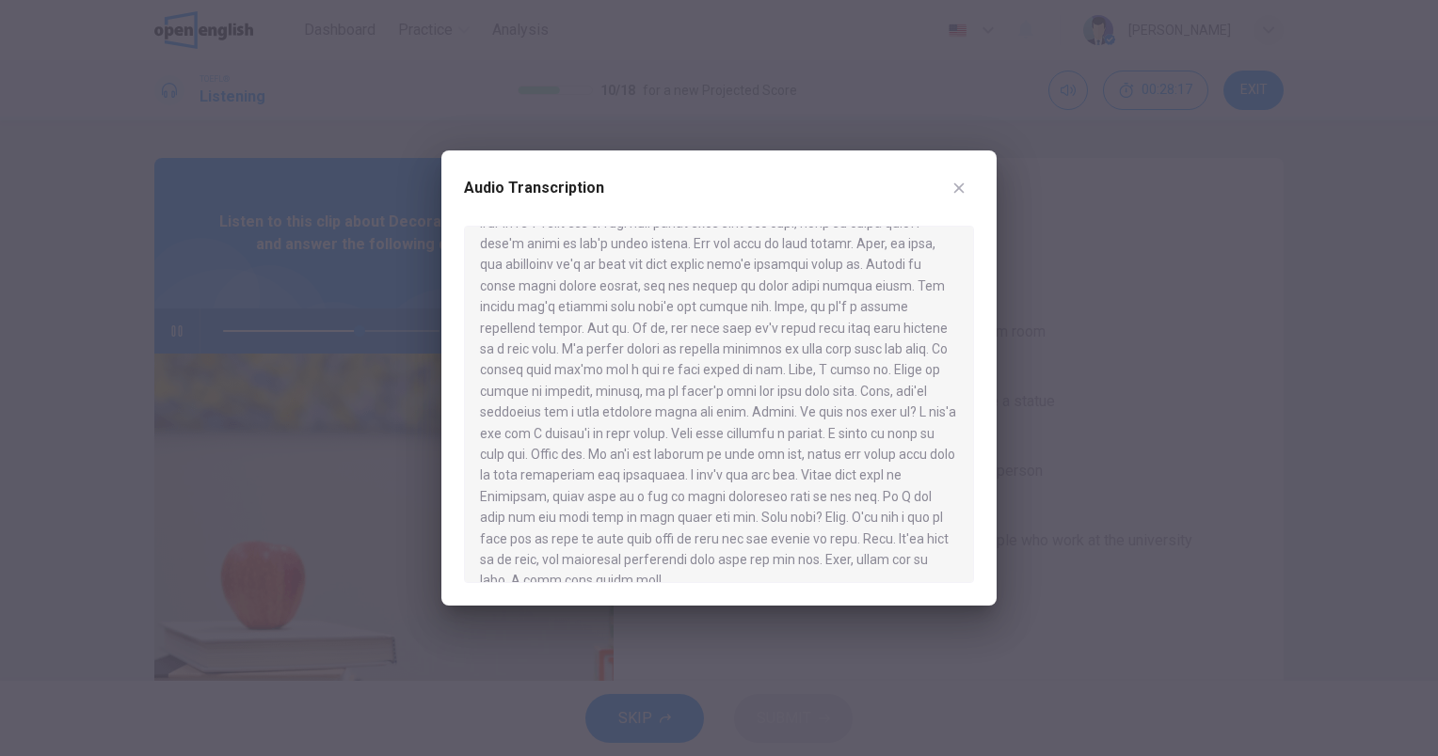
scroll to position [285, 0]
click at [963, 183] on icon "button" at bounding box center [958, 188] width 15 height 15
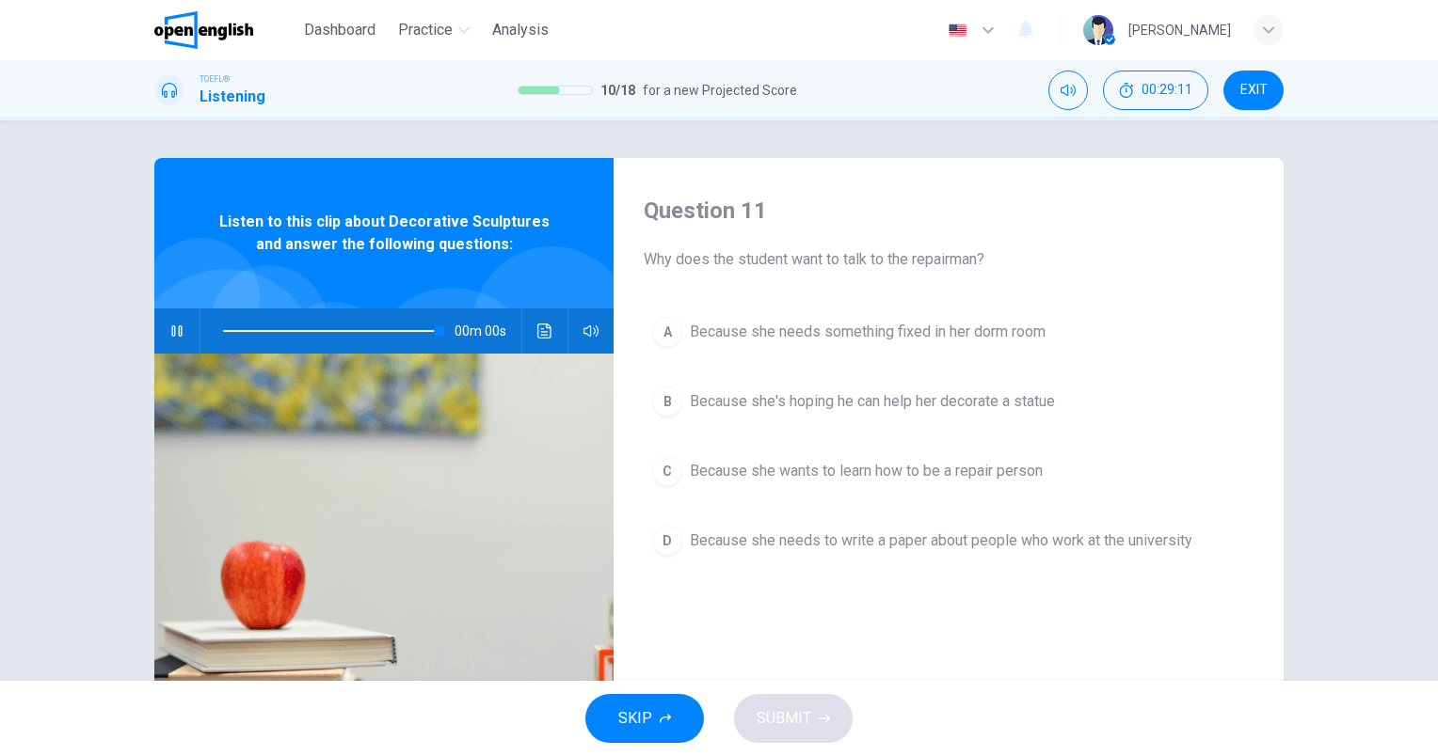
type input "*"
click at [1079, 398] on button "B Because she's hoping he can help her decorate a statue" at bounding box center [949, 401] width 610 height 47
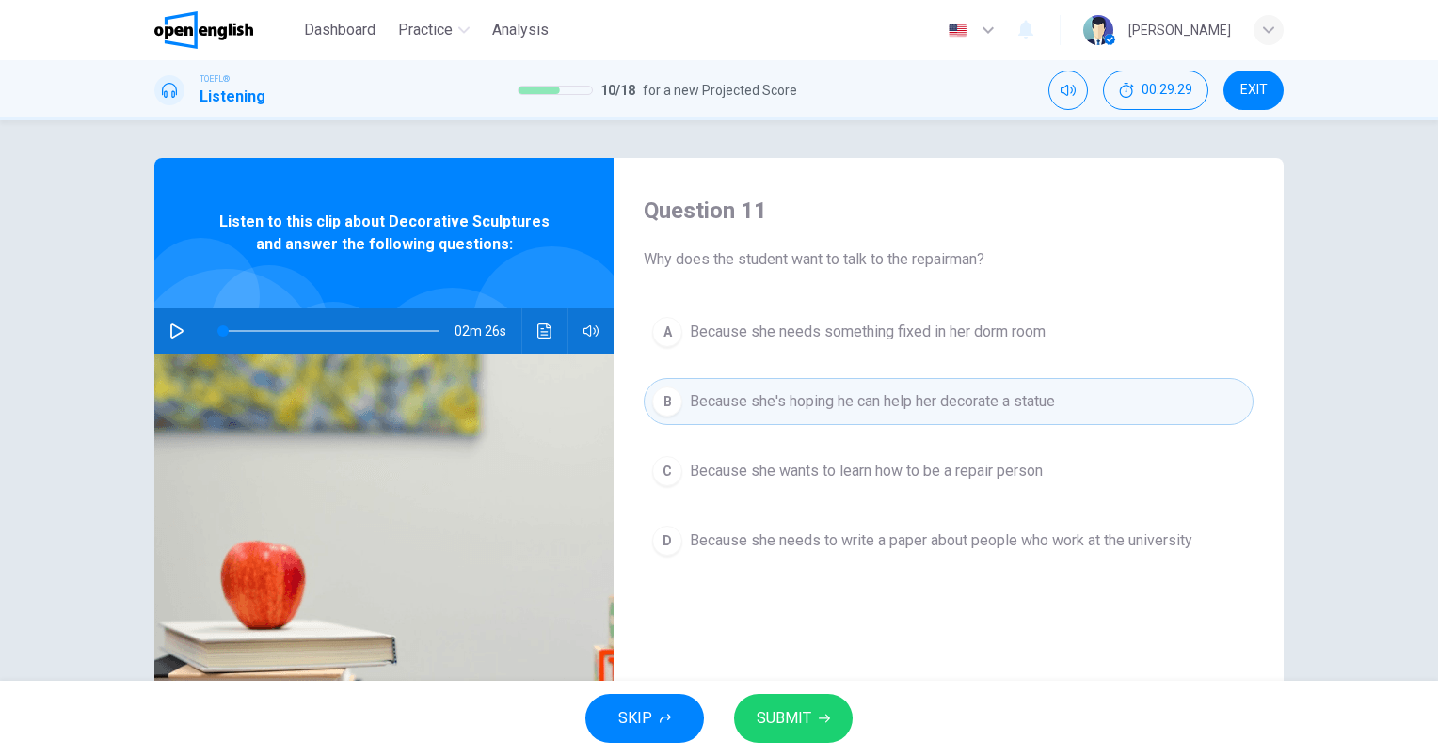
click at [840, 726] on button "SUBMIT" at bounding box center [793, 718] width 119 height 49
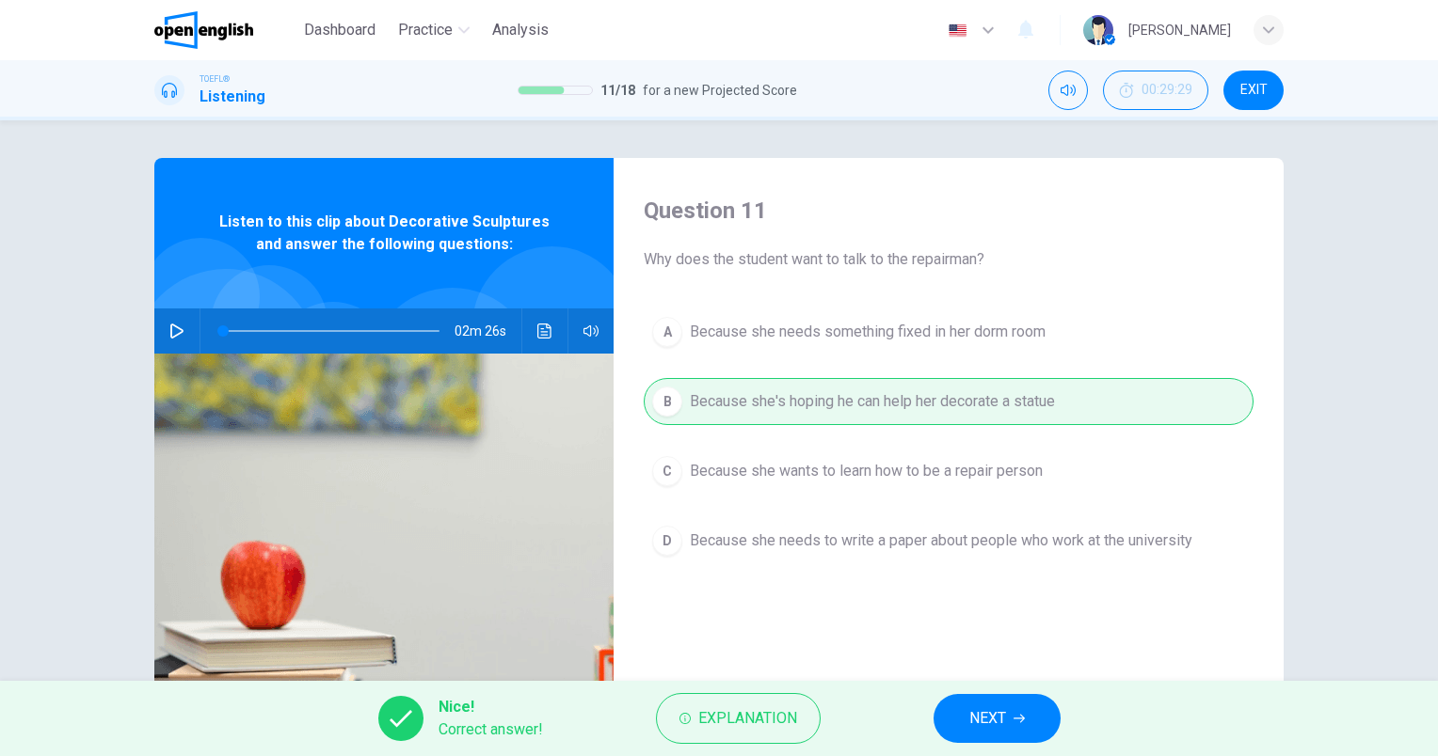
click at [962, 717] on button "NEXT" at bounding box center [996, 718] width 127 height 49
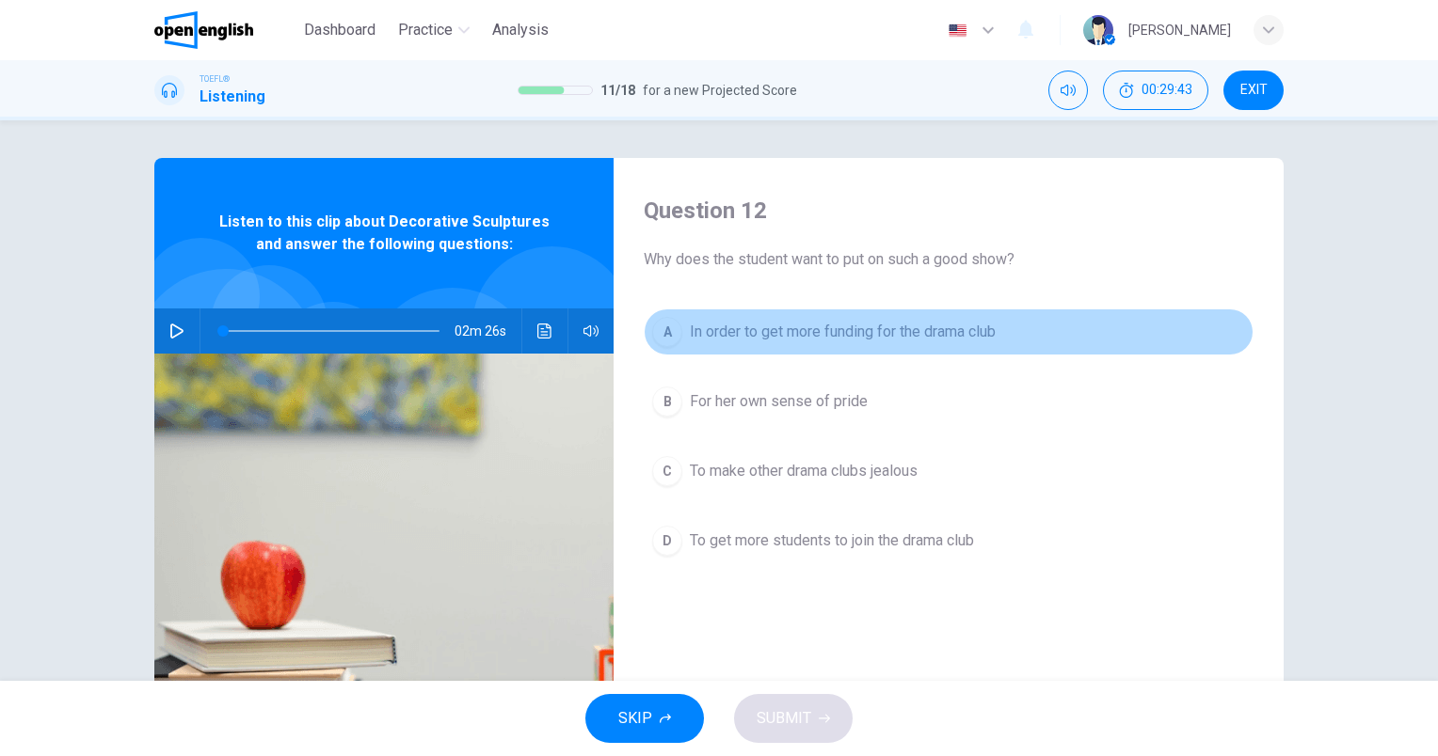
click at [955, 338] on span "In order to get more funding for the drama club" at bounding box center [843, 332] width 306 height 23
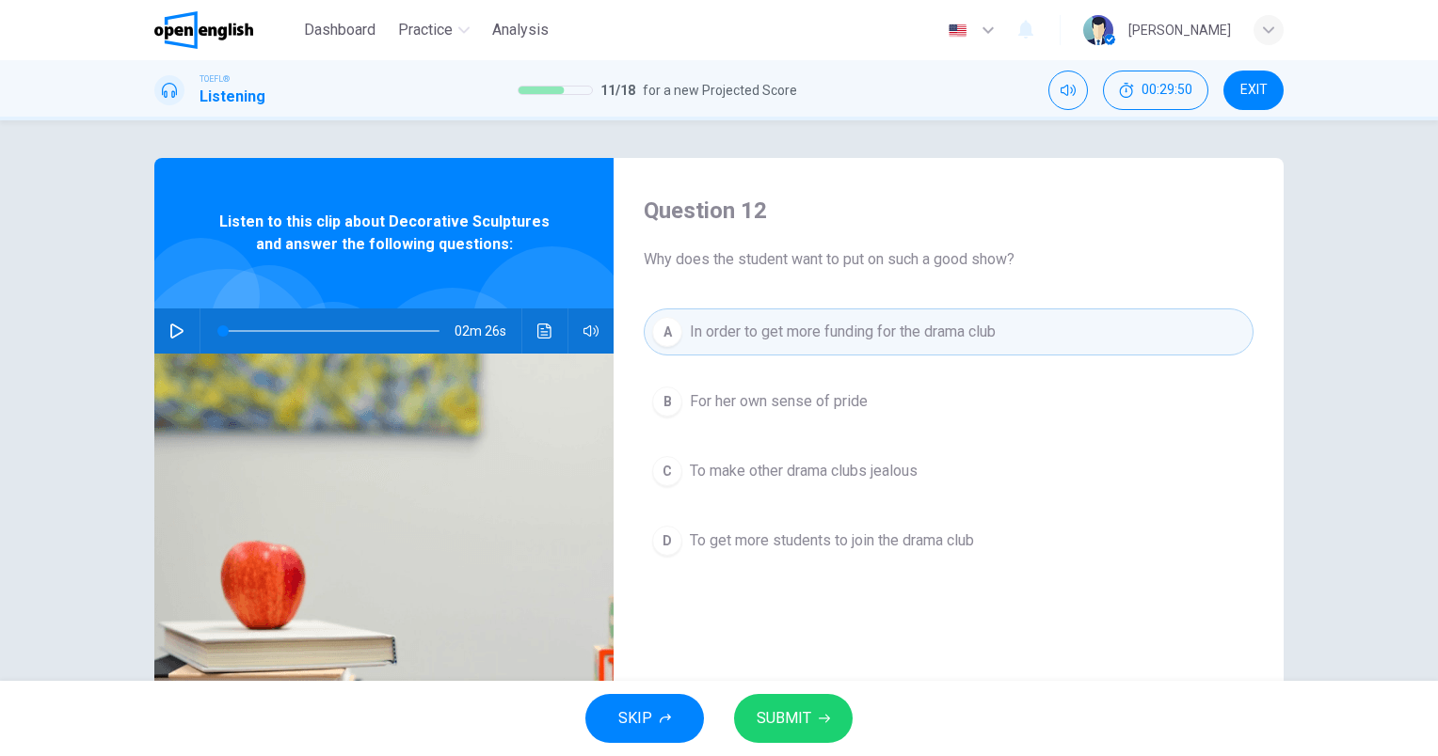
click at [925, 531] on span "To get more students to join the drama club" at bounding box center [832, 541] width 284 height 23
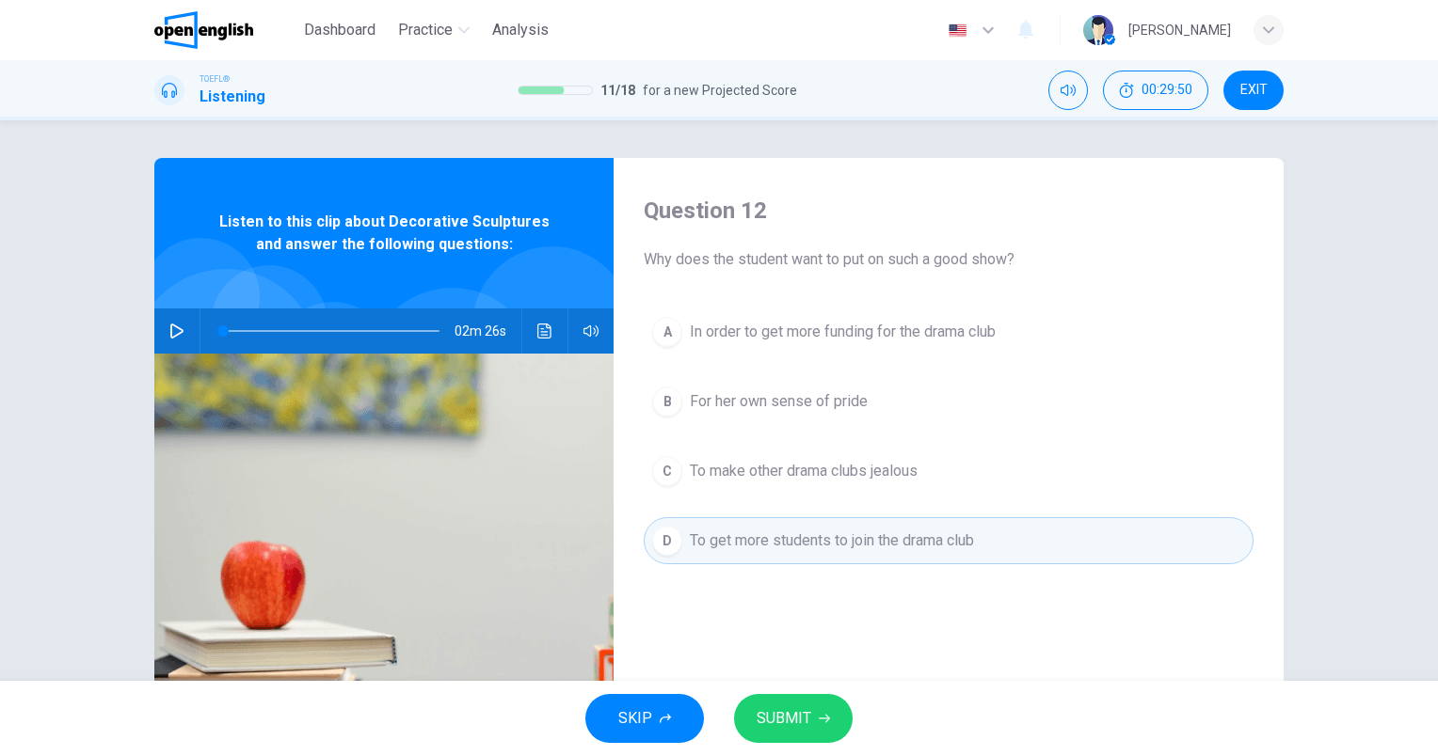
click at [821, 715] on icon "button" at bounding box center [824, 718] width 11 height 11
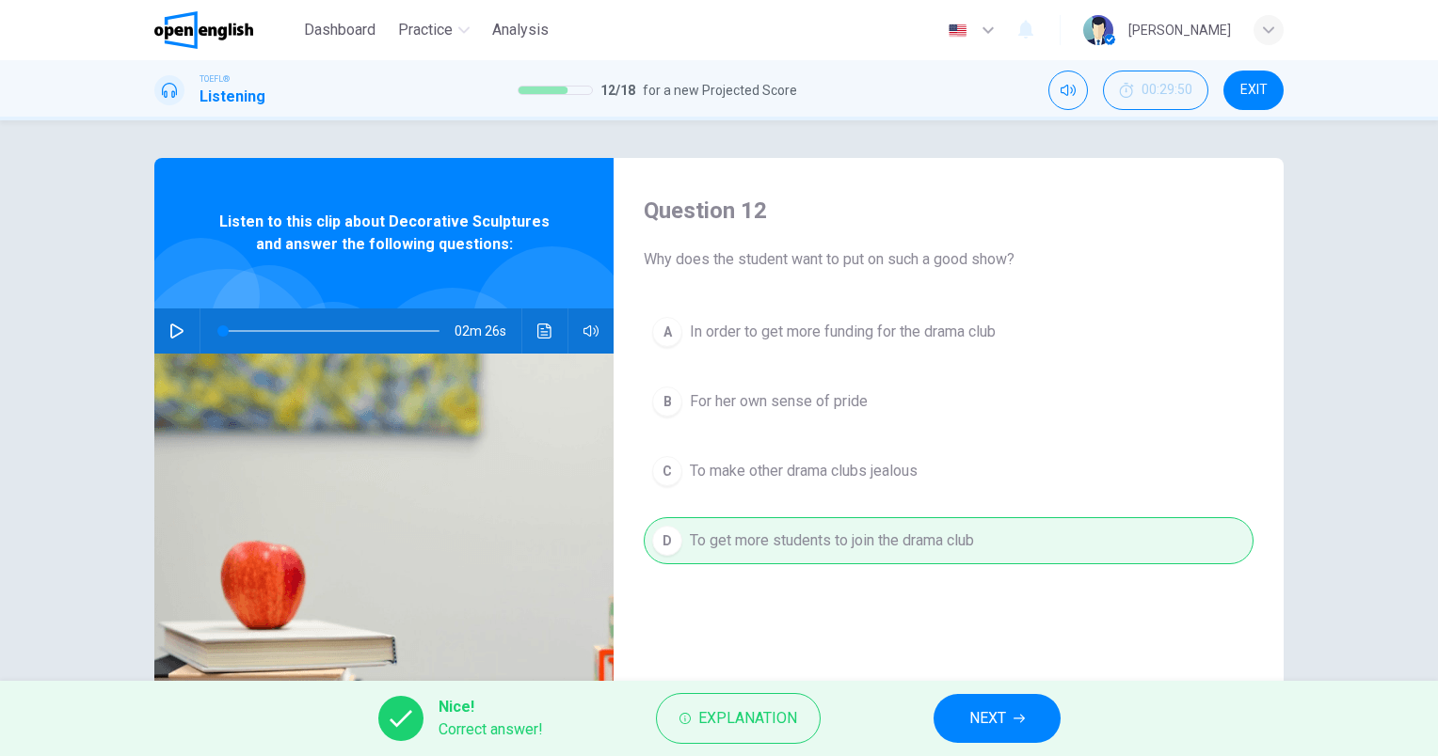
click at [984, 725] on span "NEXT" at bounding box center [987, 719] width 37 height 26
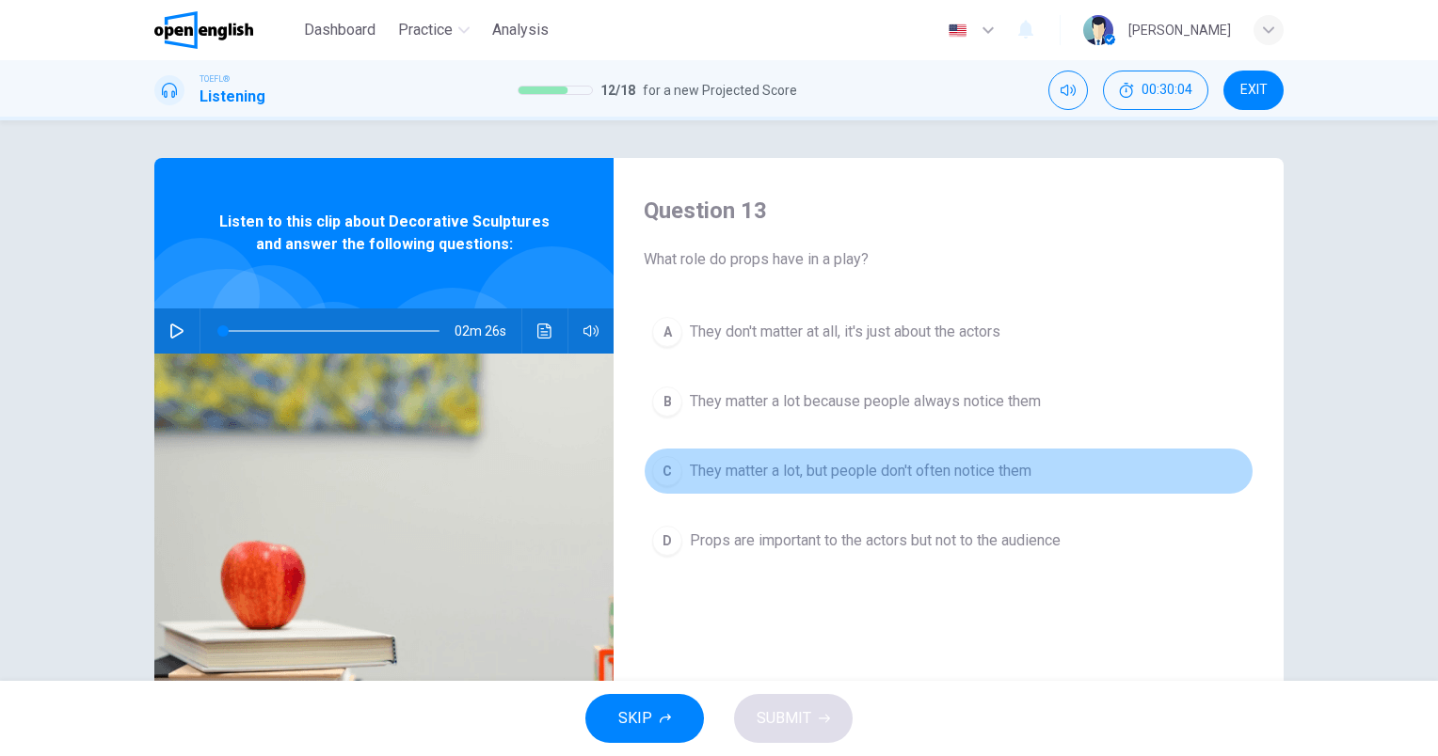
click at [888, 482] on button "C They matter a lot, but people don't often notice them" at bounding box center [949, 471] width 610 height 47
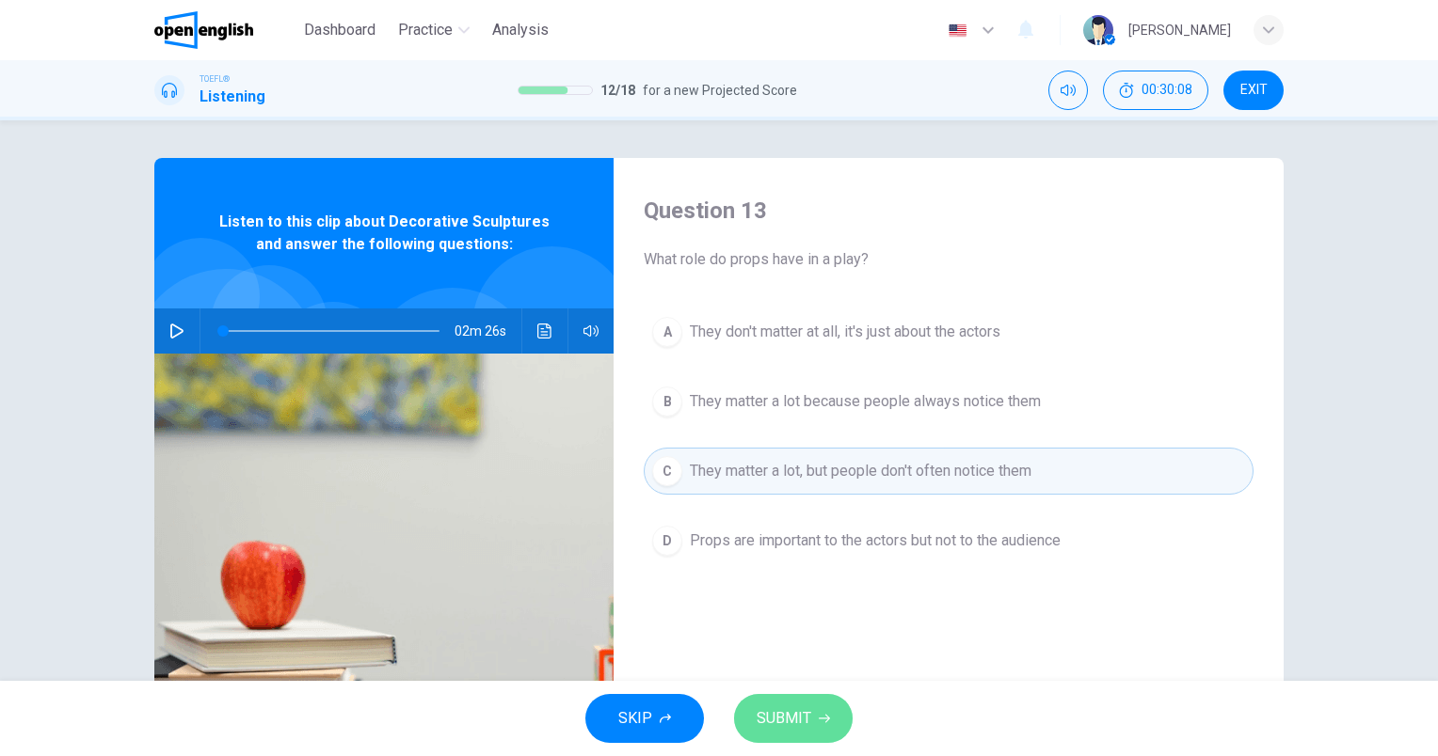
click at [831, 701] on button "SUBMIT" at bounding box center [793, 718] width 119 height 49
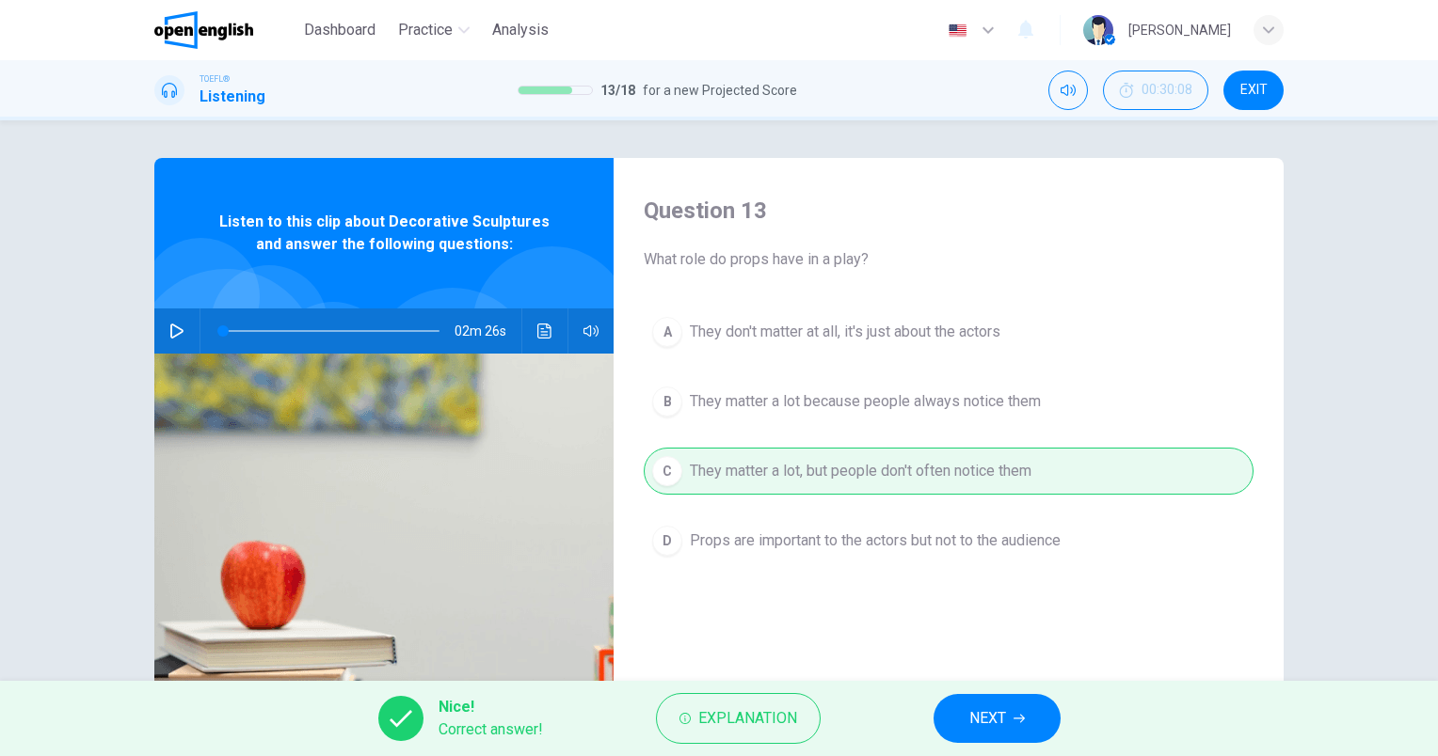
click at [1009, 730] on button "NEXT" at bounding box center [996, 718] width 127 height 49
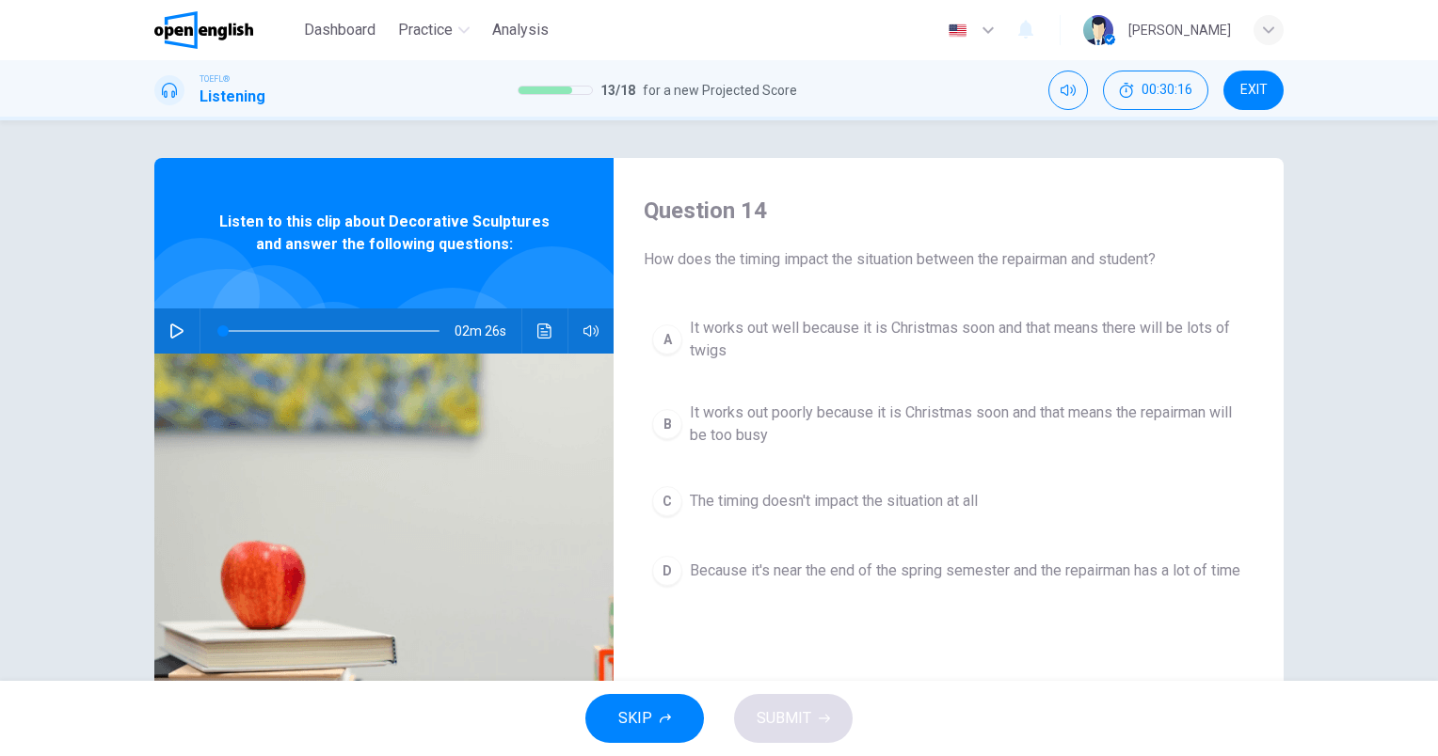
click at [966, 327] on span "It works out well because it is Christmas soon and that means there will be lot…" at bounding box center [967, 339] width 555 height 45
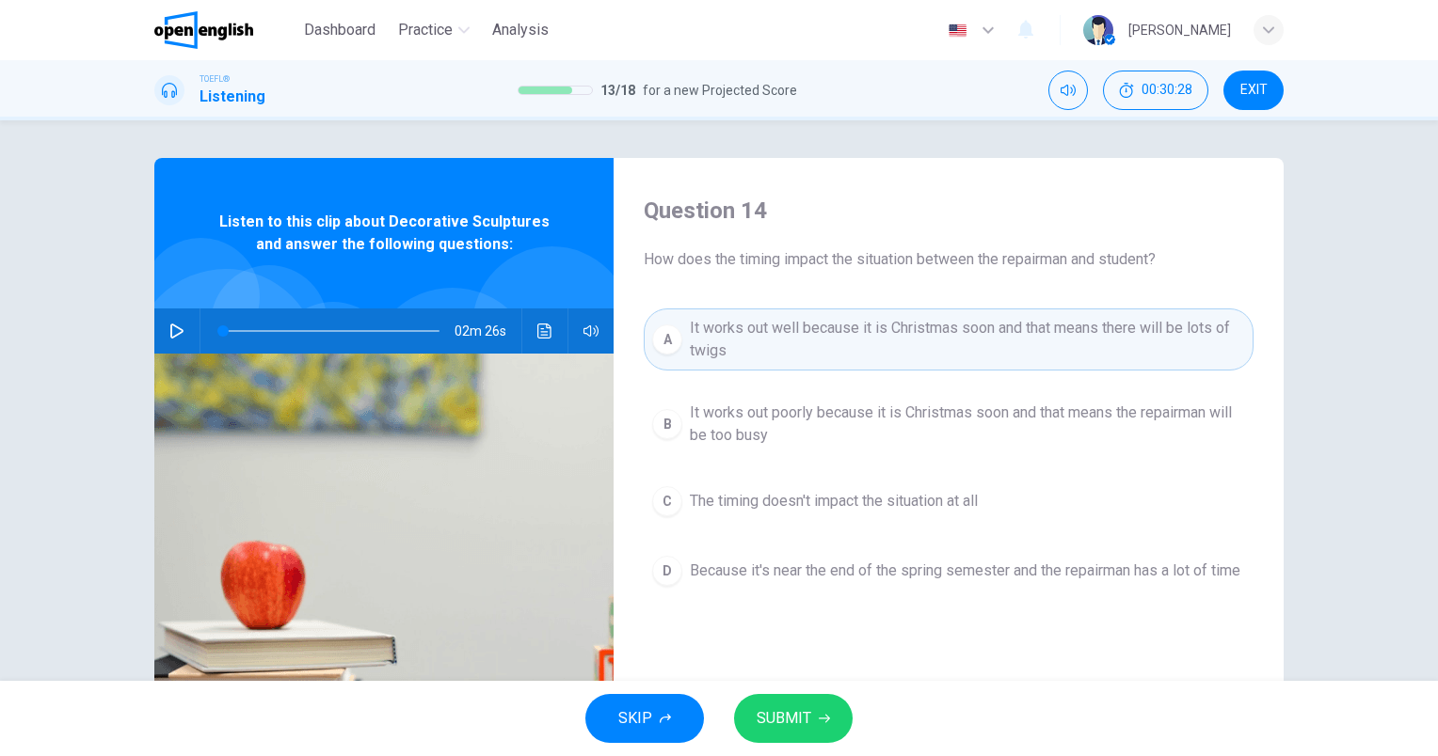
click at [819, 714] on icon "button" at bounding box center [824, 718] width 11 height 11
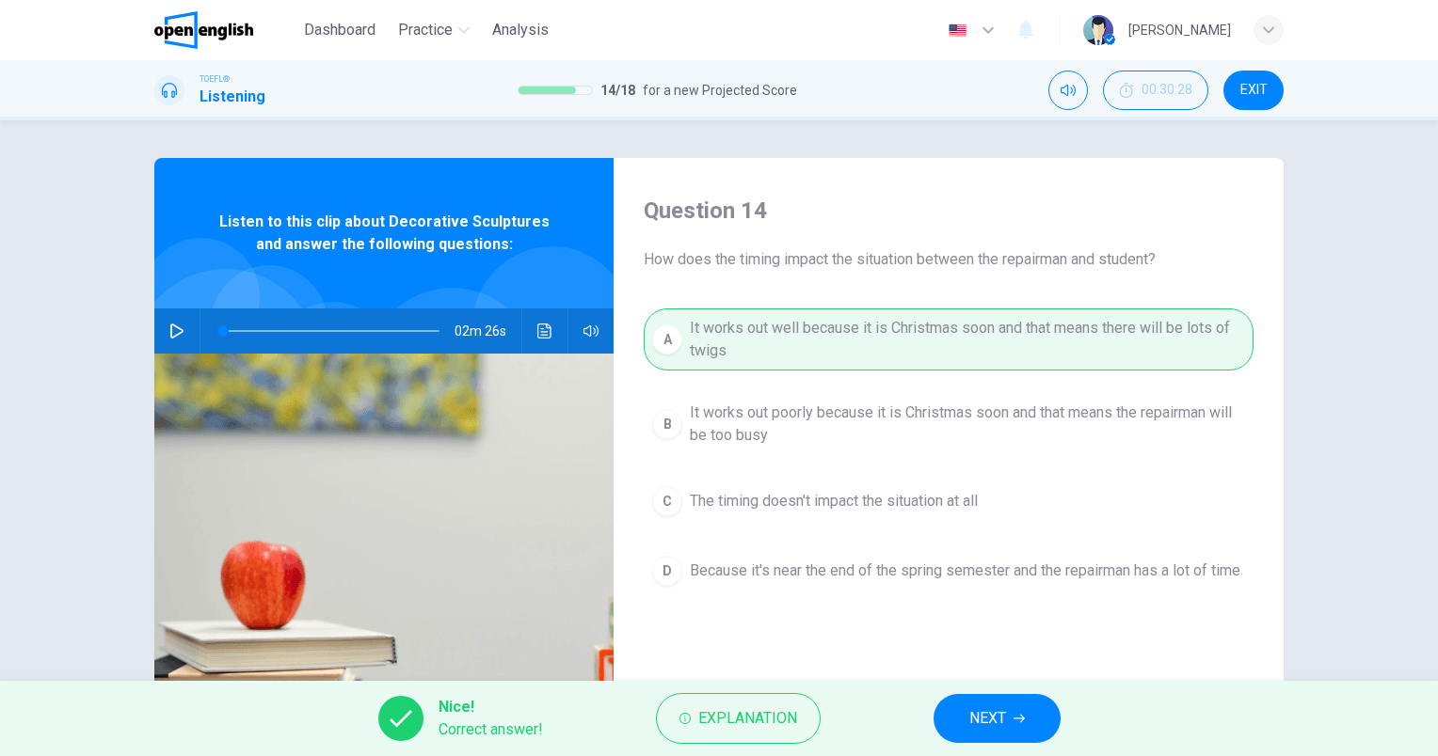
click at [963, 721] on button "NEXT" at bounding box center [996, 718] width 127 height 49
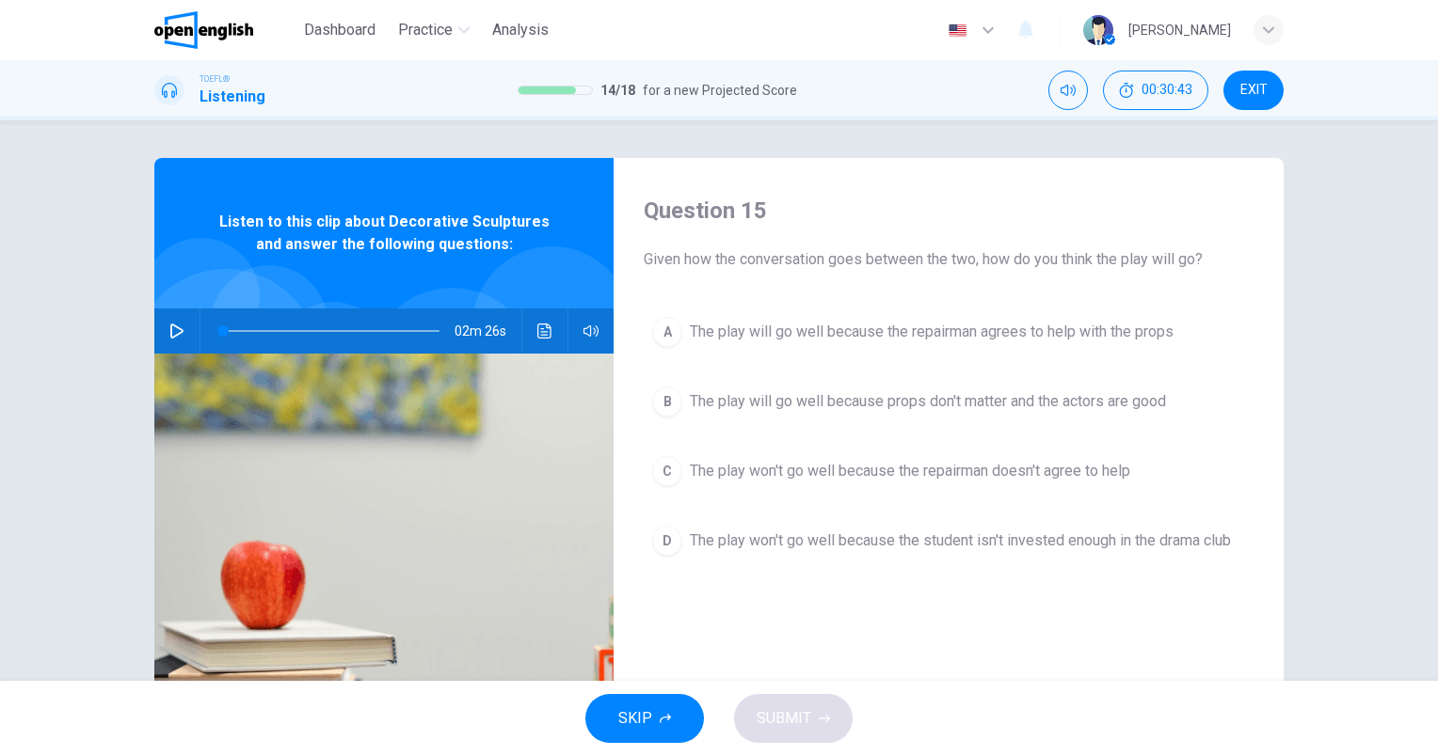
click at [906, 306] on div "Question 15 Given how the conversation goes between the two, how do you think t…" at bounding box center [948, 485] width 670 height 654
click at [911, 321] on span "The play will go well because the repairman agrees to help with the props" at bounding box center [932, 332] width 484 height 23
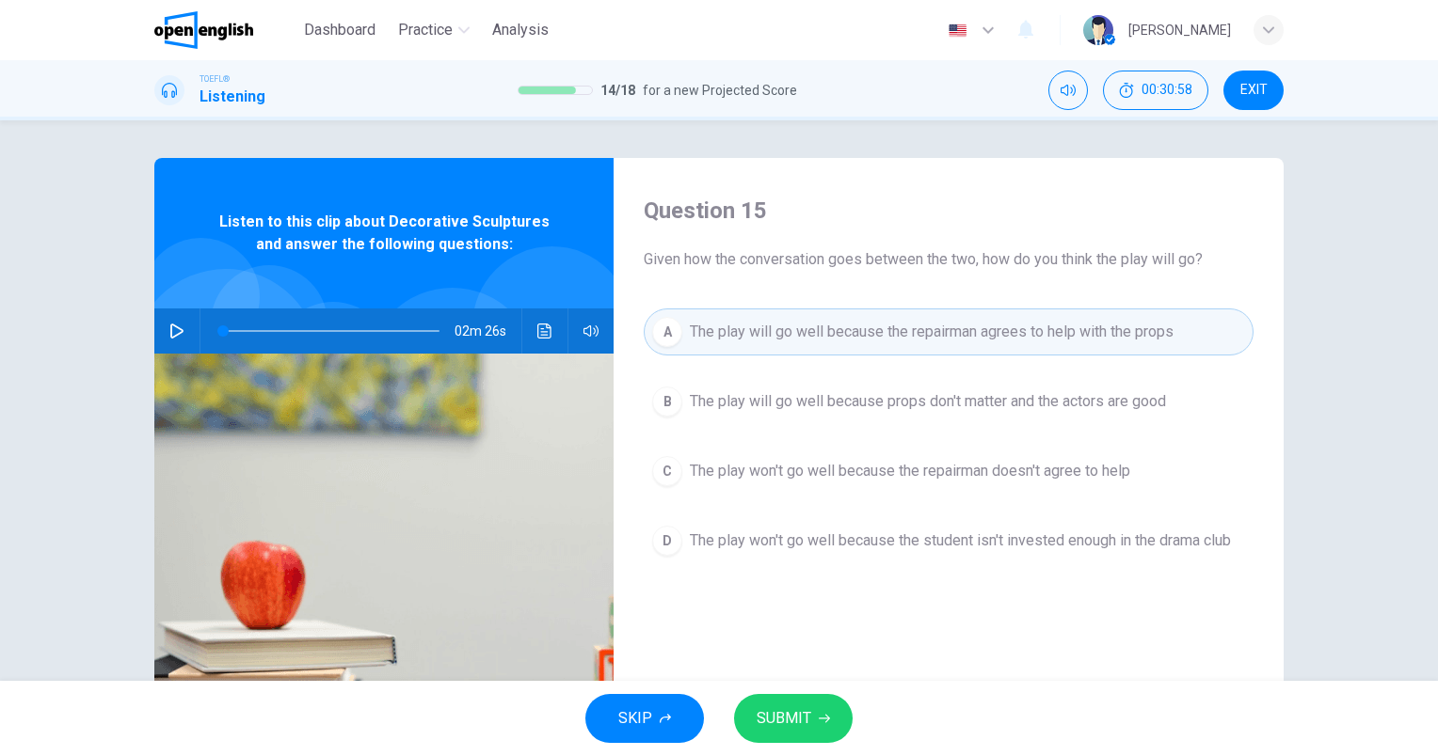
click at [537, 326] on icon "Click to see the audio transcription" at bounding box center [544, 331] width 15 height 15
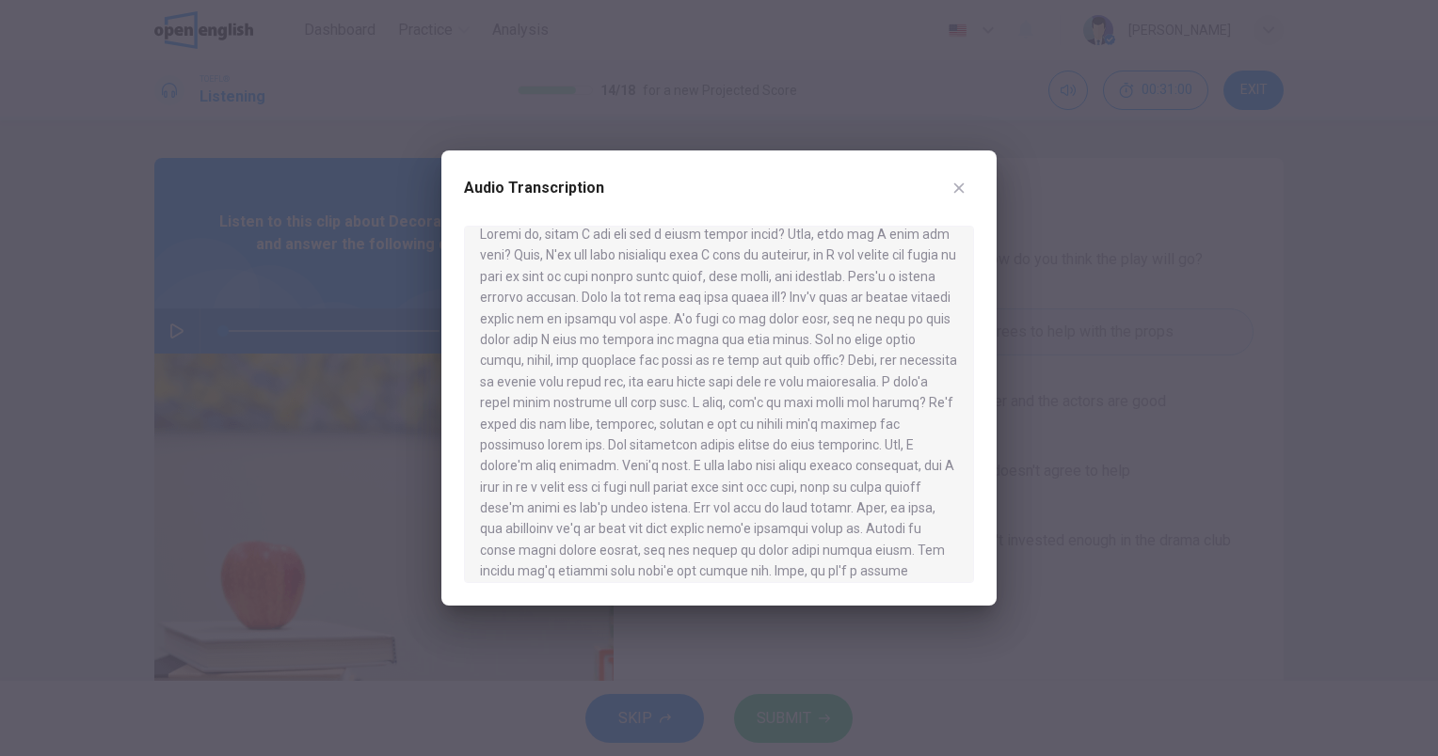
scroll to position [0, 0]
drag, startPoint x: 827, startPoint y: 275, endPoint x: 942, endPoint y: 301, distance: 117.8
click at [942, 301] on div at bounding box center [719, 405] width 510 height 358
drag, startPoint x: 824, startPoint y: 276, endPoint x: 903, endPoint y: 285, distance: 79.6
click at [903, 285] on div at bounding box center [719, 405] width 510 height 358
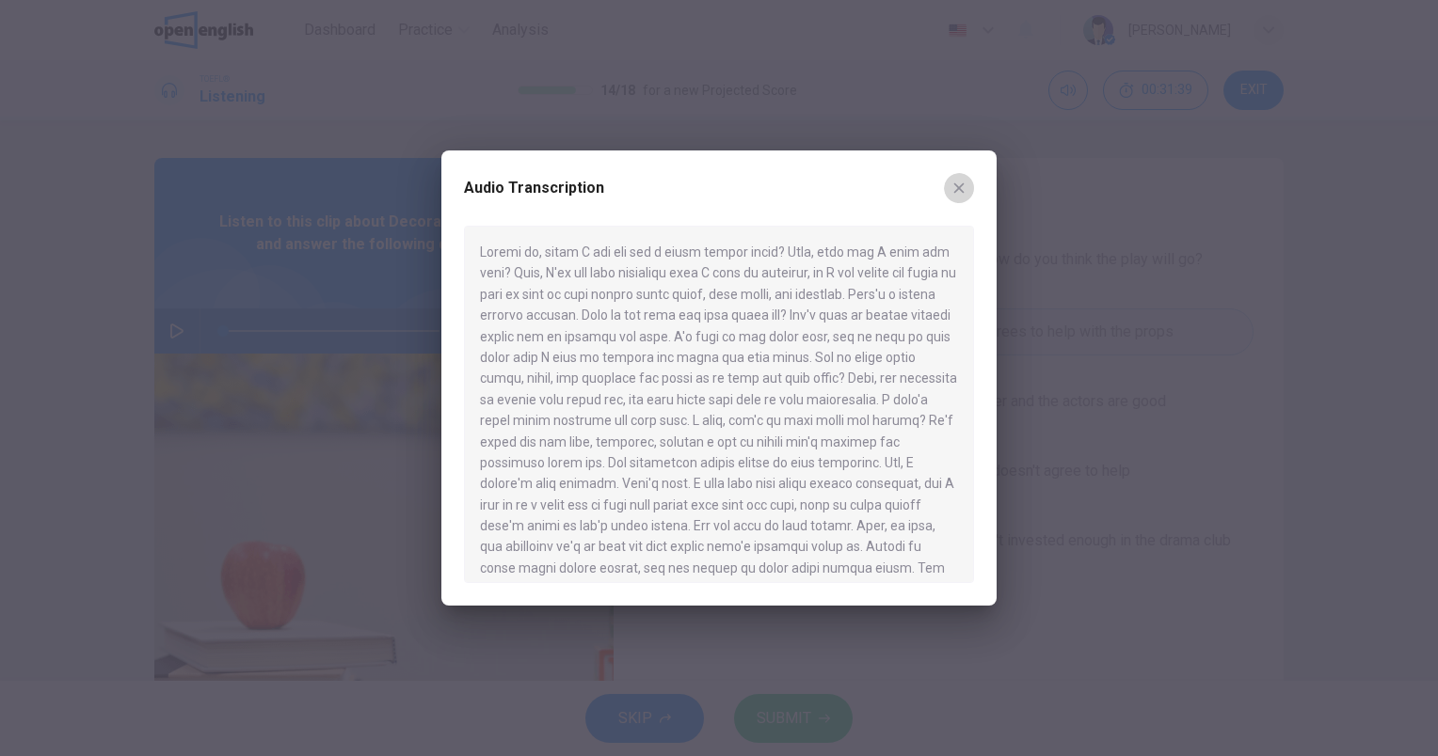
click at [963, 188] on icon "button" at bounding box center [958, 188] width 15 height 15
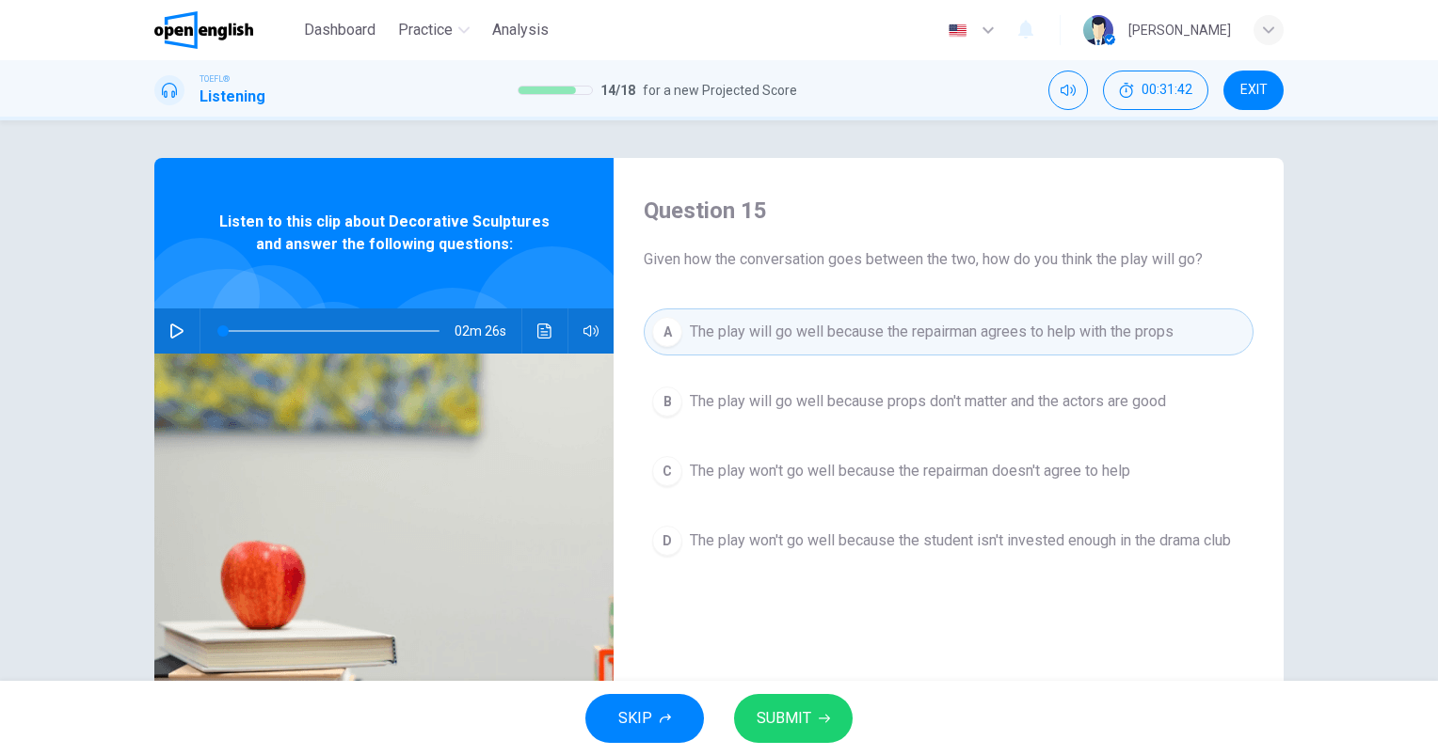
click at [764, 712] on span "SUBMIT" at bounding box center [783, 719] width 55 height 26
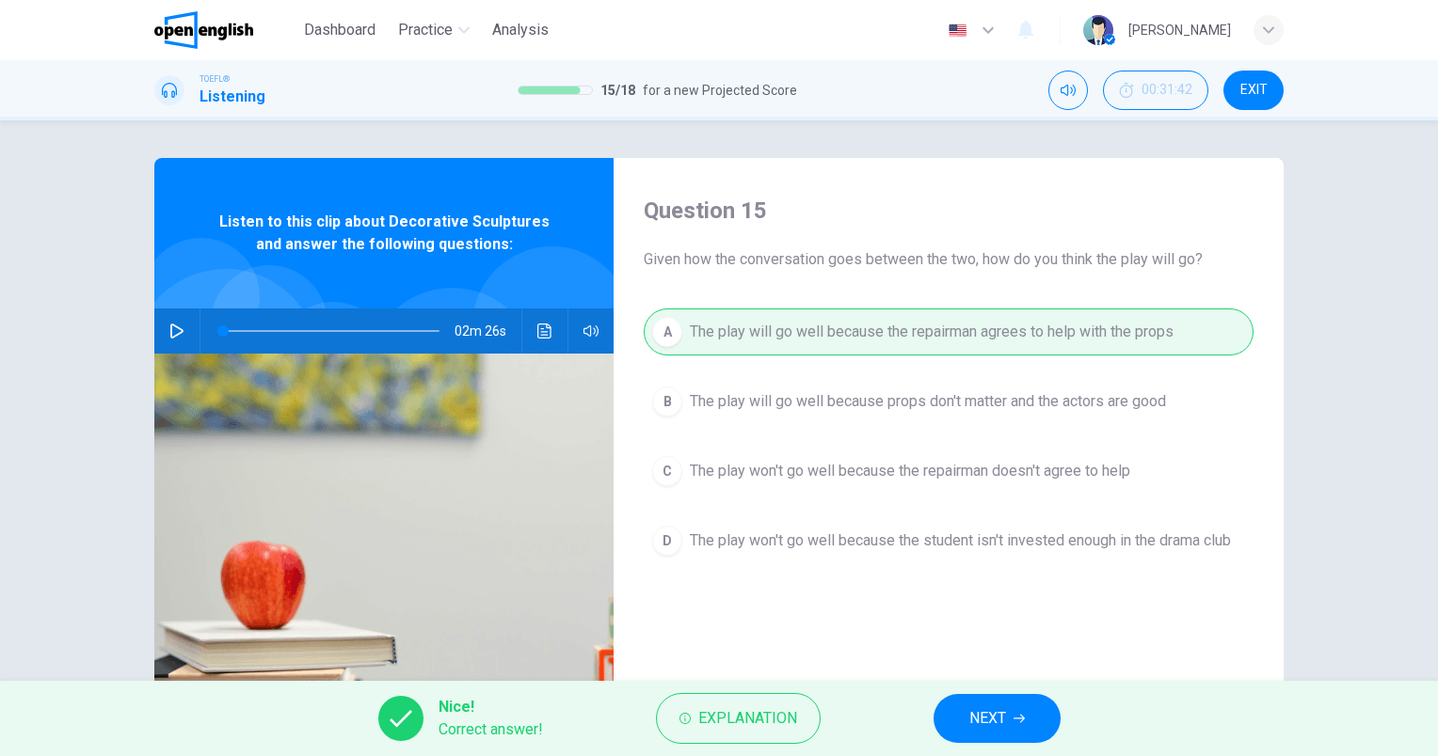
click at [990, 710] on span "NEXT" at bounding box center [987, 719] width 37 height 26
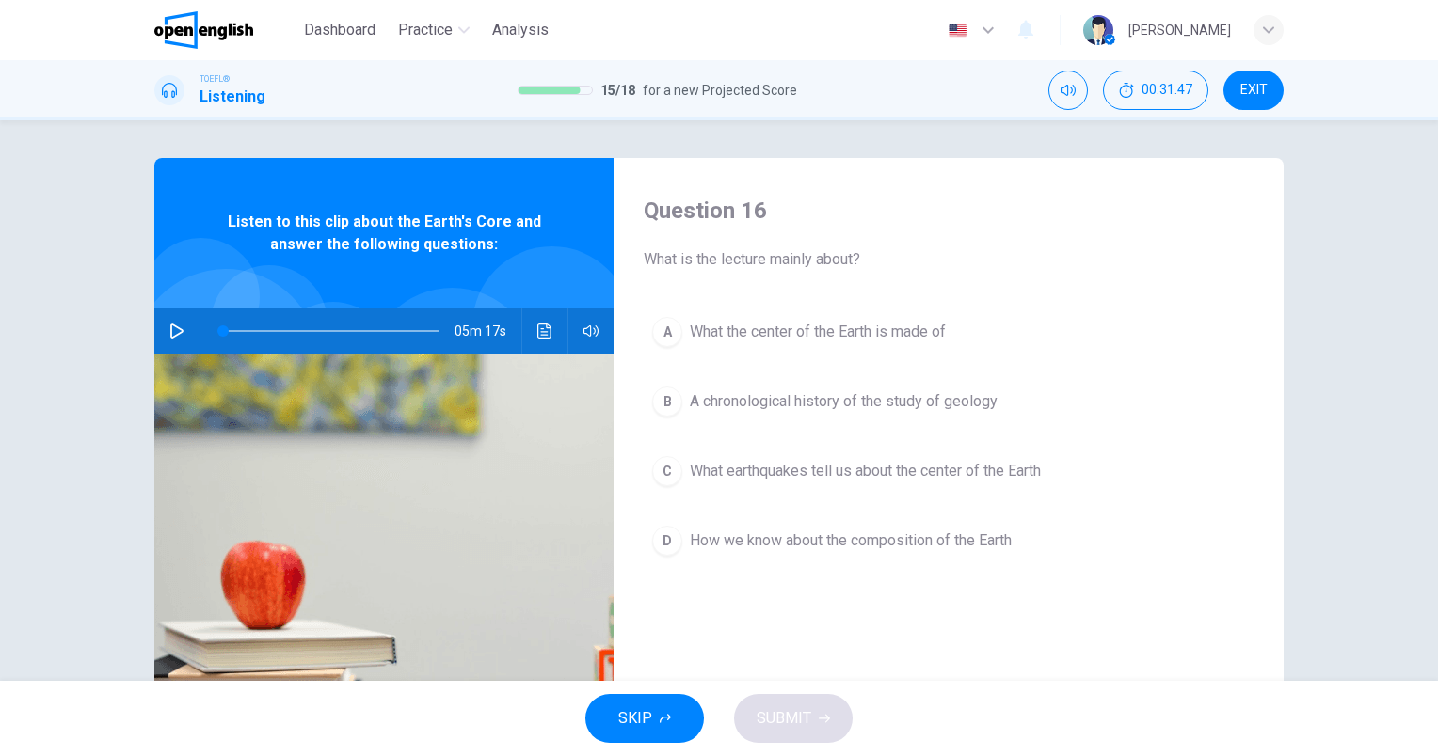
click at [169, 334] on icon "button" at bounding box center [176, 331] width 15 height 15
click at [543, 329] on icon "Click to see the audio transcription" at bounding box center [544, 331] width 15 height 15
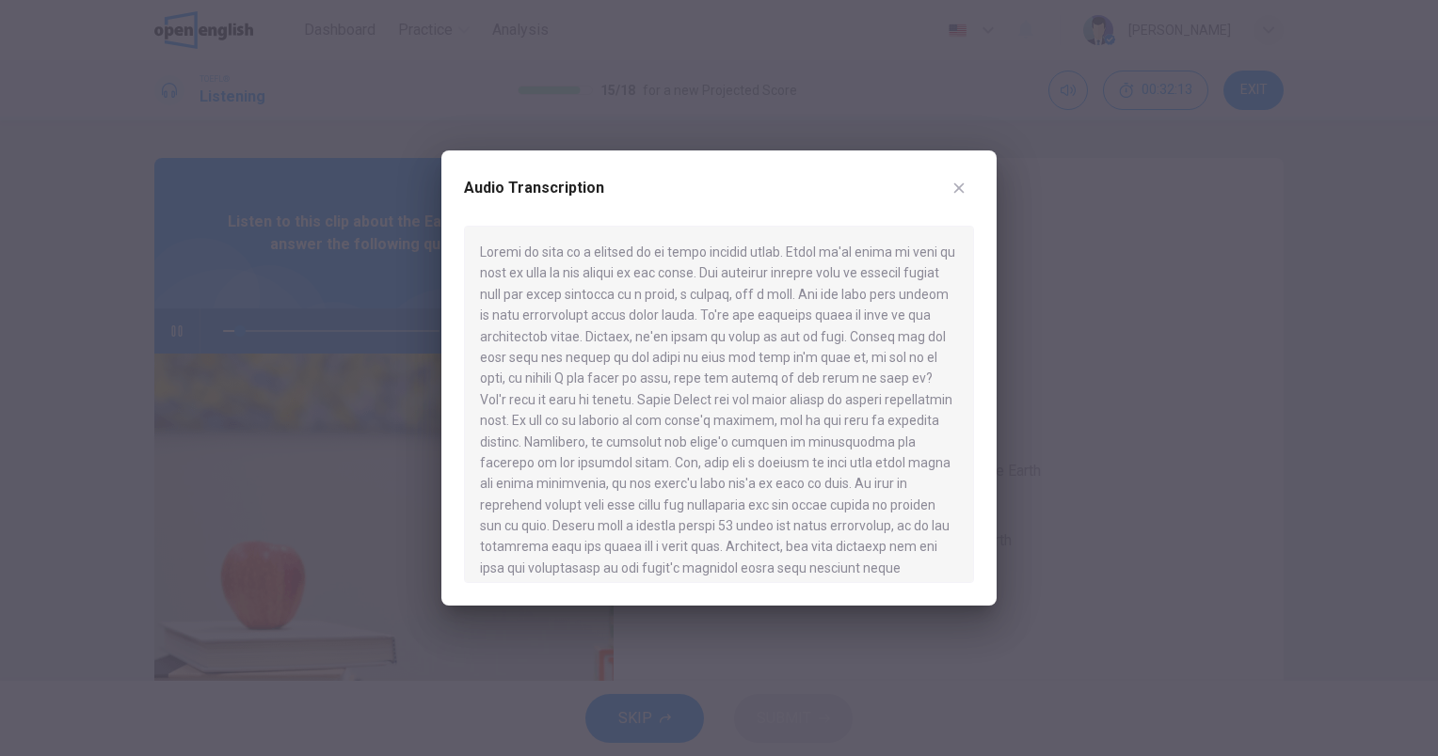
click at [962, 192] on icon "button" at bounding box center [958, 188] width 15 height 15
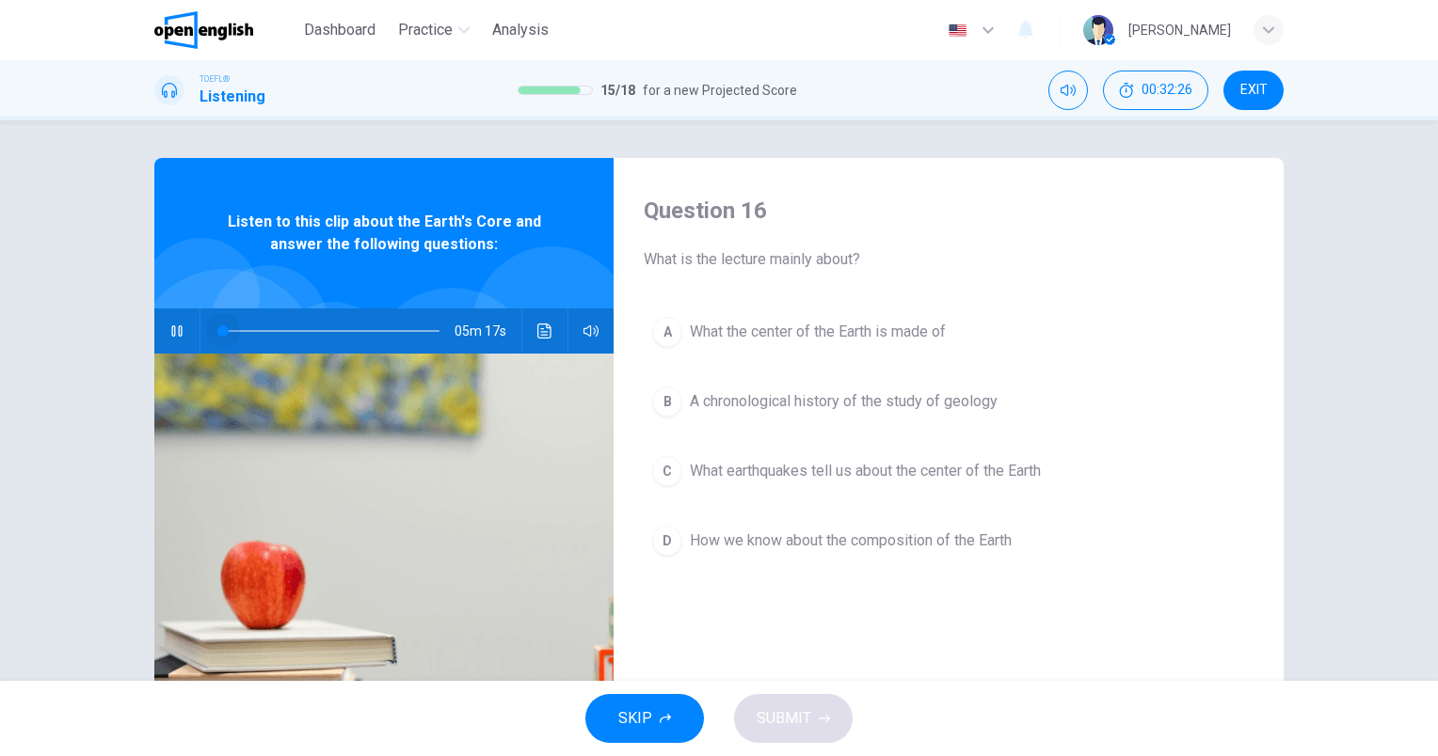
drag, startPoint x: 237, startPoint y: 333, endPoint x: 180, endPoint y: 333, distance: 57.4
click at [180, 333] on div "05m 17s" at bounding box center [383, 331] width 459 height 45
click at [850, 542] on span "How we know about the composition of the Earth" at bounding box center [851, 541] width 322 height 23
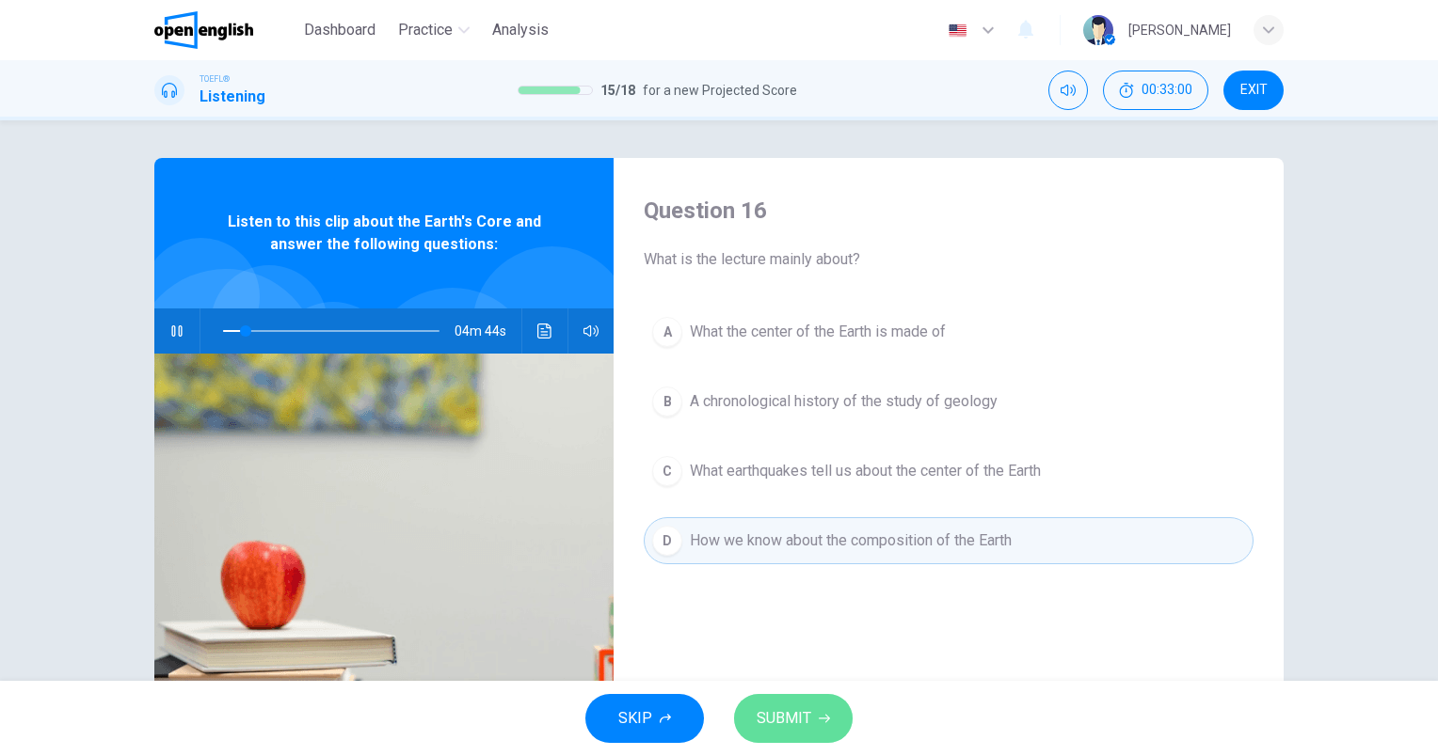
click at [810, 706] on button "SUBMIT" at bounding box center [793, 718] width 119 height 49
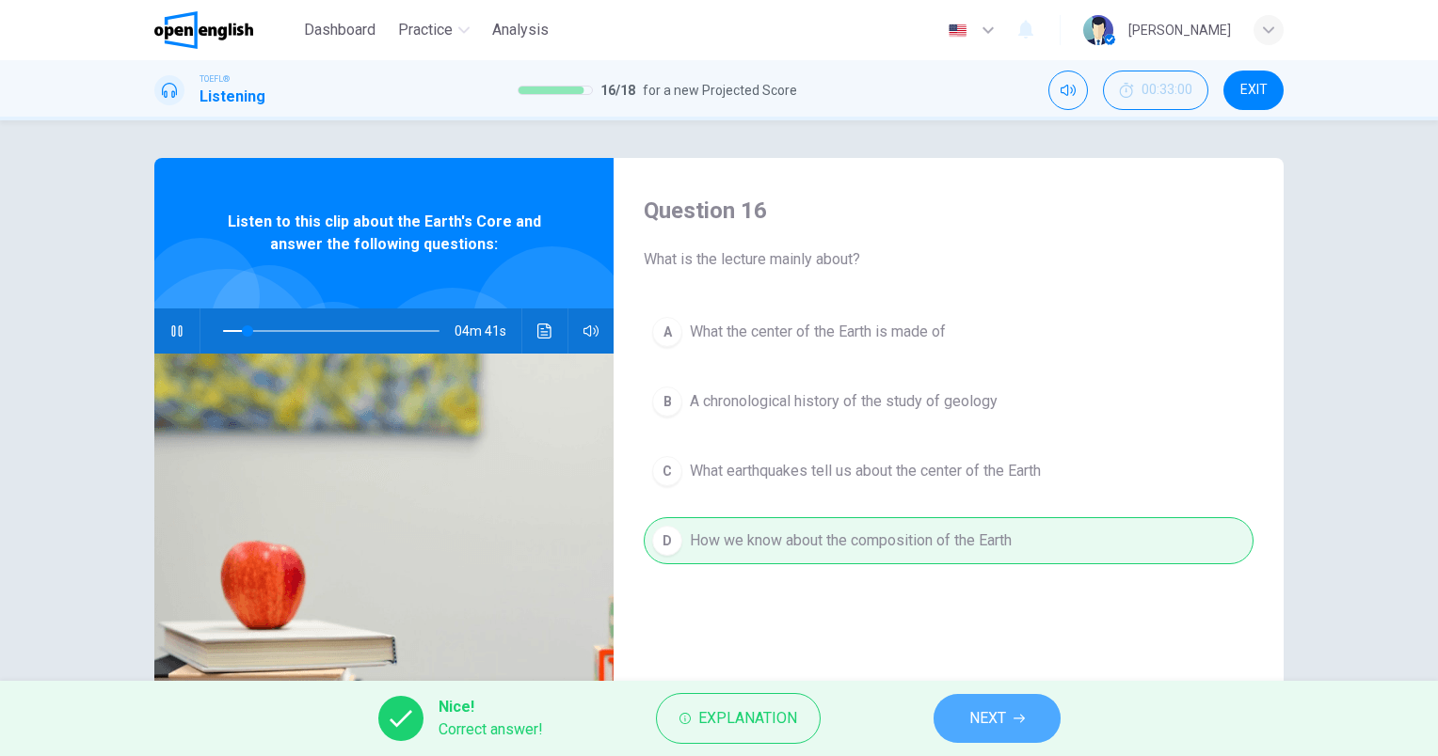
click at [999, 722] on span "NEXT" at bounding box center [987, 719] width 37 height 26
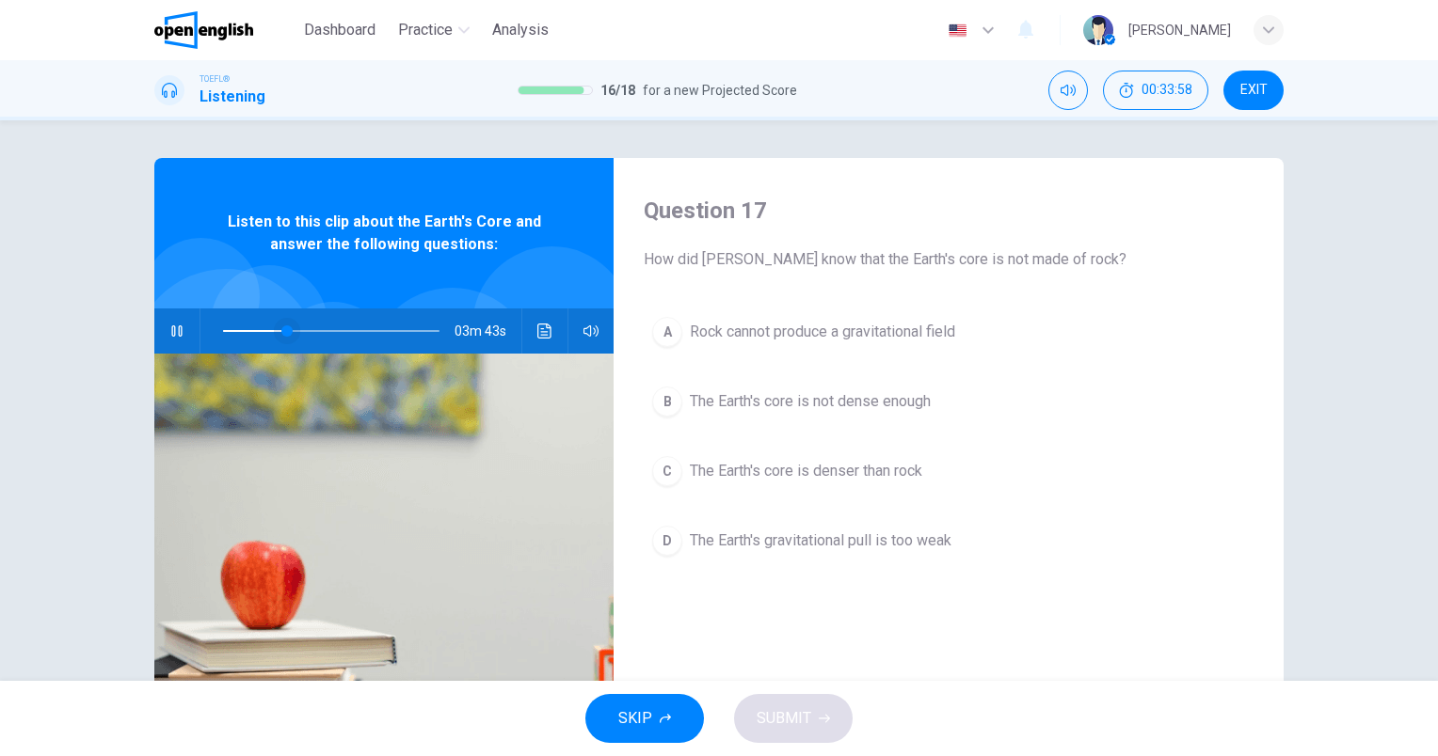
click at [254, 328] on span at bounding box center [331, 331] width 216 height 26
click at [902, 478] on span "The Earth's core is denser than rock" at bounding box center [806, 471] width 232 height 23
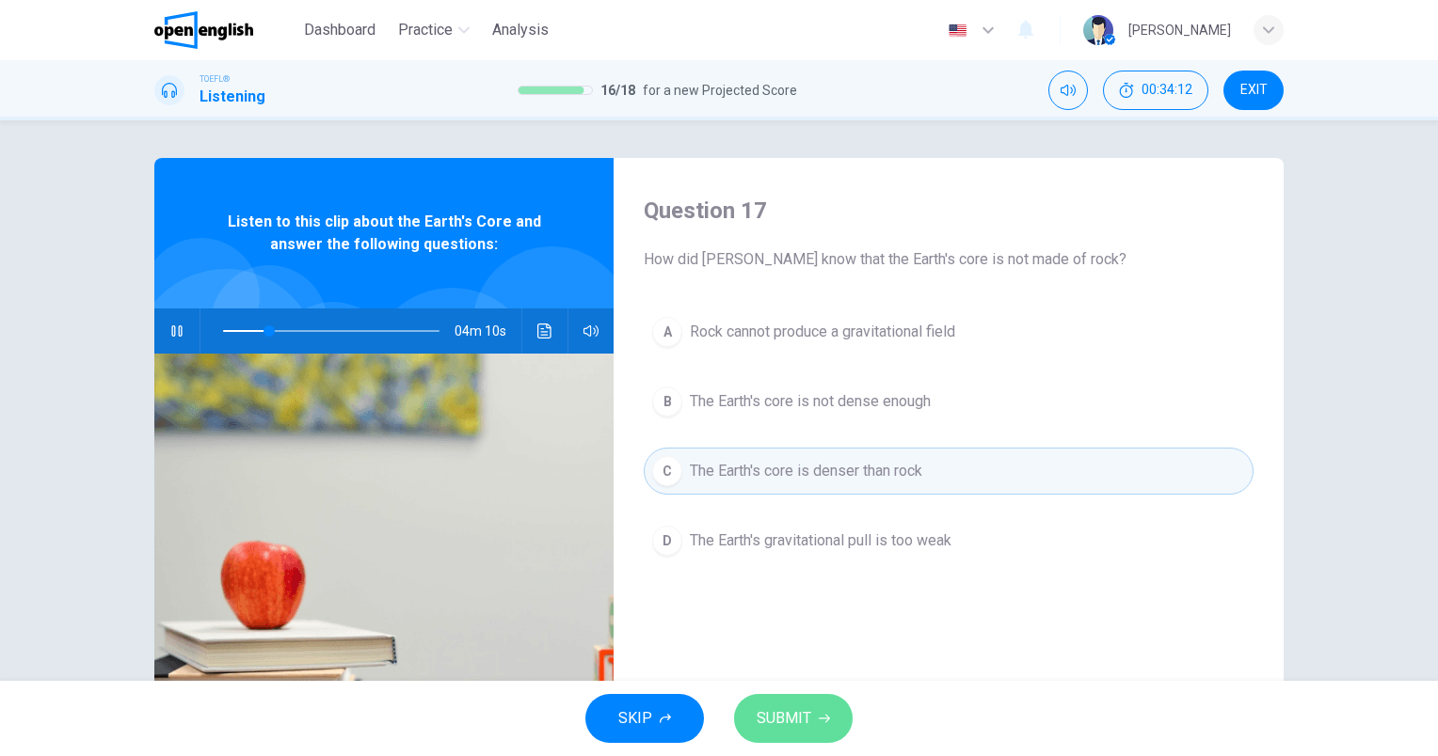
click at [846, 720] on button "SUBMIT" at bounding box center [793, 718] width 119 height 49
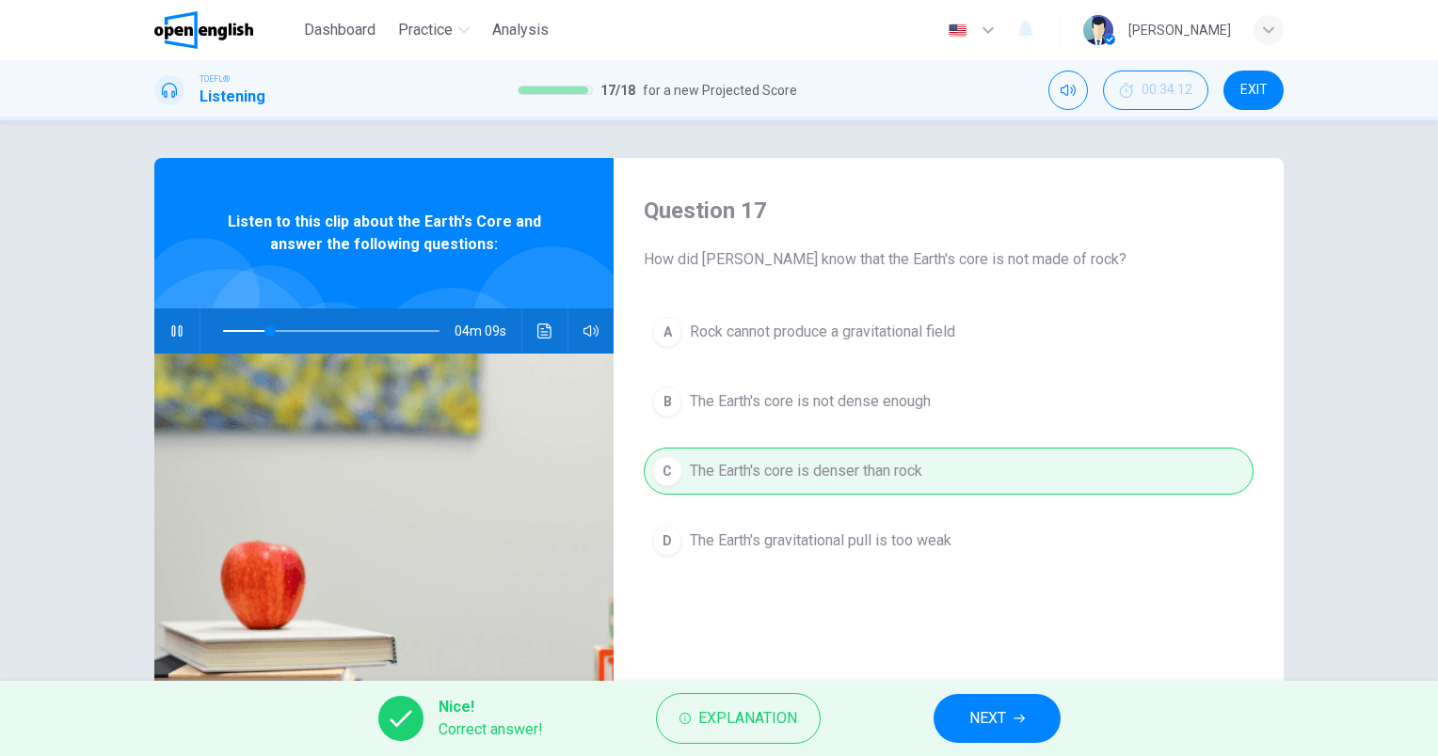
click at [1057, 726] on button "NEXT" at bounding box center [996, 718] width 127 height 49
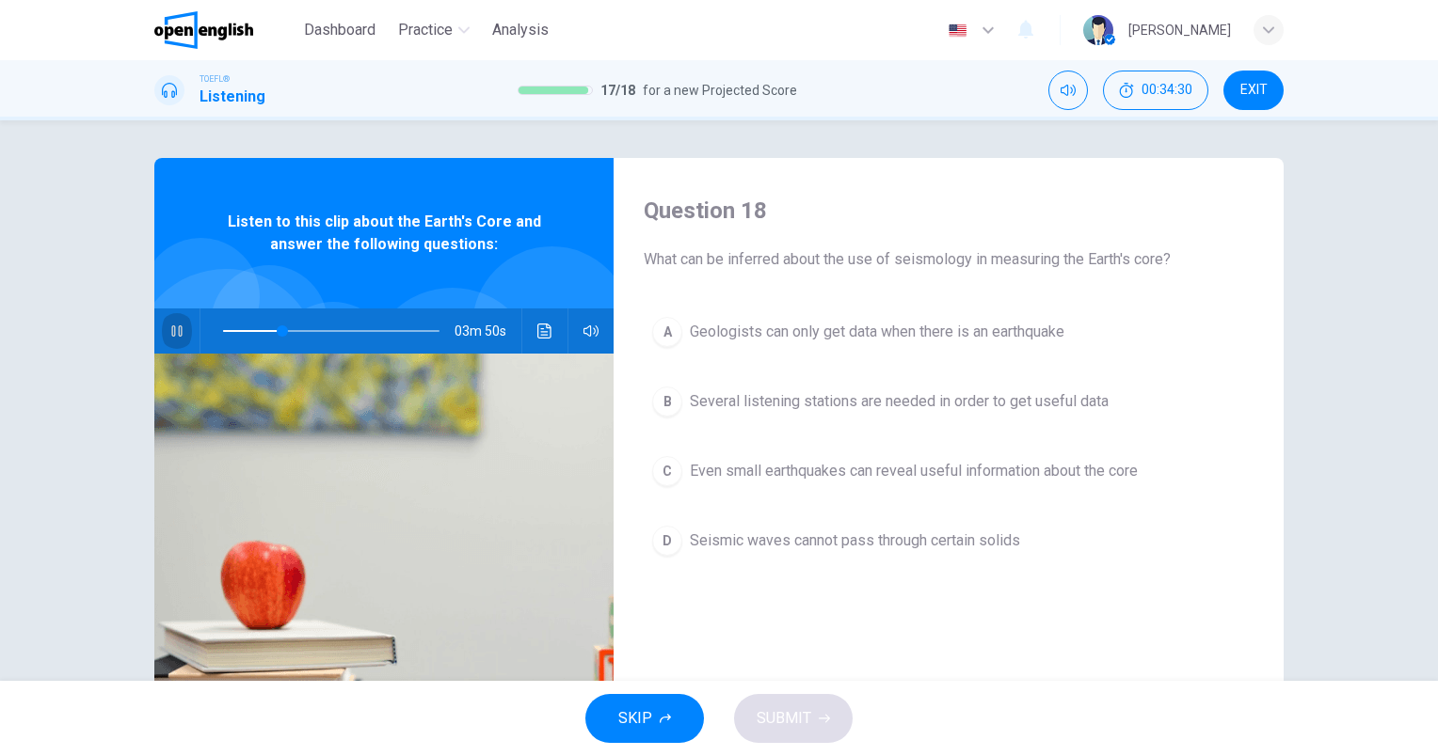
click at [177, 327] on icon "button" at bounding box center [176, 331] width 15 height 15
click at [173, 328] on icon "button" at bounding box center [176, 331] width 15 height 15
click at [951, 333] on span "Geologists can only get data when there is an earthquake" at bounding box center [877, 332] width 374 height 23
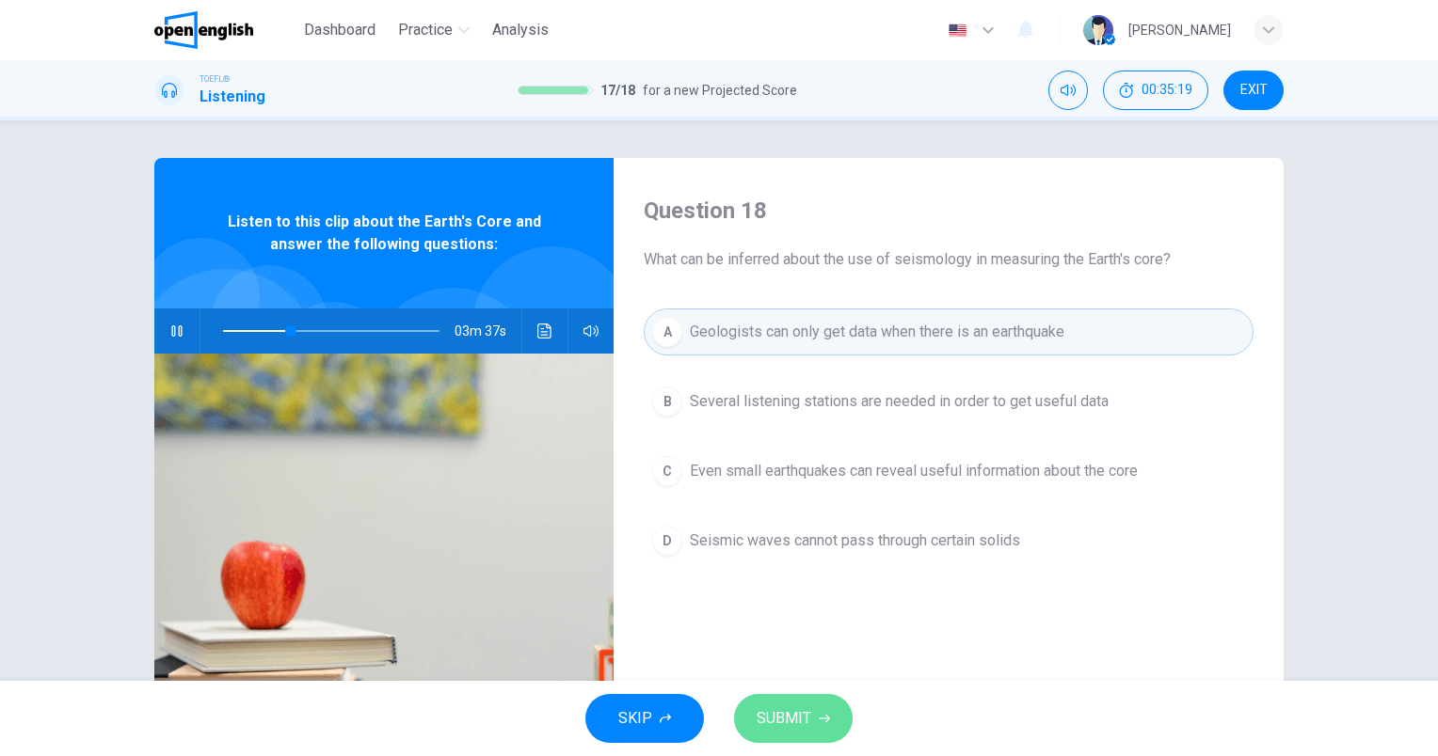
click at [809, 714] on span "SUBMIT" at bounding box center [783, 719] width 55 height 26
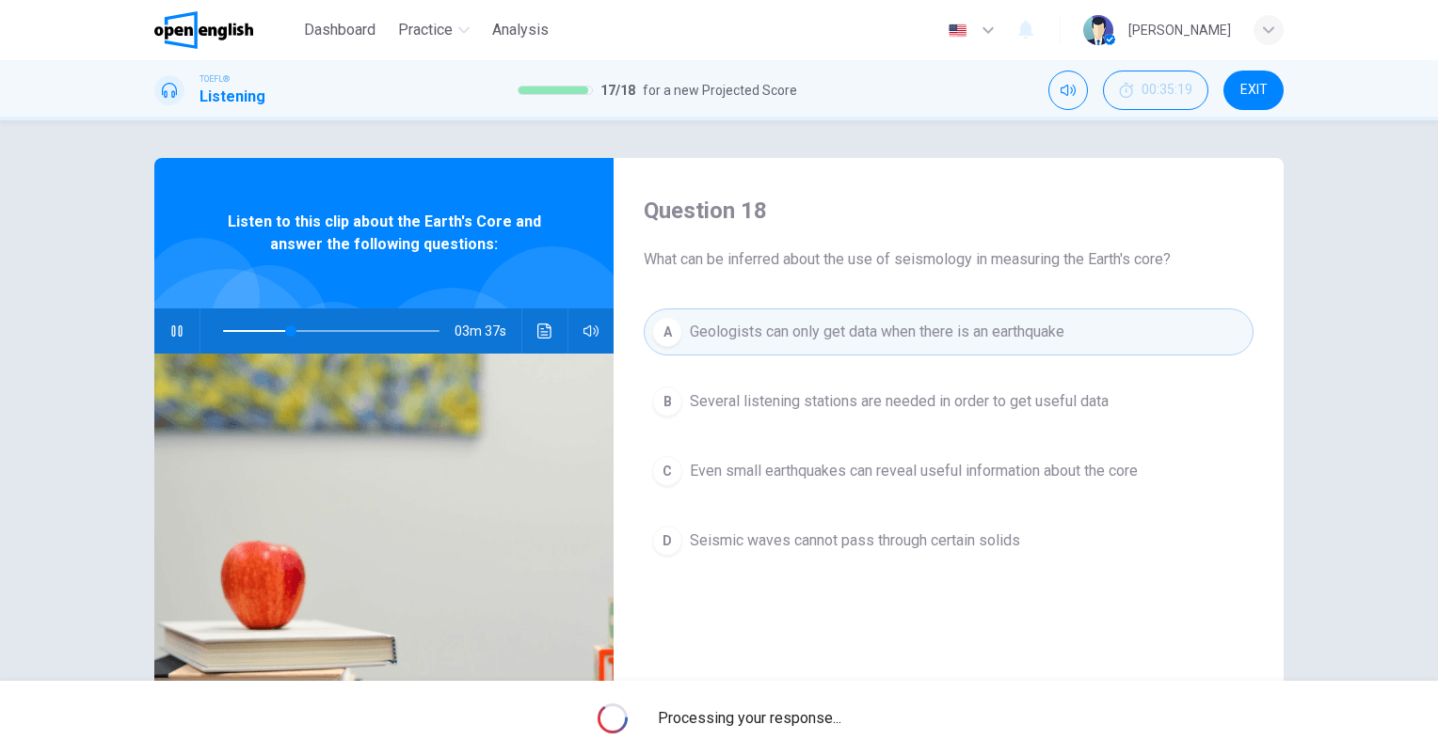
type input "**"
